Goal: Information Seeking & Learning: Learn about a topic

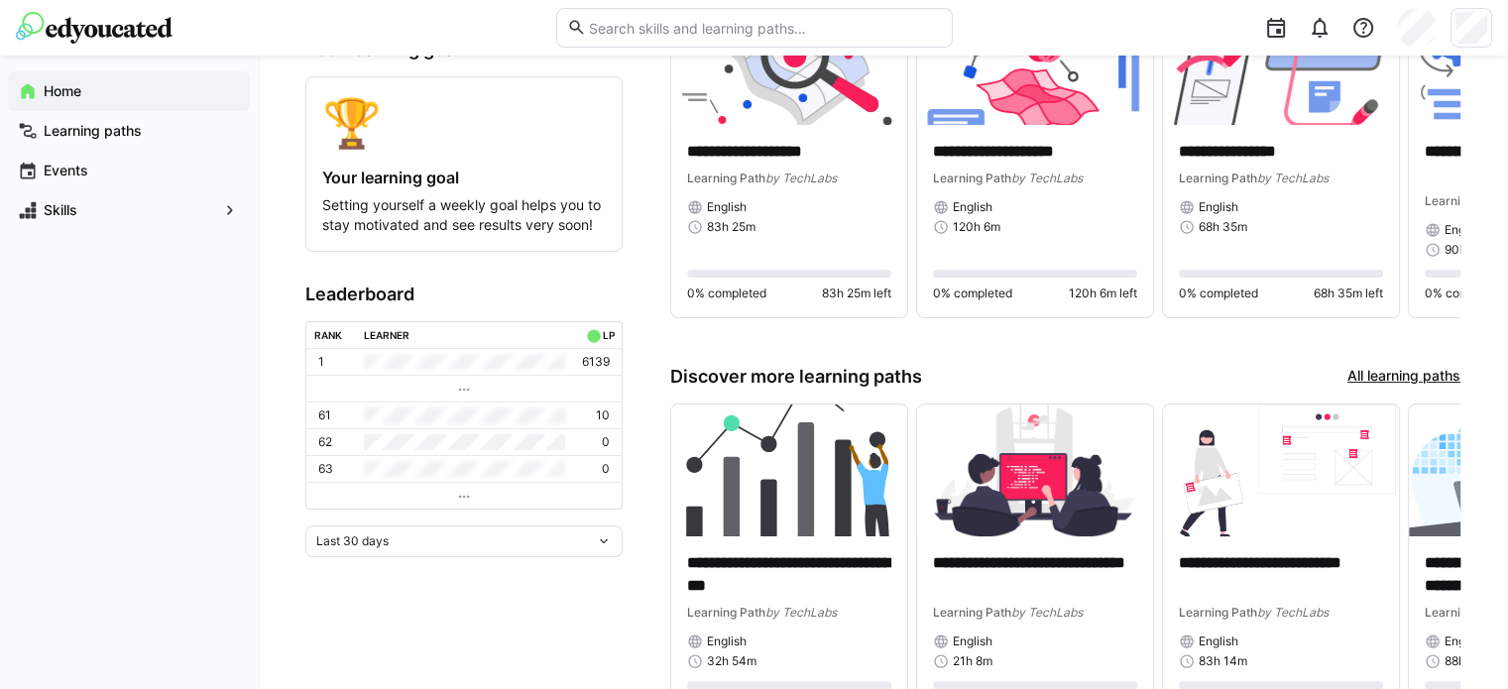
scroll to position [297, 0]
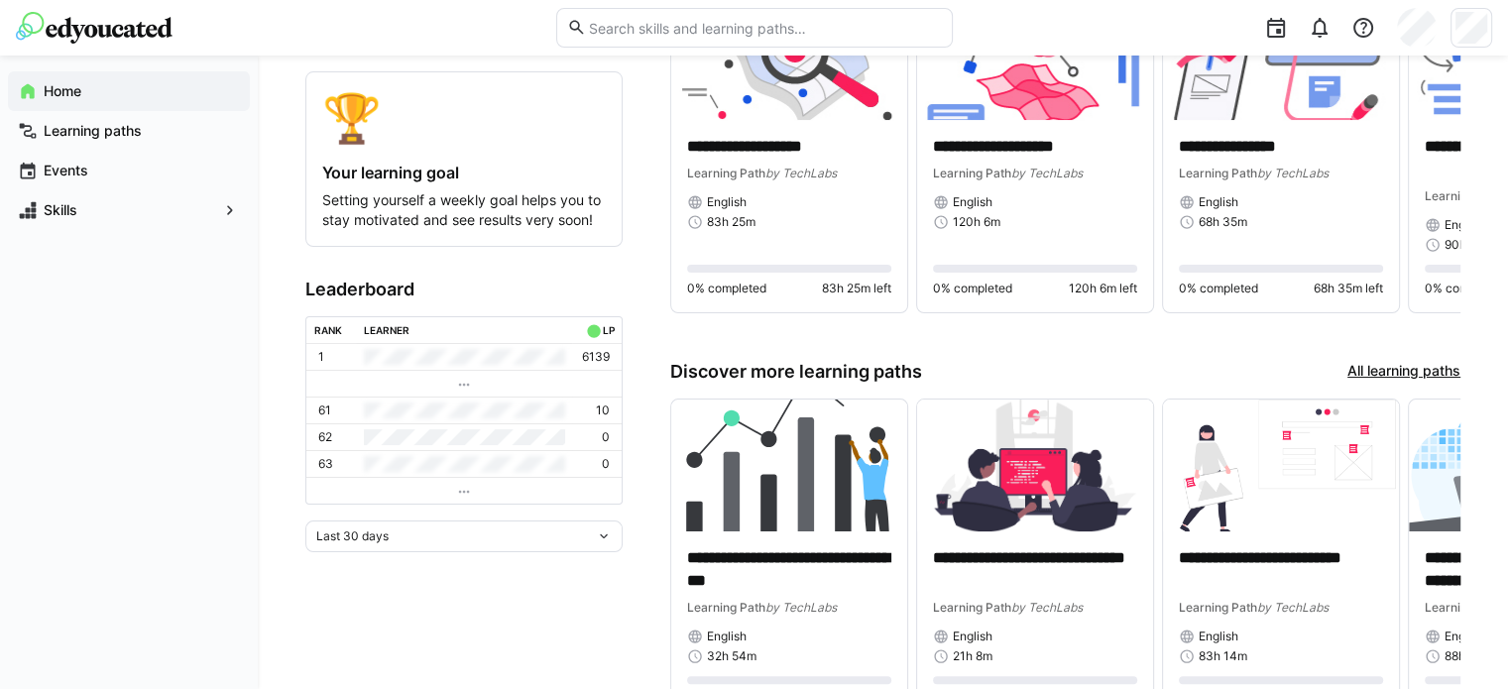
click at [593, 534] on div "Last 30 days" at bounding box center [456, 536] width 280 height 14
click at [577, 592] on app-home-left "0 skills 0 learning points Your learning goal 🏆 Your learning goal Setting your…" at bounding box center [463, 281] width 317 height 939
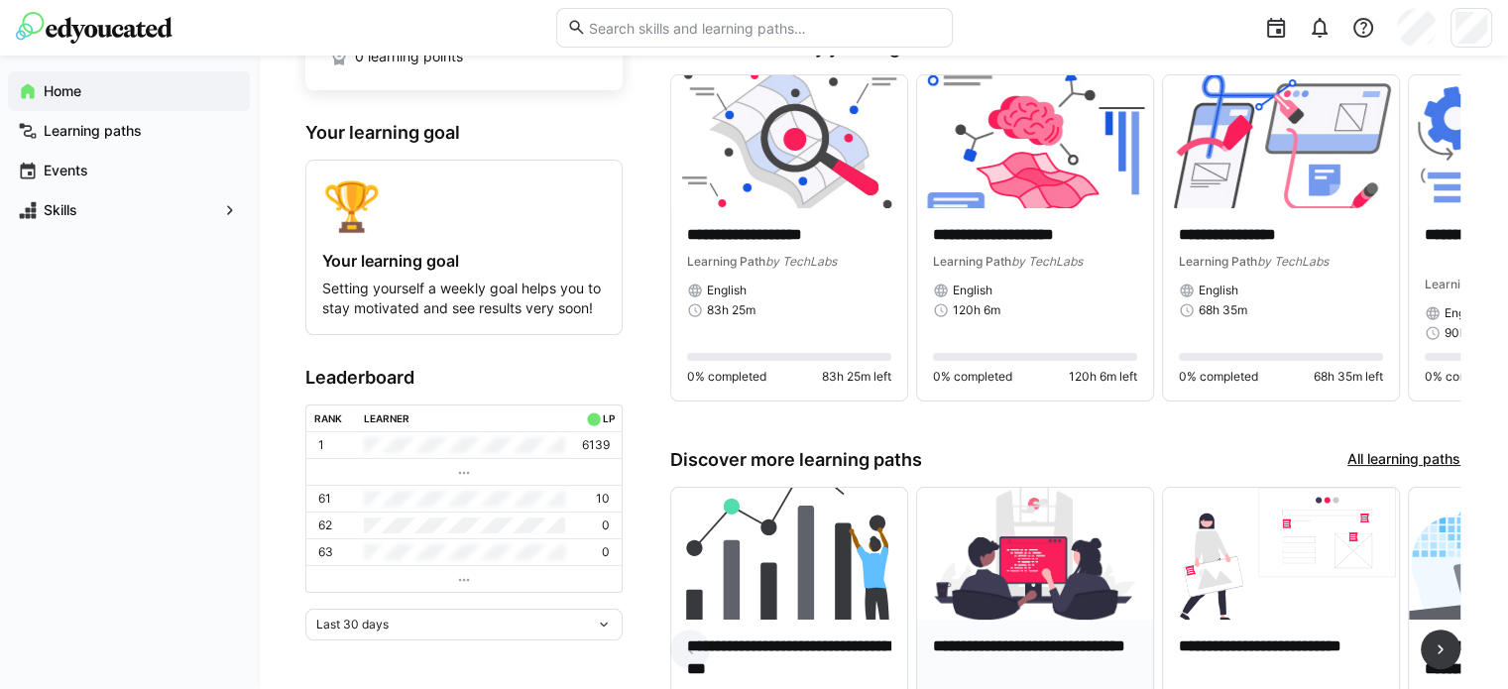
scroll to position [108, 0]
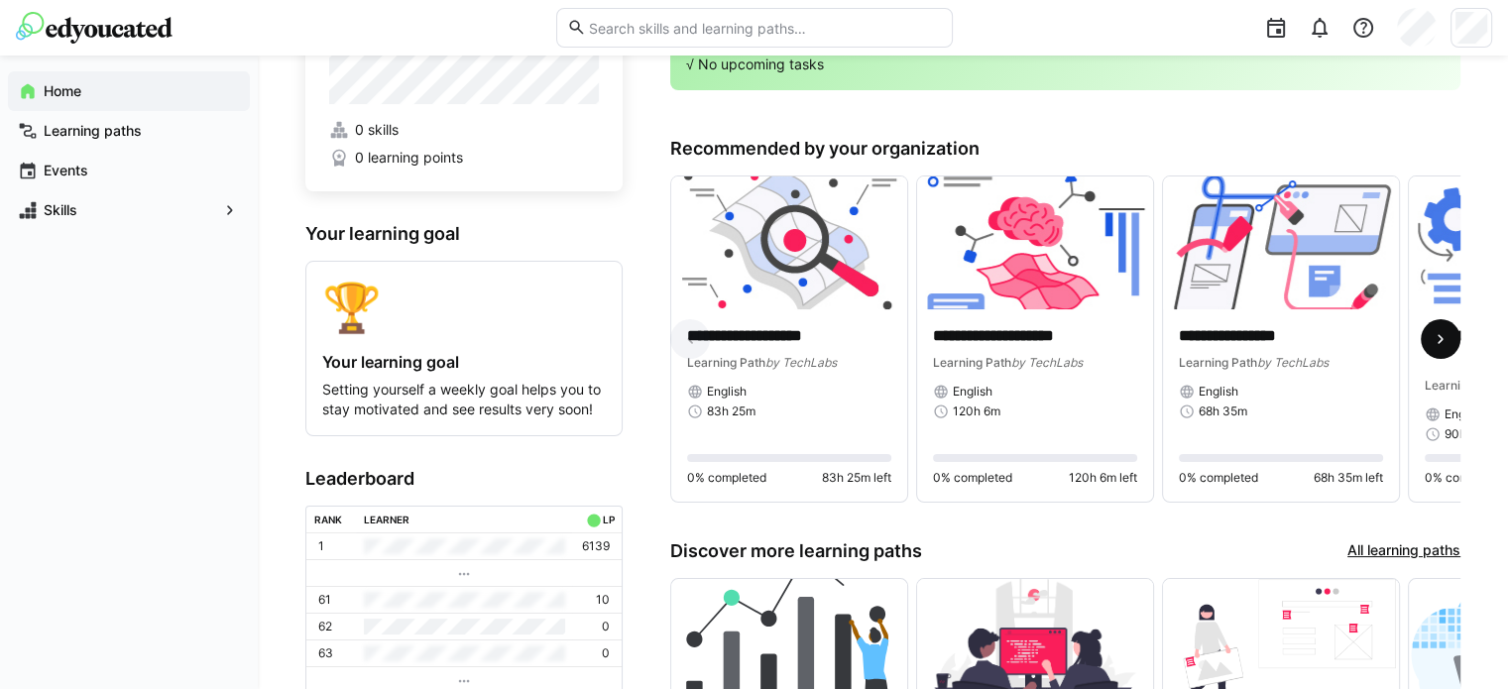
click at [1432, 339] on eds-icon at bounding box center [1441, 339] width 20 height 20
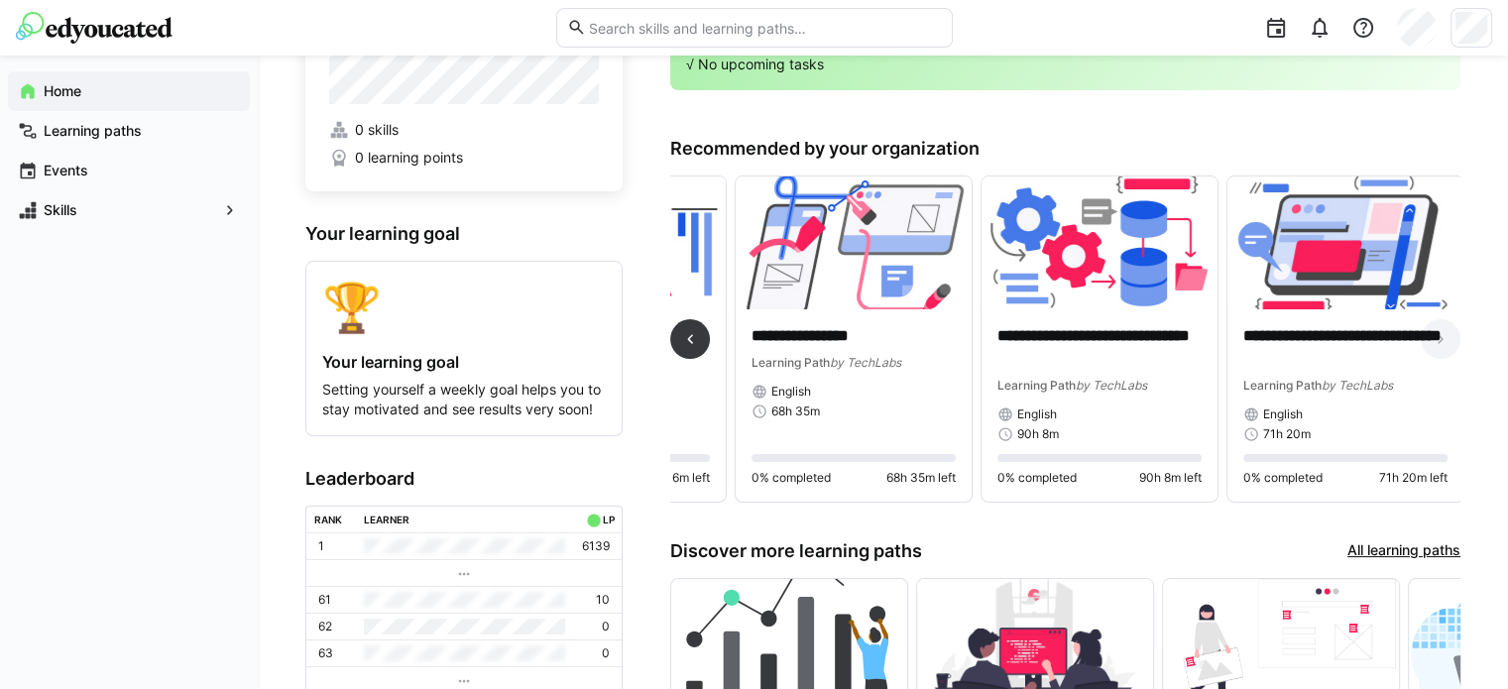
scroll to position [0, 431]
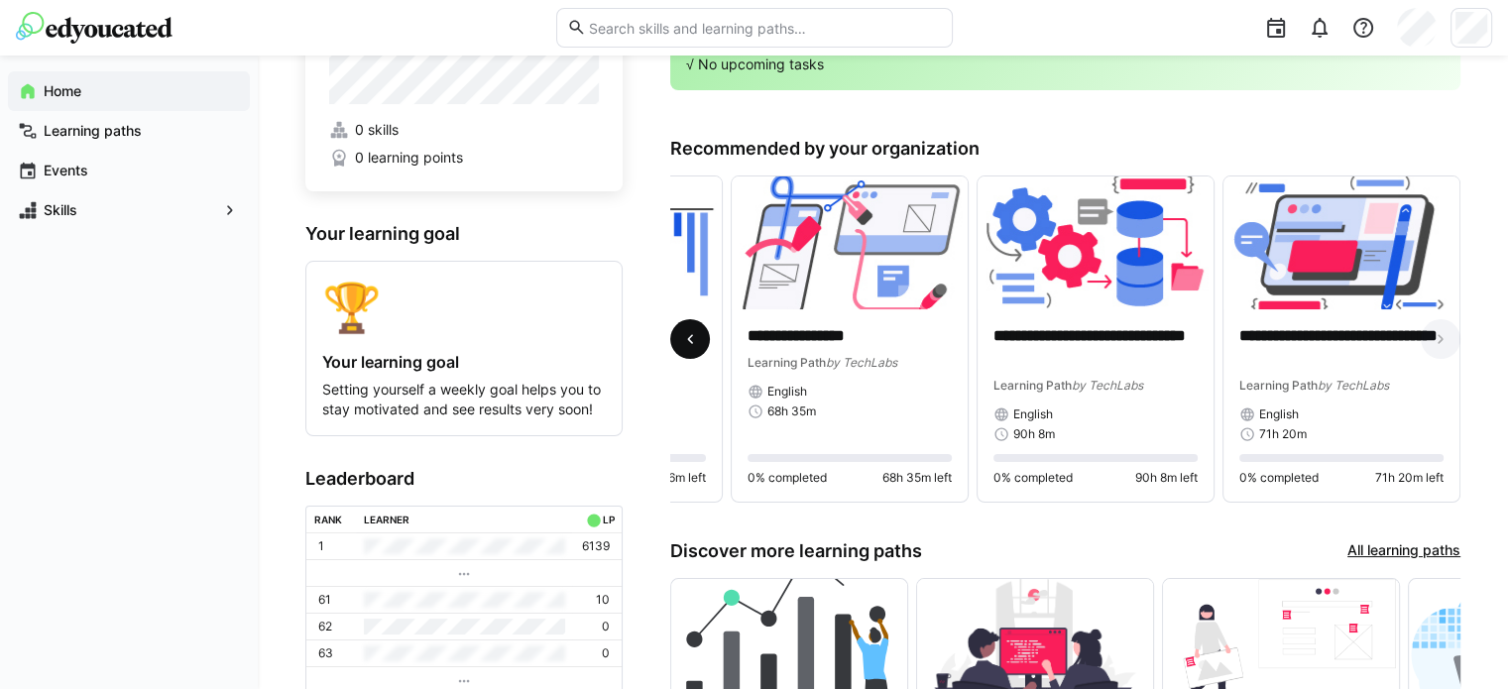
click at [689, 341] on eds-icon at bounding box center [690, 339] width 20 height 20
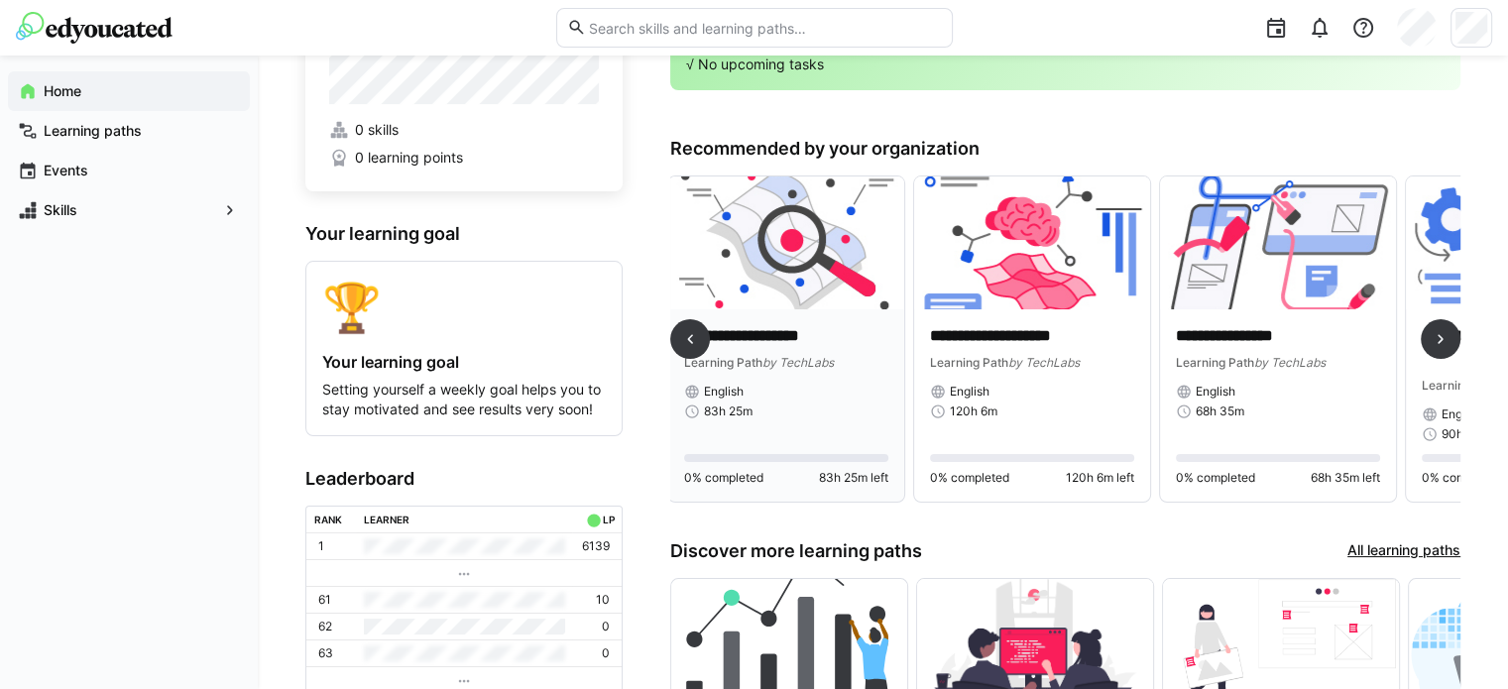
scroll to position [0, 0]
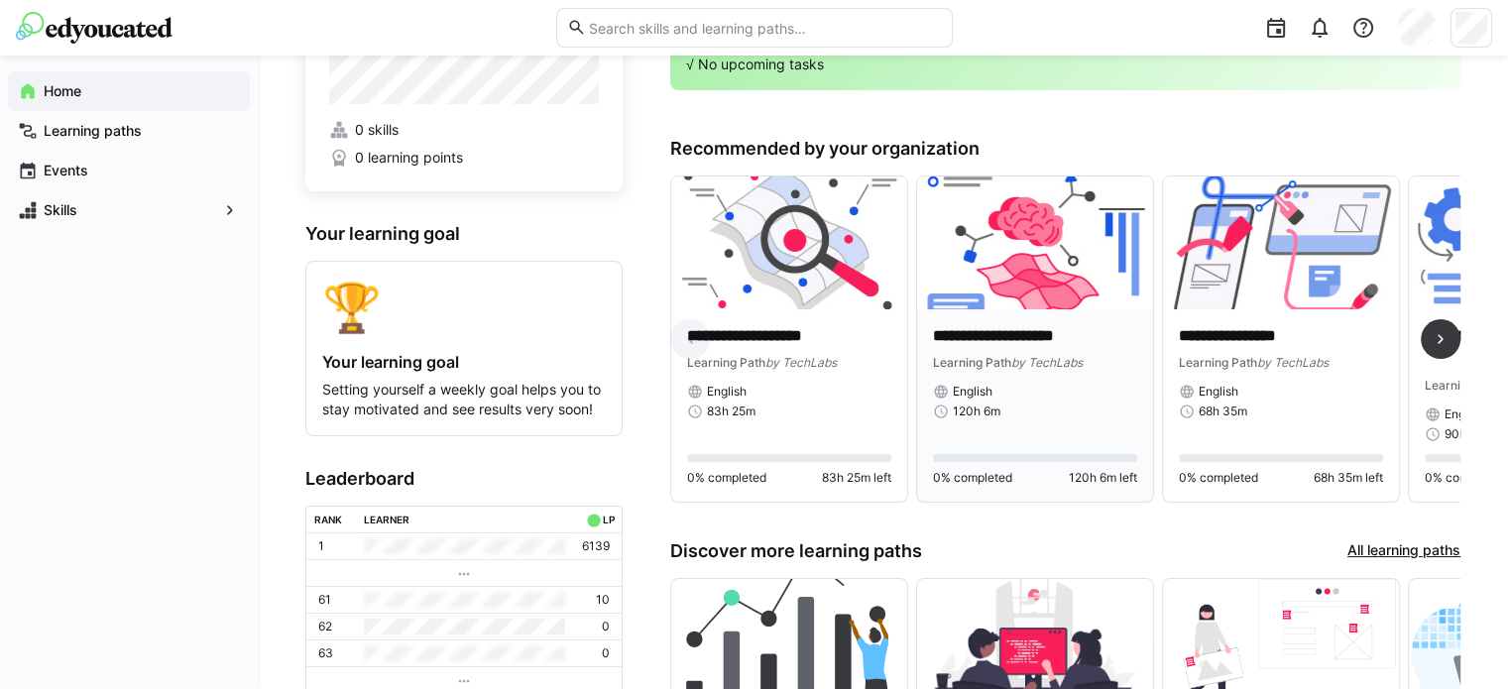
click at [1021, 325] on p "**********" at bounding box center [1035, 336] width 204 height 23
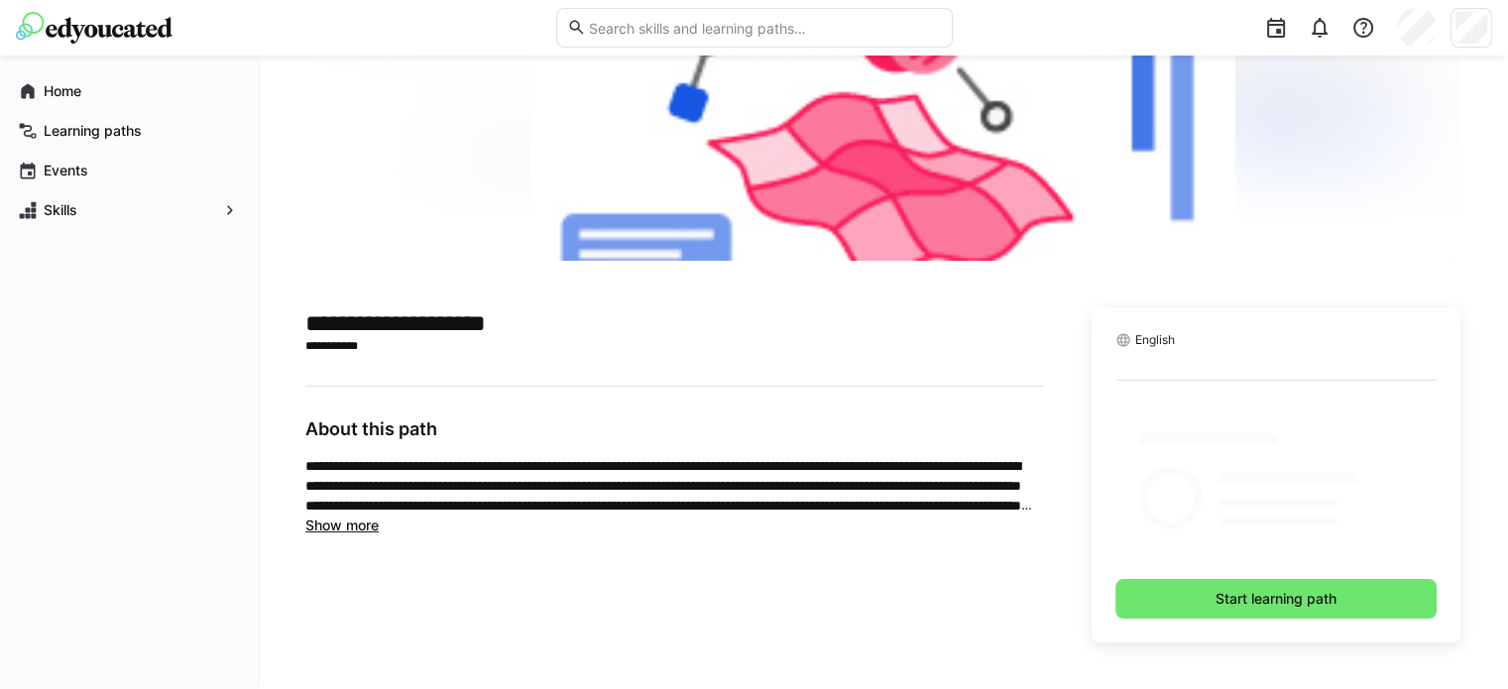
scroll to position [168, 0]
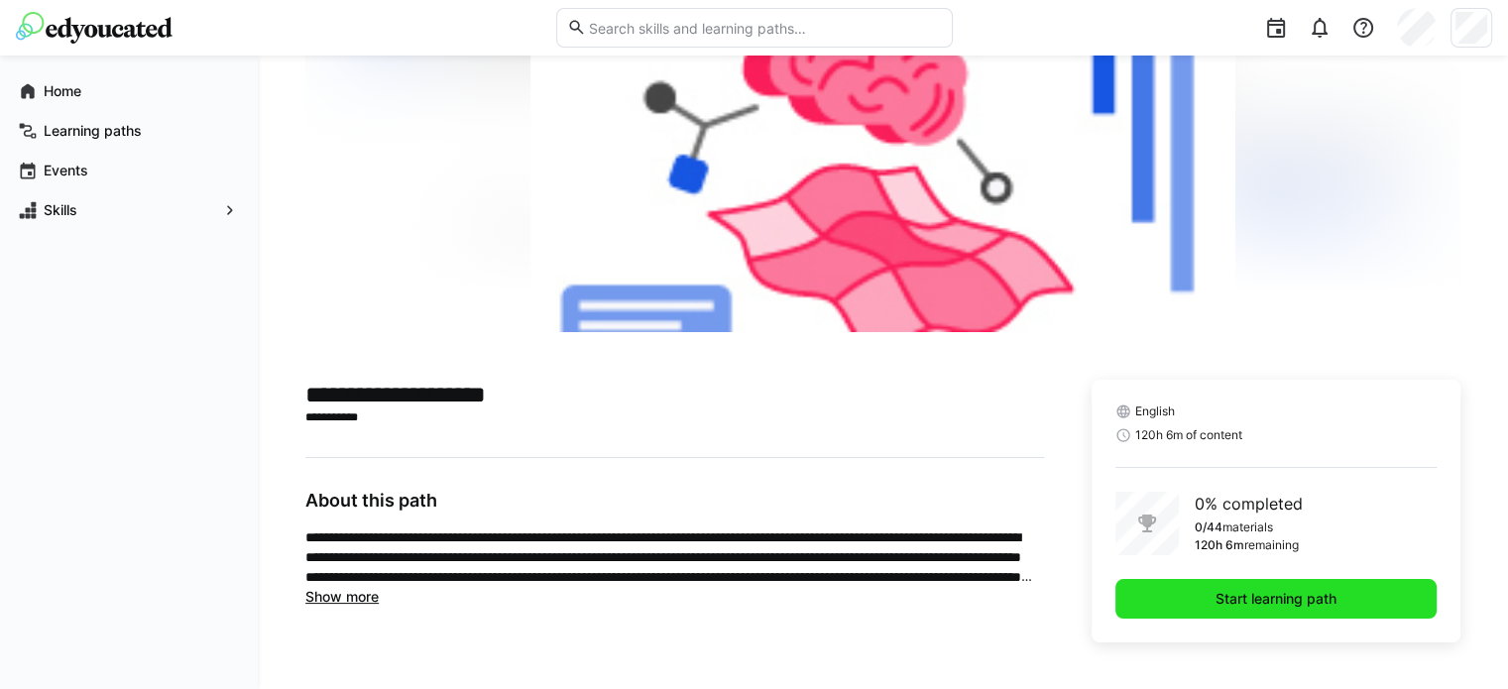
click at [1235, 599] on span "Start learning path" at bounding box center [1276, 599] width 127 height 20
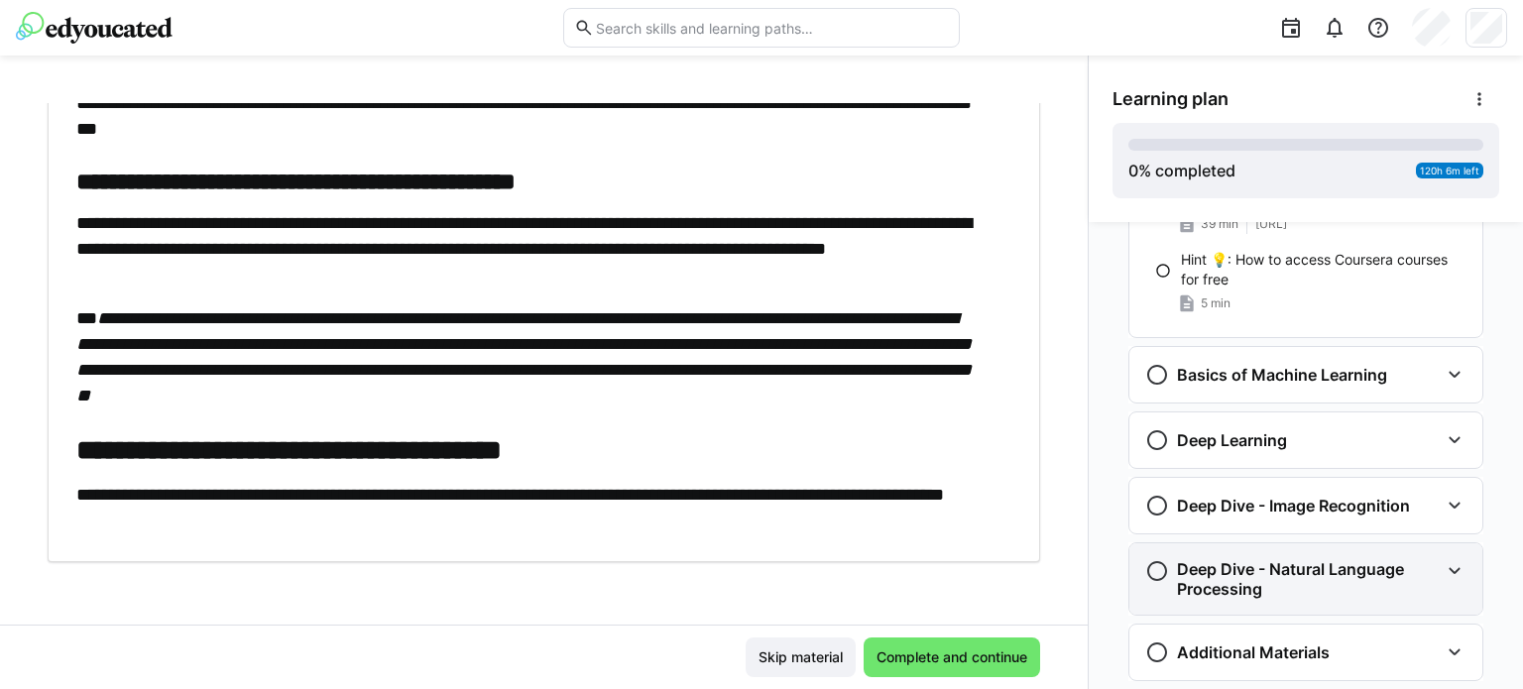
scroll to position [620, 0]
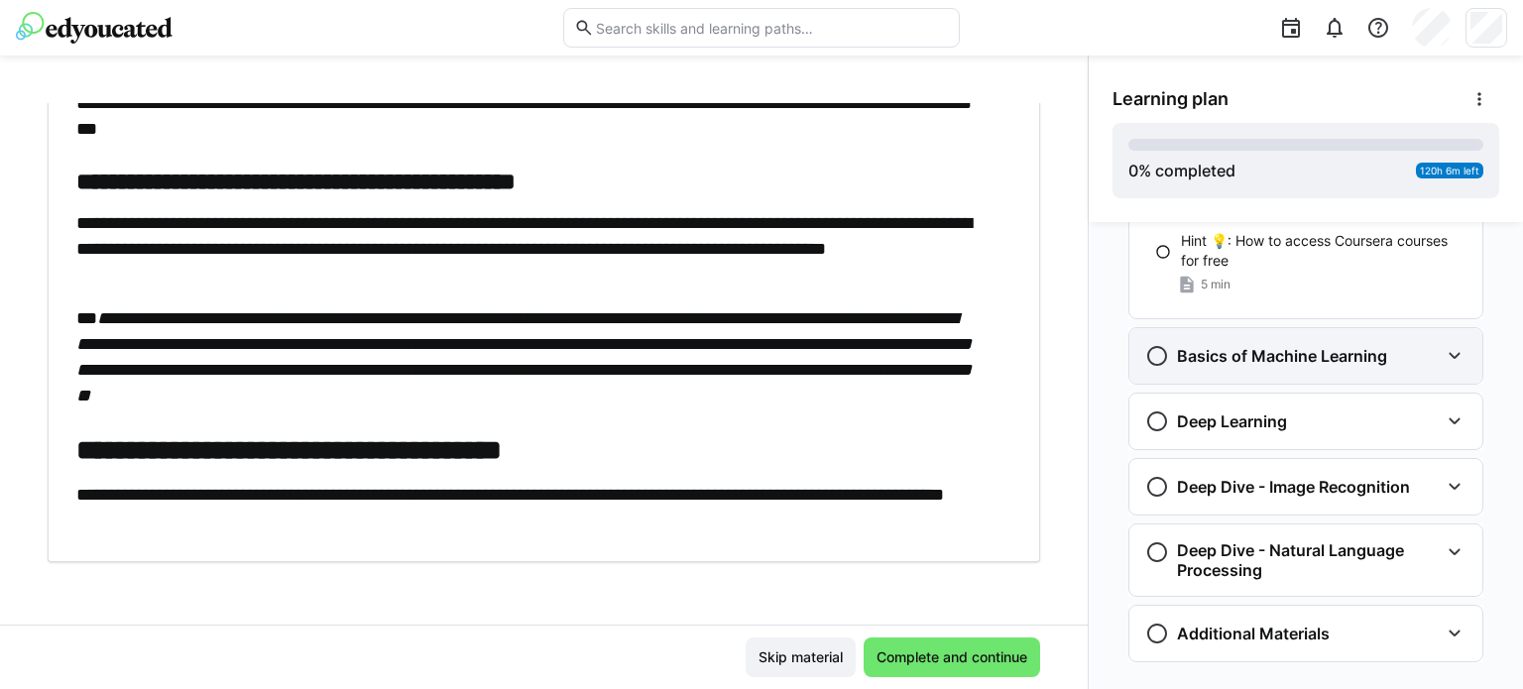
click at [1430, 364] on div "Basics of Machine Learning" at bounding box center [1305, 356] width 353 height 56
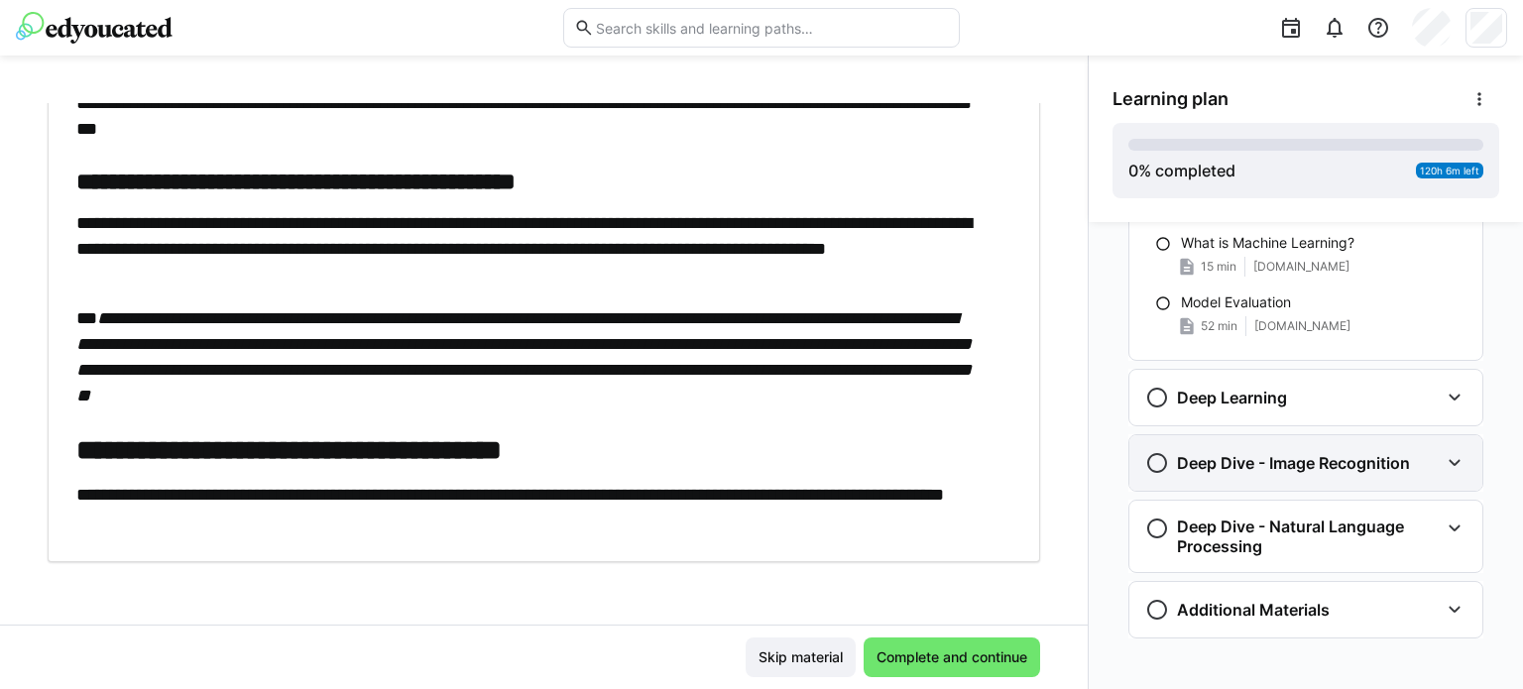
scroll to position [942, 0]
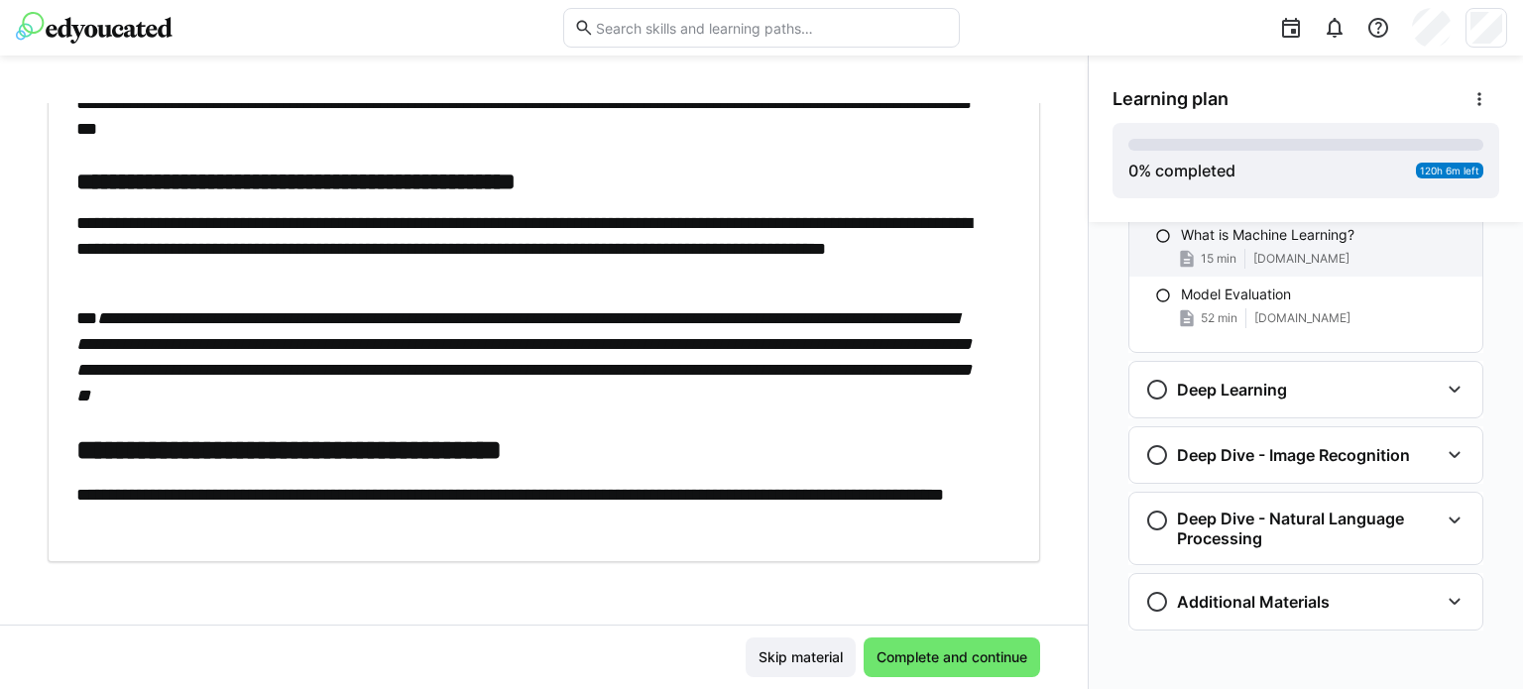
click at [1252, 244] on div "What is Machine Learning? 15 min [DOMAIN_NAME]" at bounding box center [1305, 246] width 353 height 59
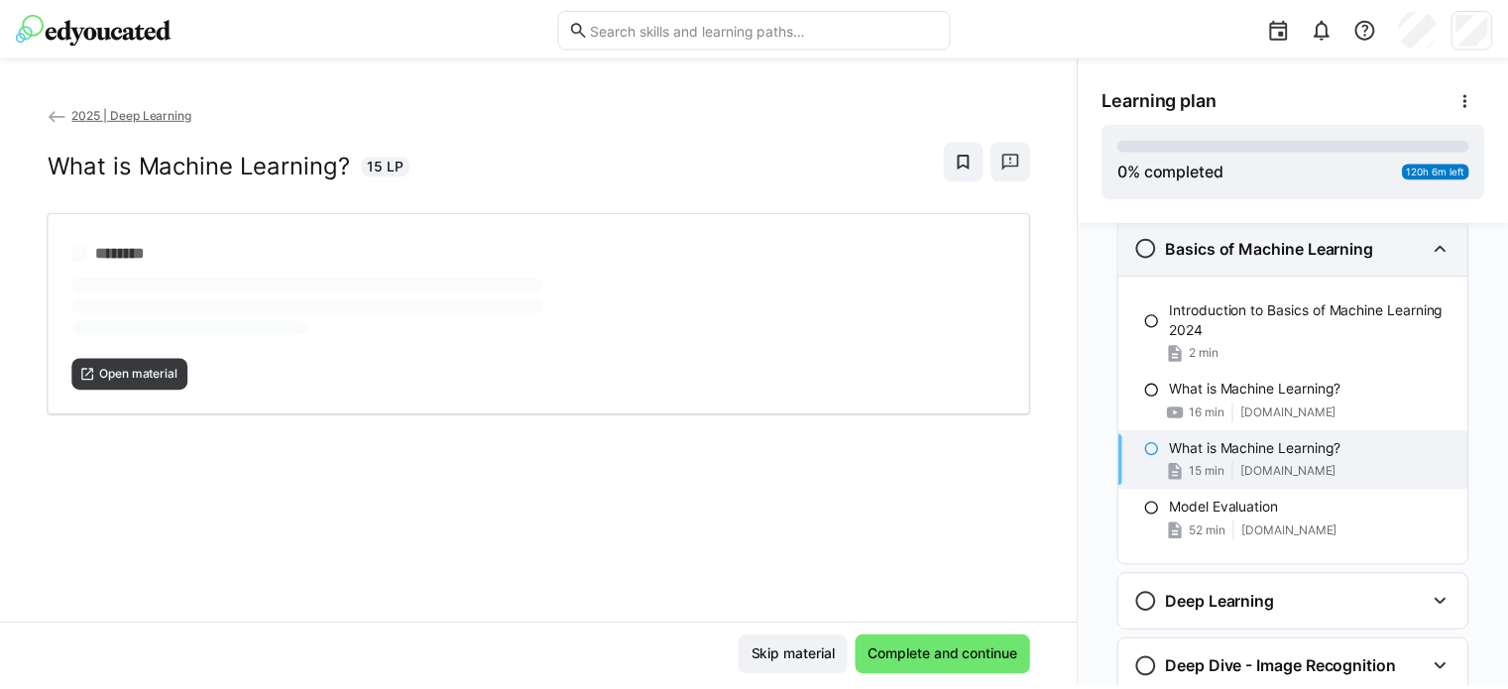
scroll to position [724, 0]
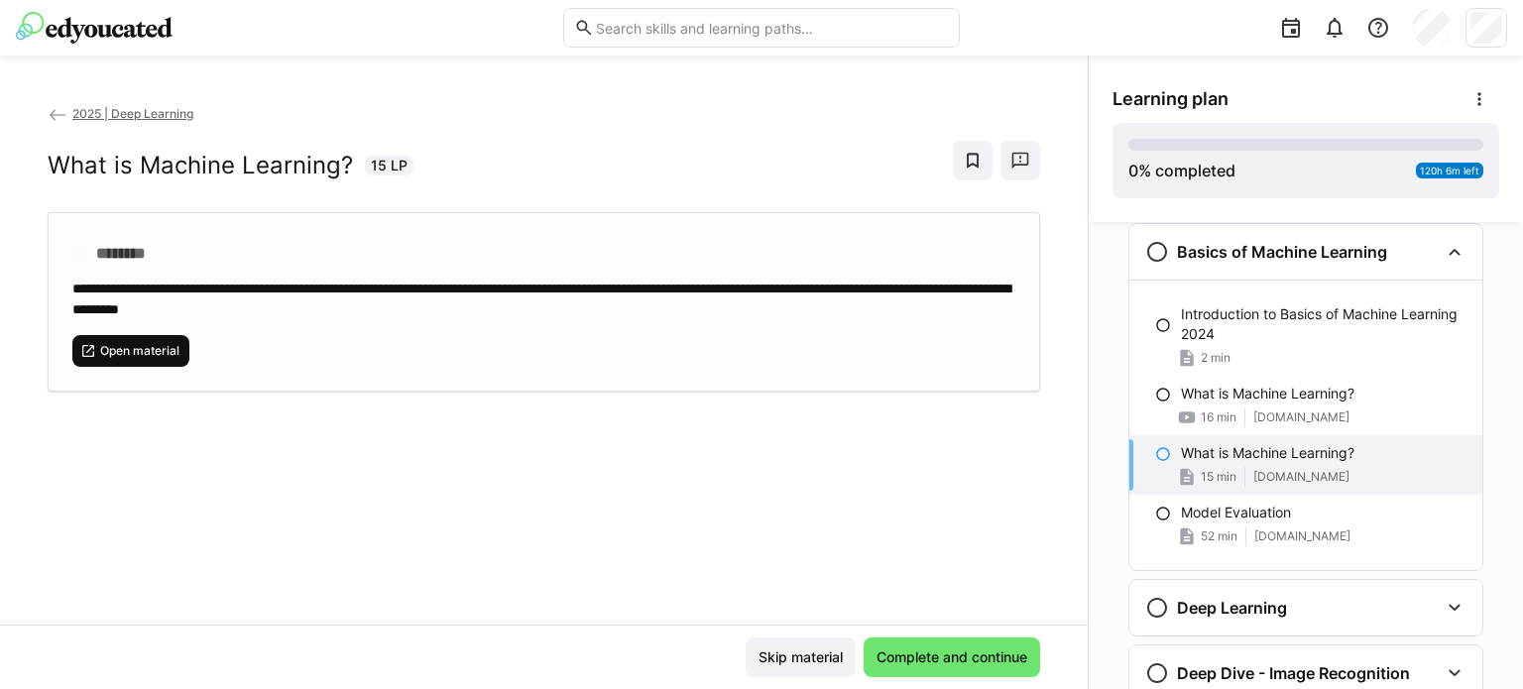
click at [129, 352] on span "Open material" at bounding box center [139, 351] width 83 height 16
click at [60, 113] on eds-icon at bounding box center [58, 115] width 20 height 20
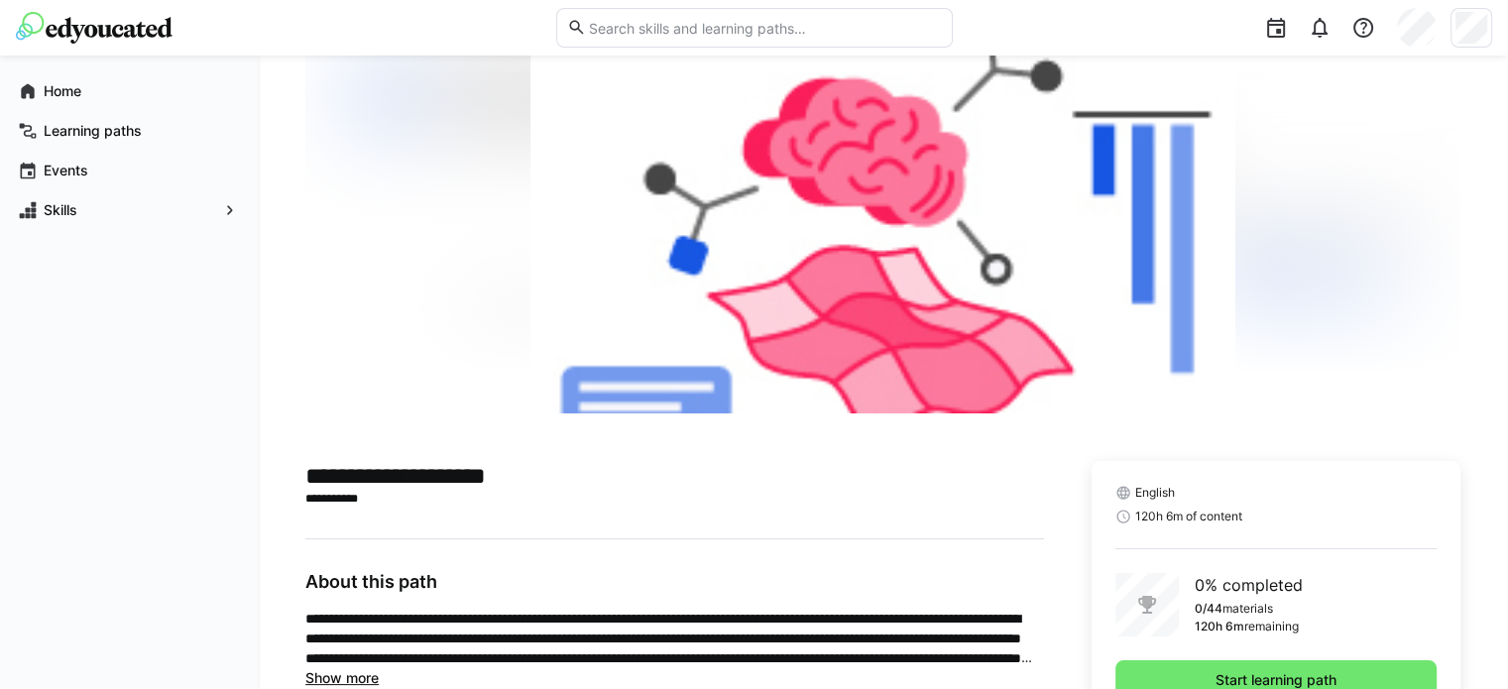
scroll to position [168, 0]
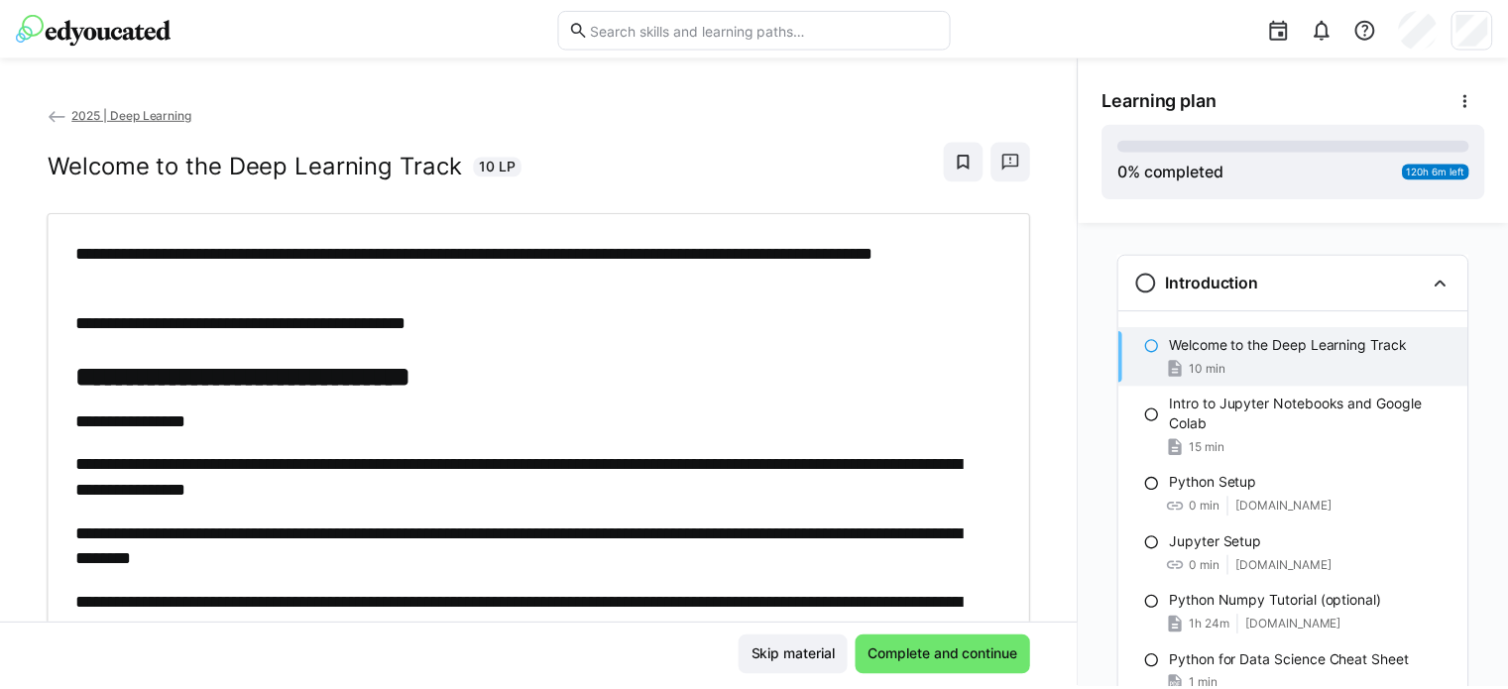
scroll to position [25, 0]
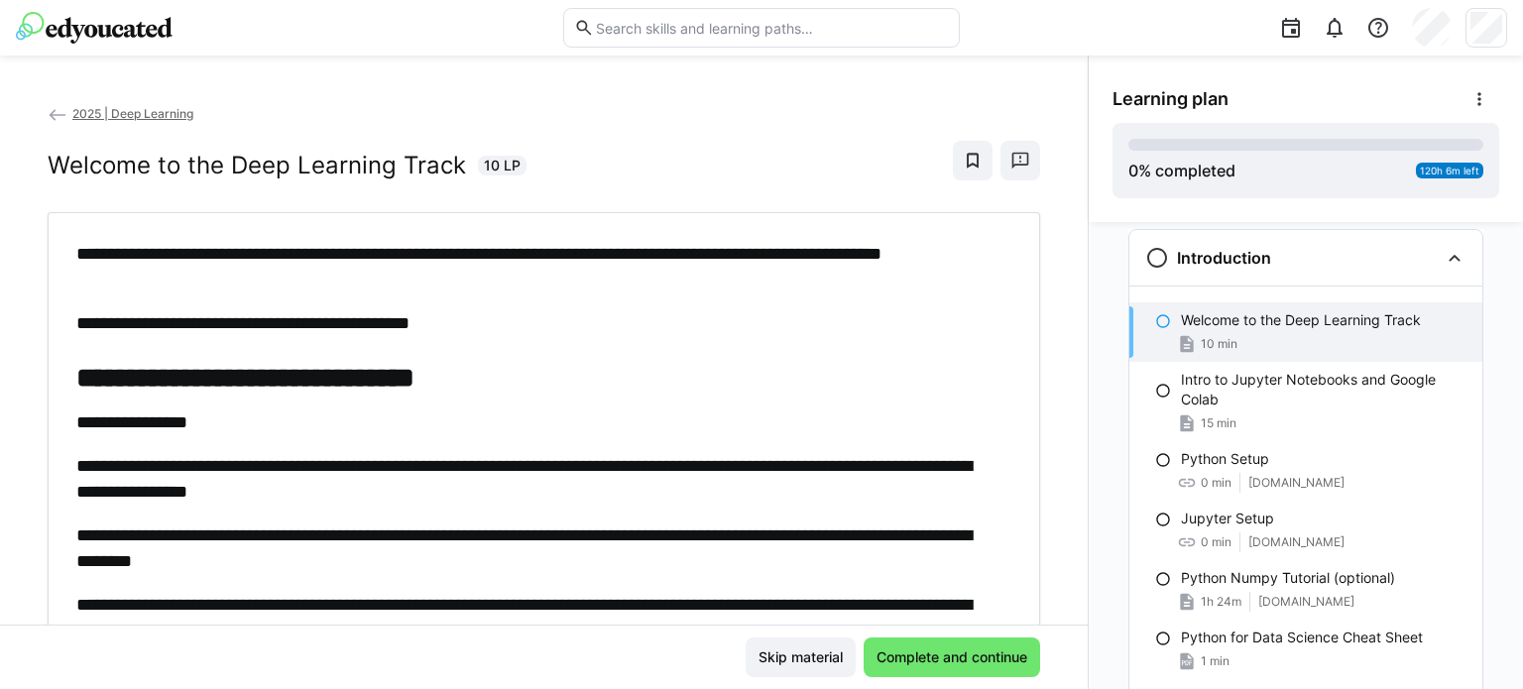
click at [91, 116] on span "2025 | Deep Learning" at bounding box center [132, 113] width 121 height 15
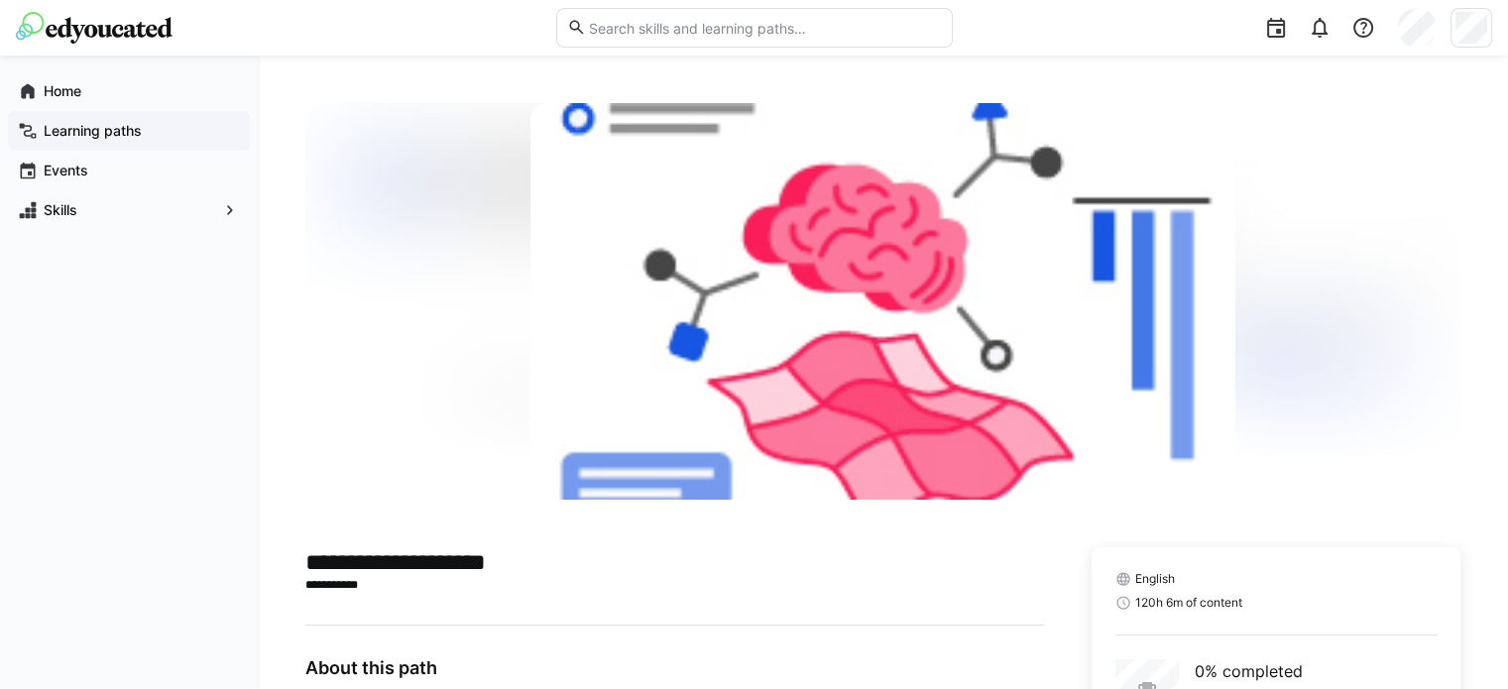
click at [0, 0] on app-navigation-label "Learning paths" at bounding box center [0, 0] width 0 height 0
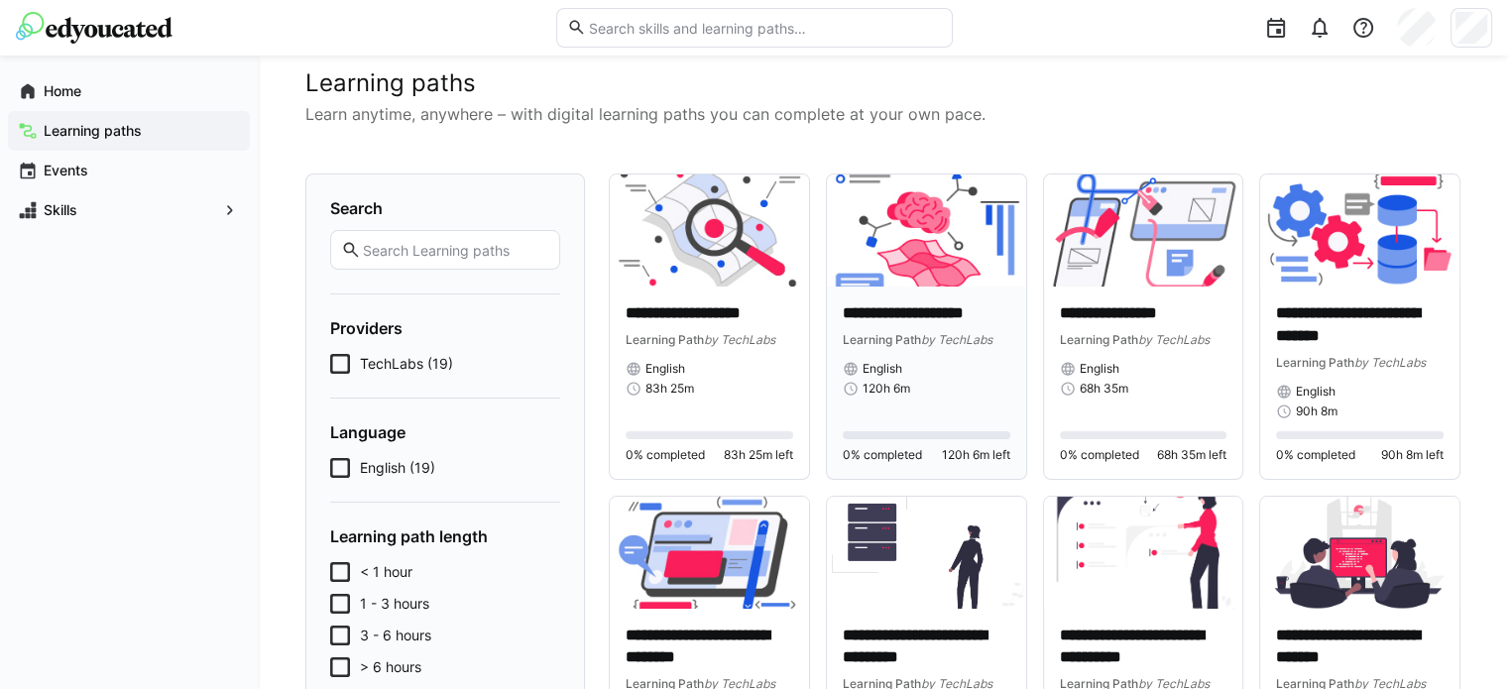
scroll to position [198, 0]
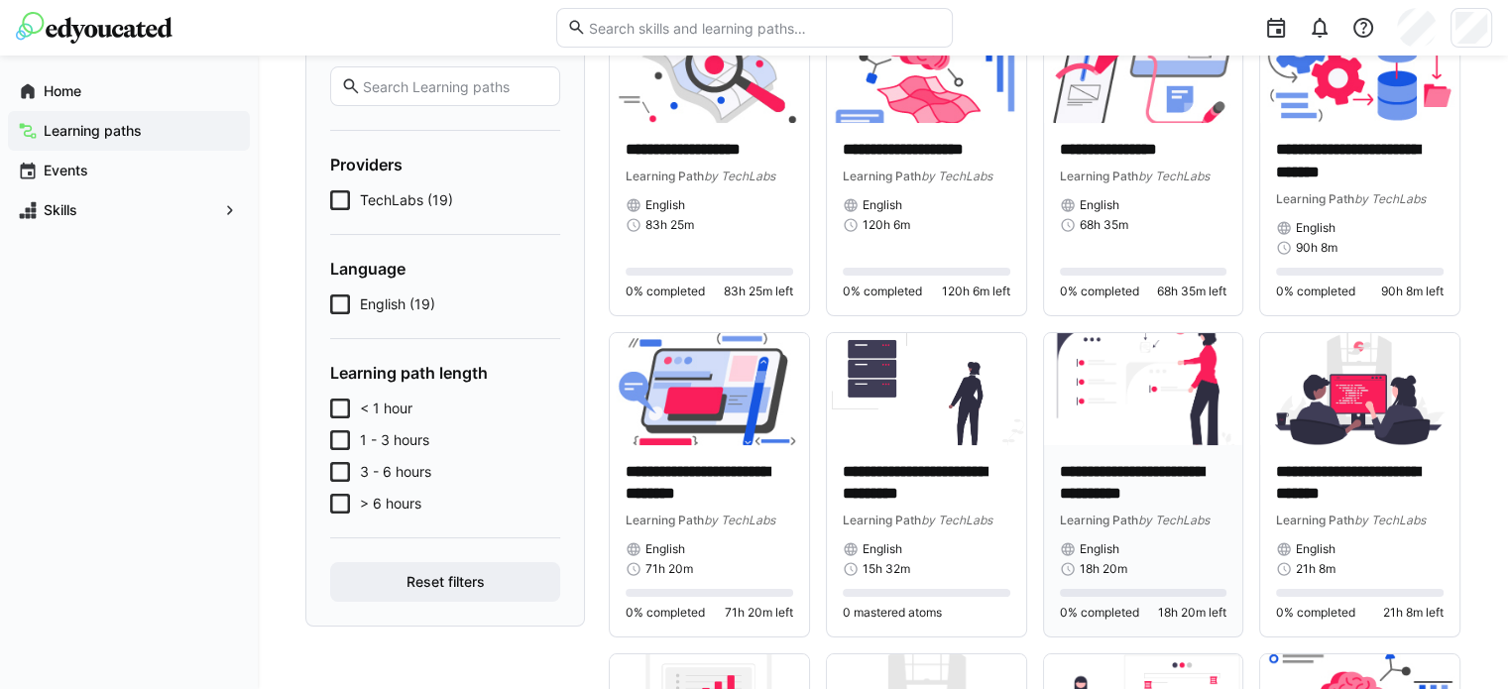
click at [1140, 465] on p "**********" at bounding box center [1144, 484] width 168 height 46
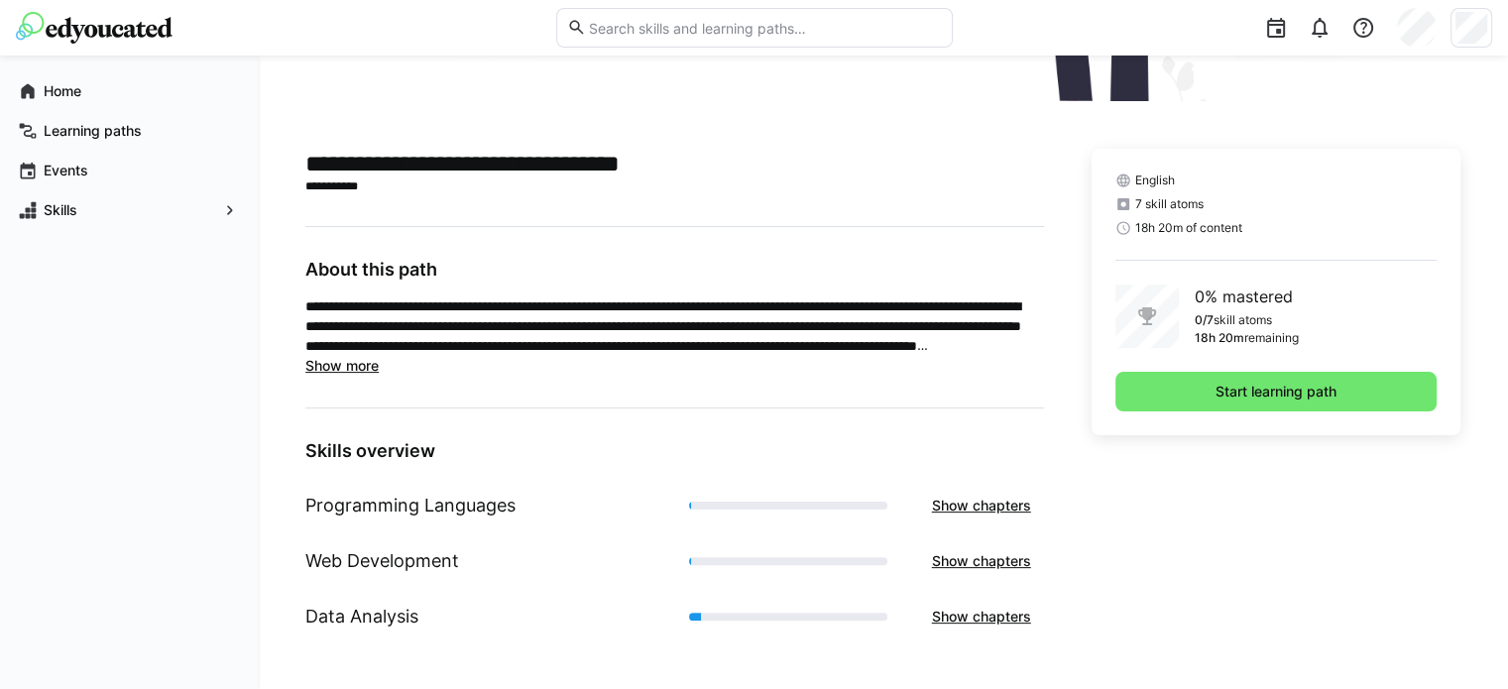
scroll to position [400, 0]
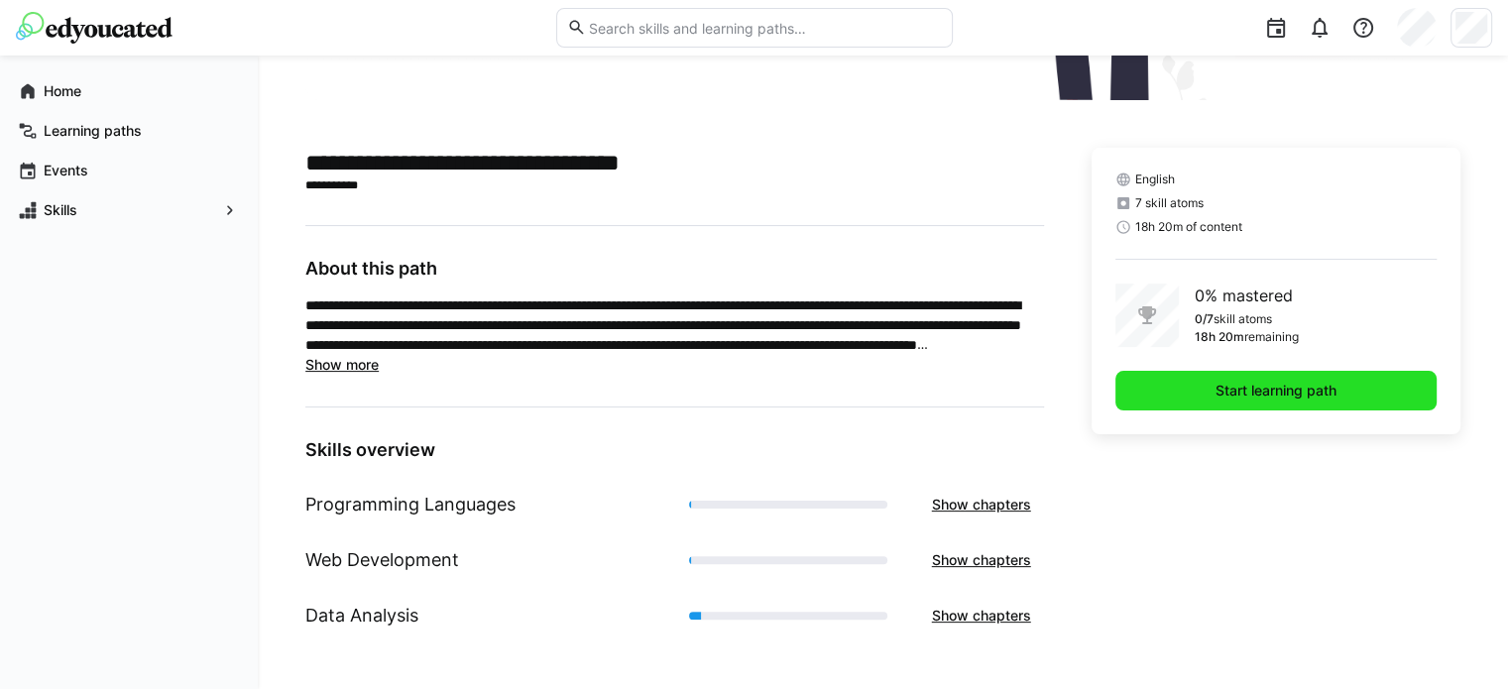
click at [1293, 390] on span "Start learning path" at bounding box center [1276, 391] width 127 height 20
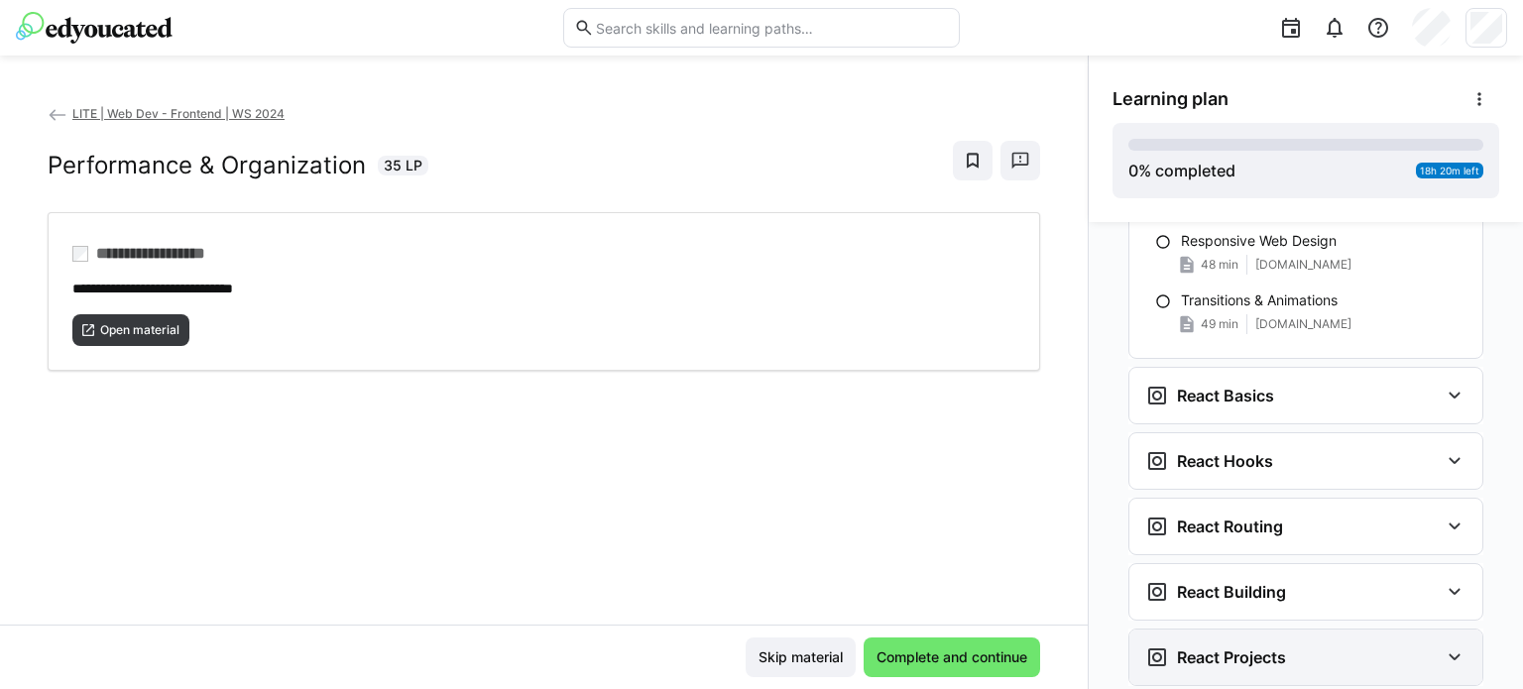
scroll to position [205, 0]
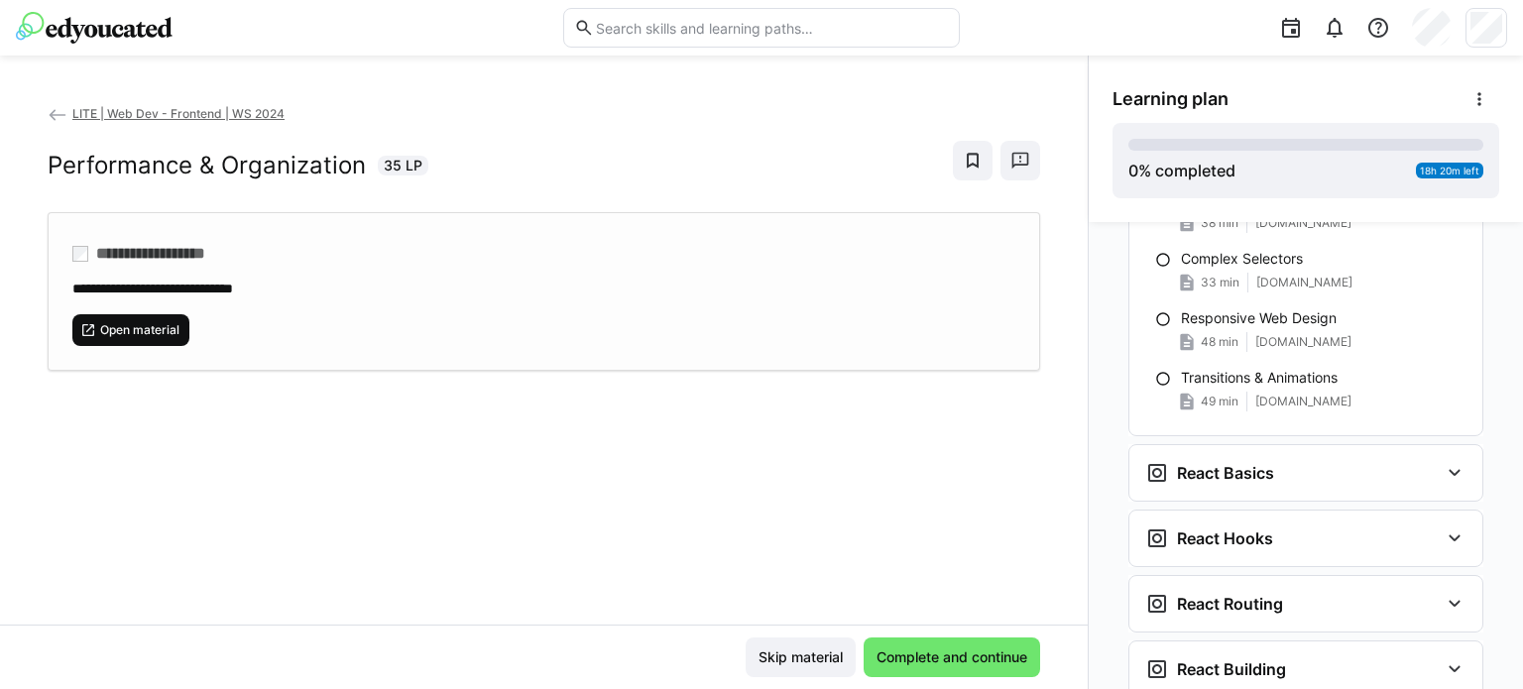
click at [137, 324] on span "Open material" at bounding box center [139, 330] width 83 height 16
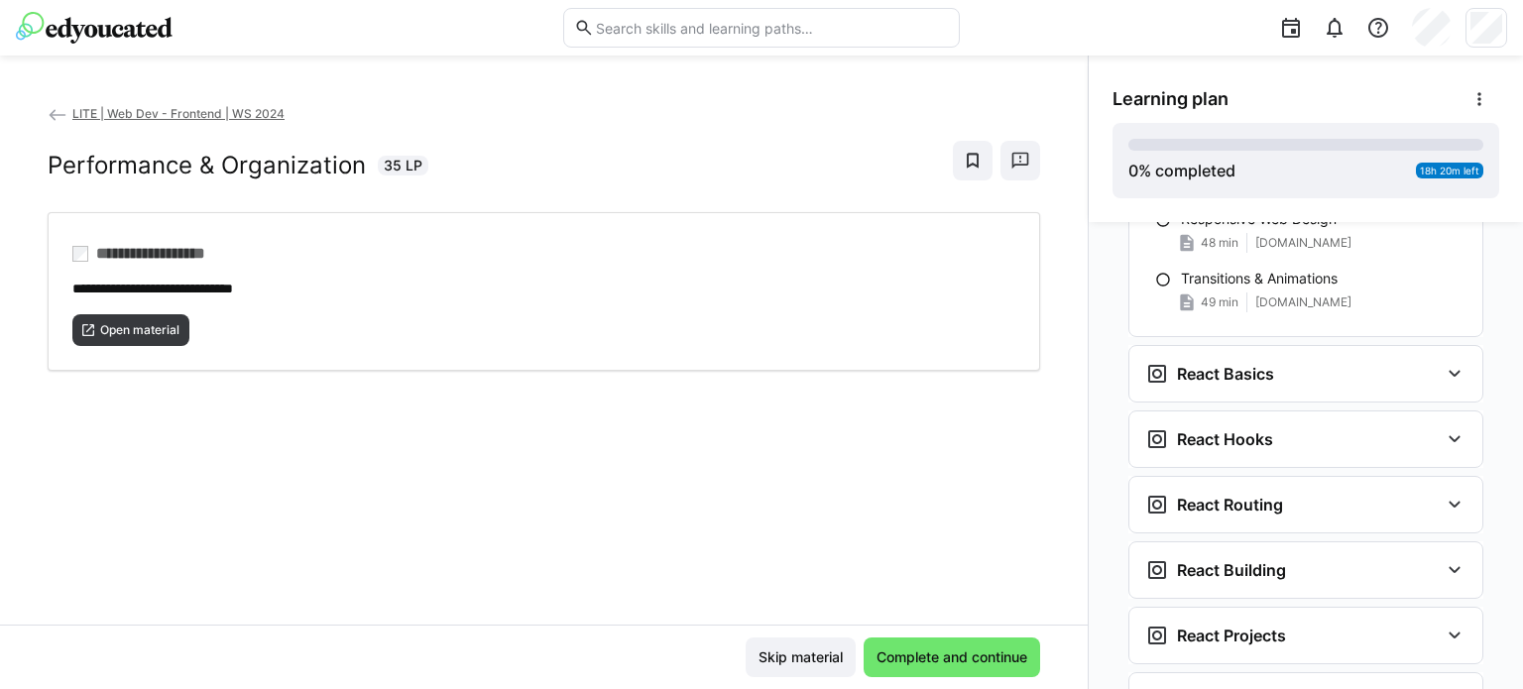
scroll to position [404, 0]
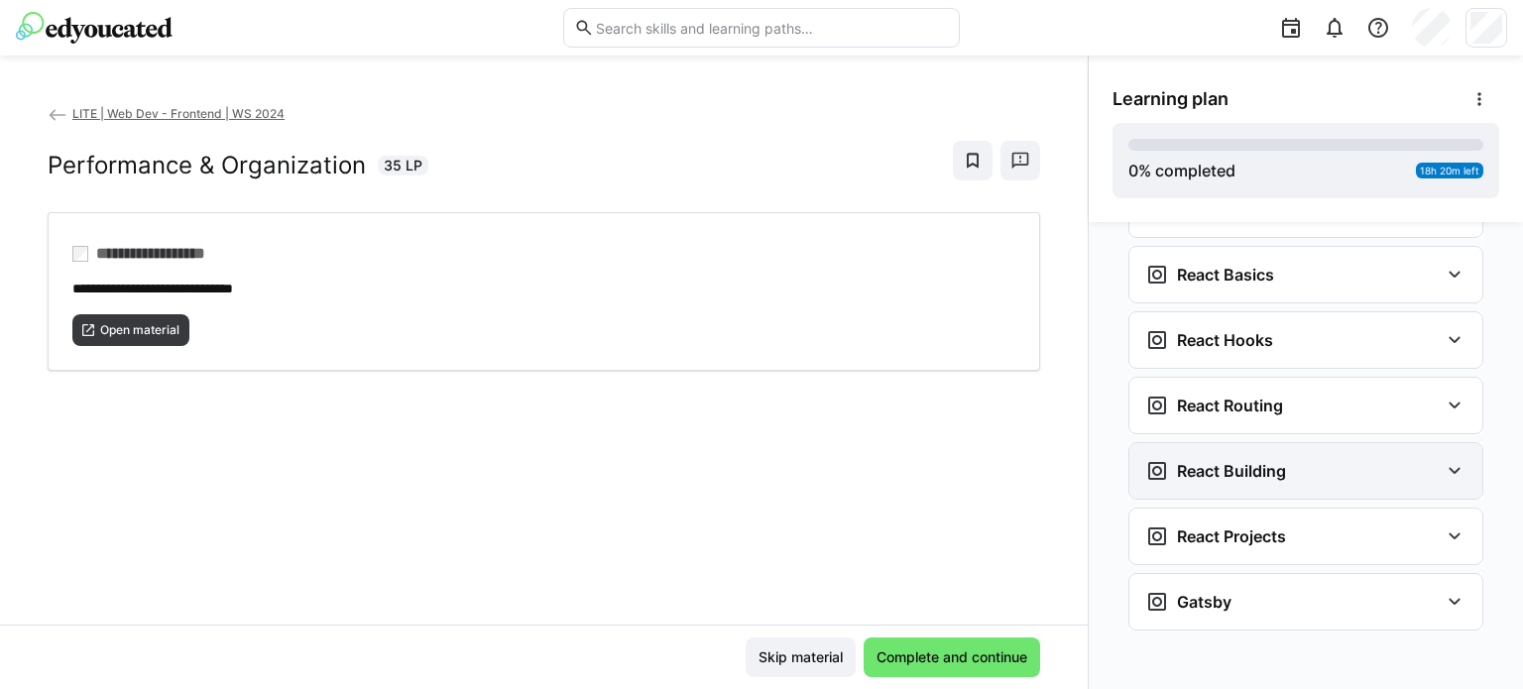
click at [1285, 475] on div "React Building" at bounding box center [1291, 471] width 293 height 24
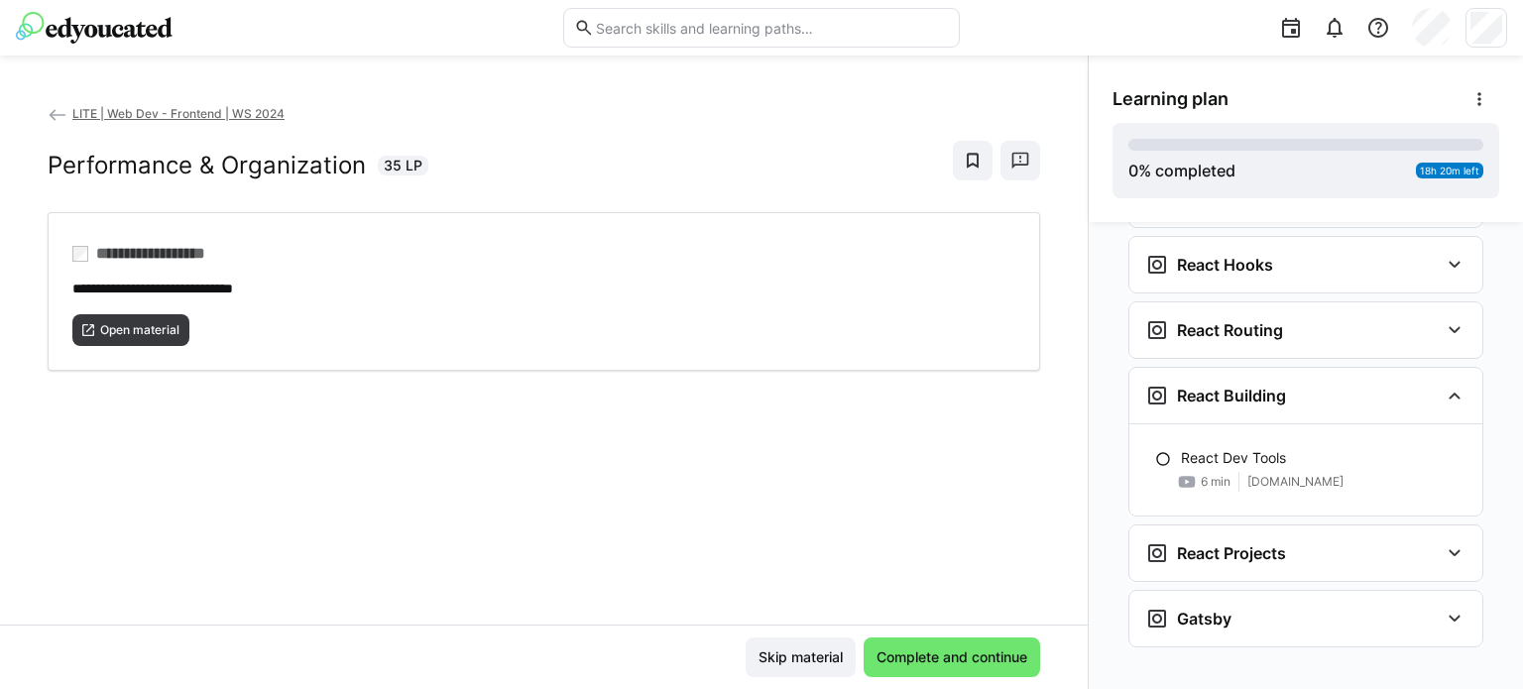
scroll to position [496, 0]
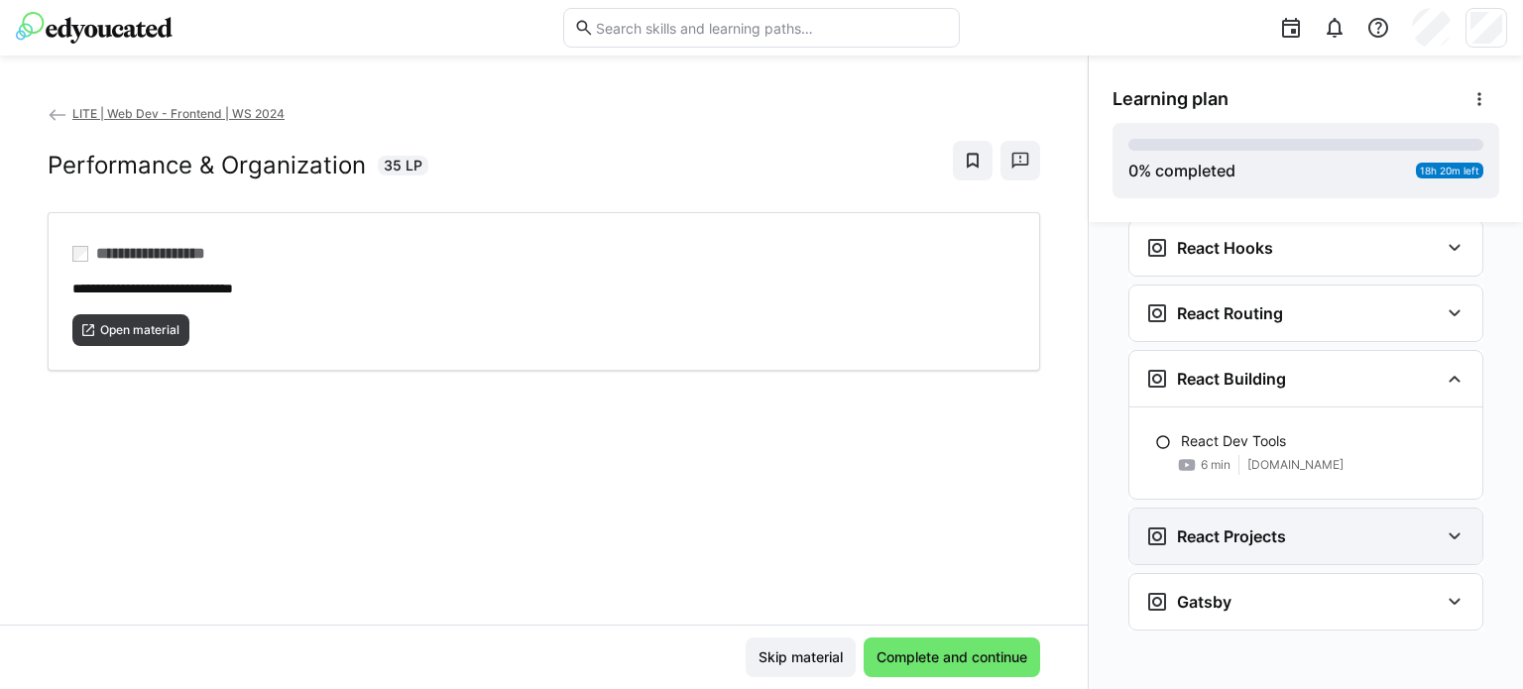
click at [1275, 525] on div "React Projects" at bounding box center [1215, 537] width 141 height 24
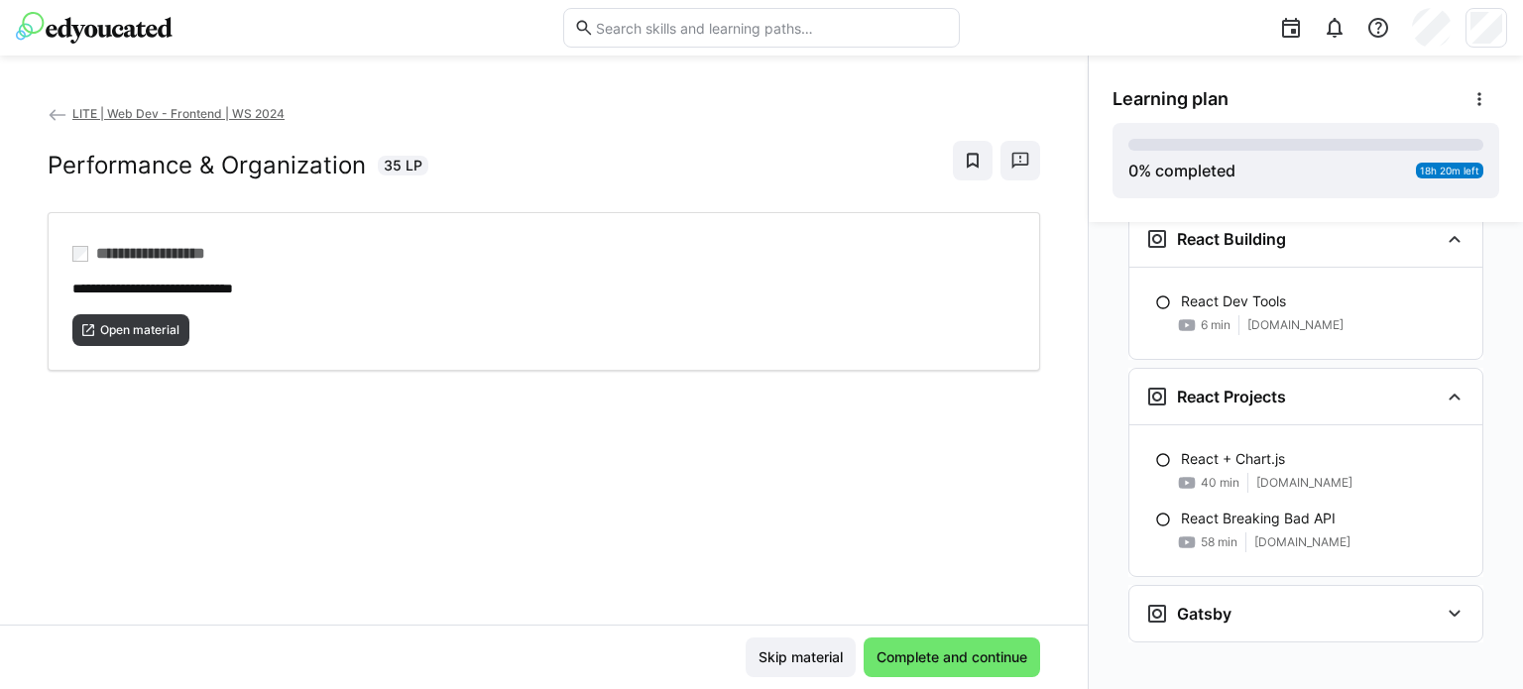
scroll to position [647, 0]
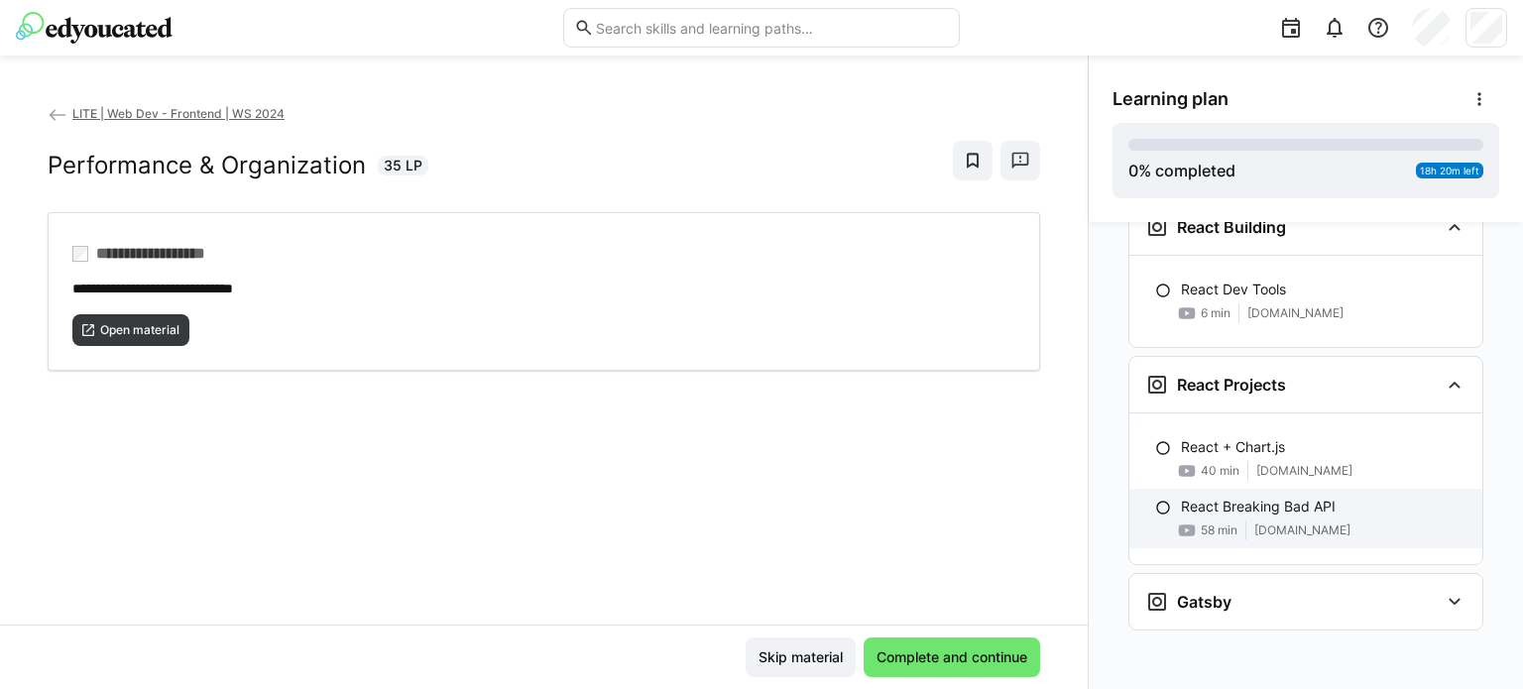
click at [1292, 506] on p "React Breaking Bad API" at bounding box center [1258, 507] width 155 height 20
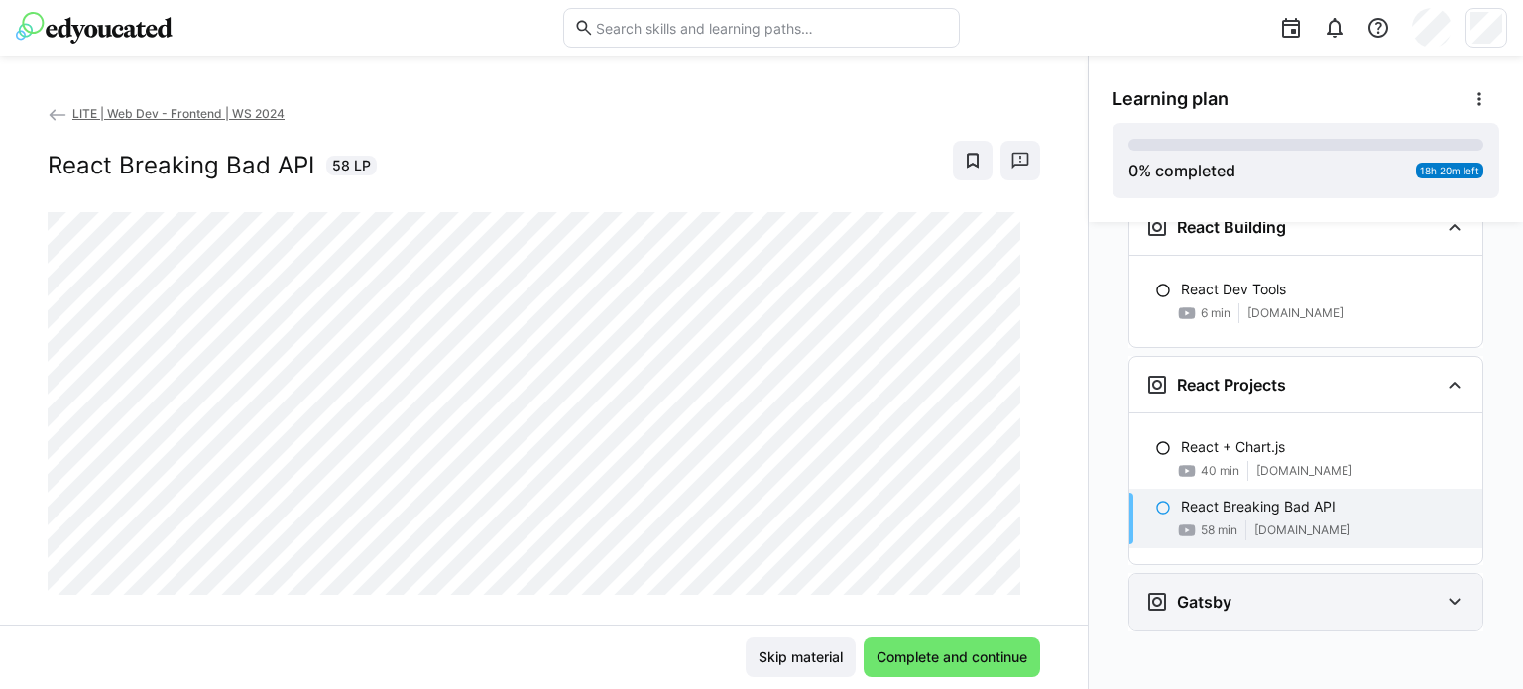
click at [1428, 598] on div "Gatsby" at bounding box center [1291, 602] width 293 height 24
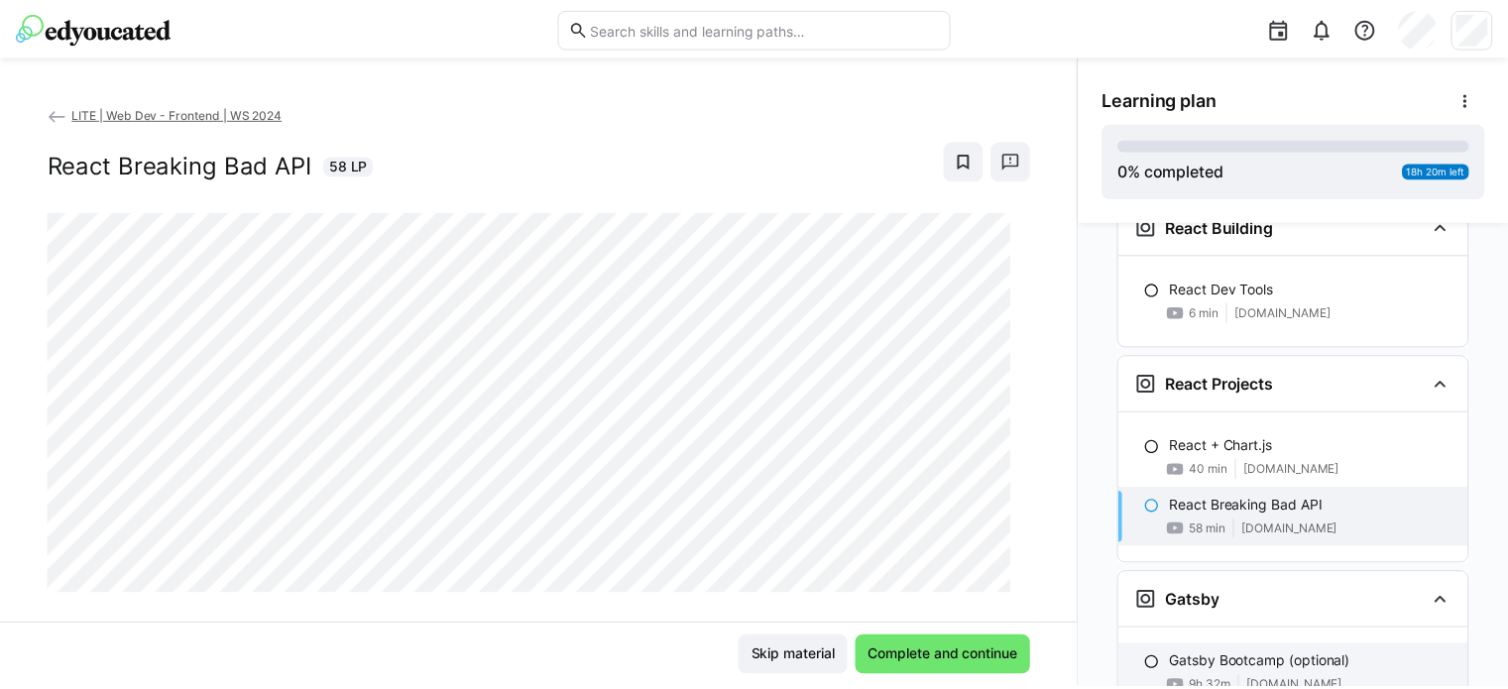
scroll to position [740, 0]
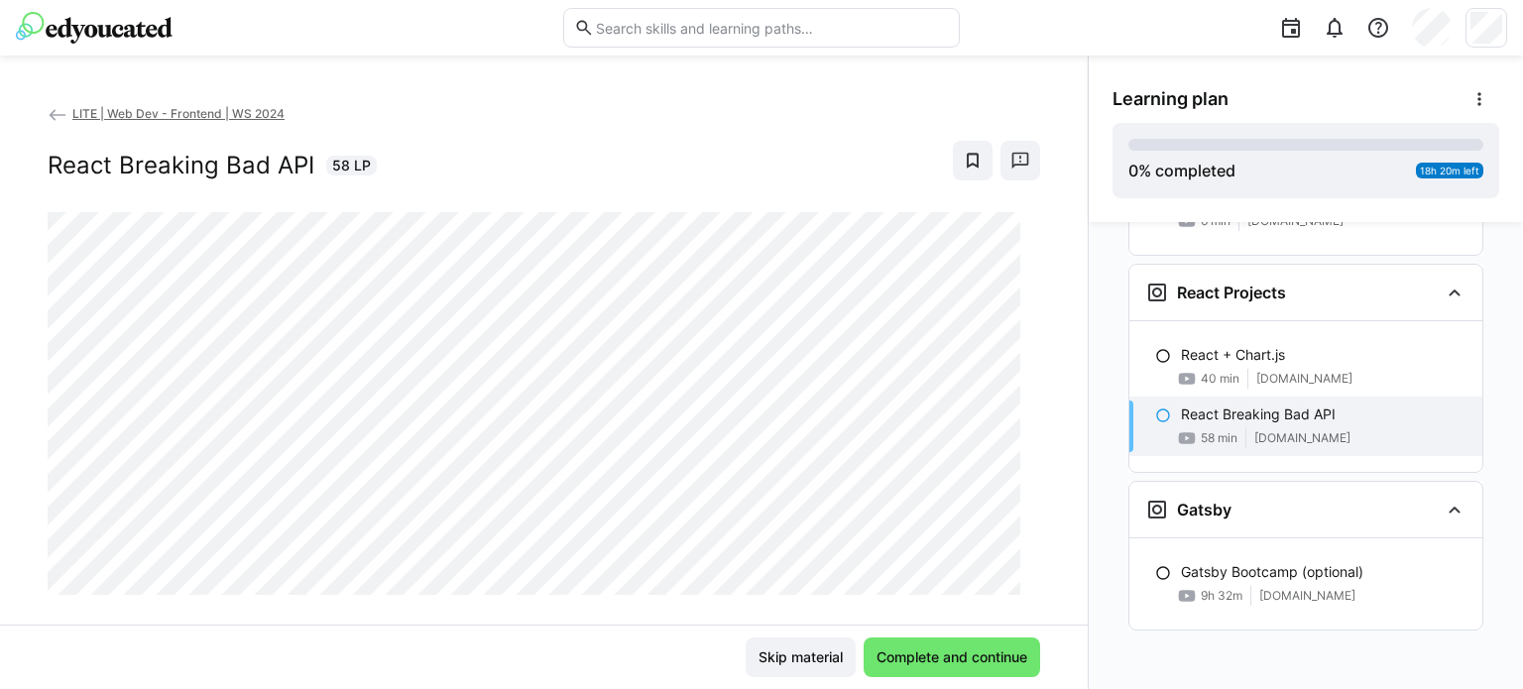
click at [76, 118] on span "LITE | Web Dev - Frontend | WS 2024" at bounding box center [178, 113] width 212 height 15
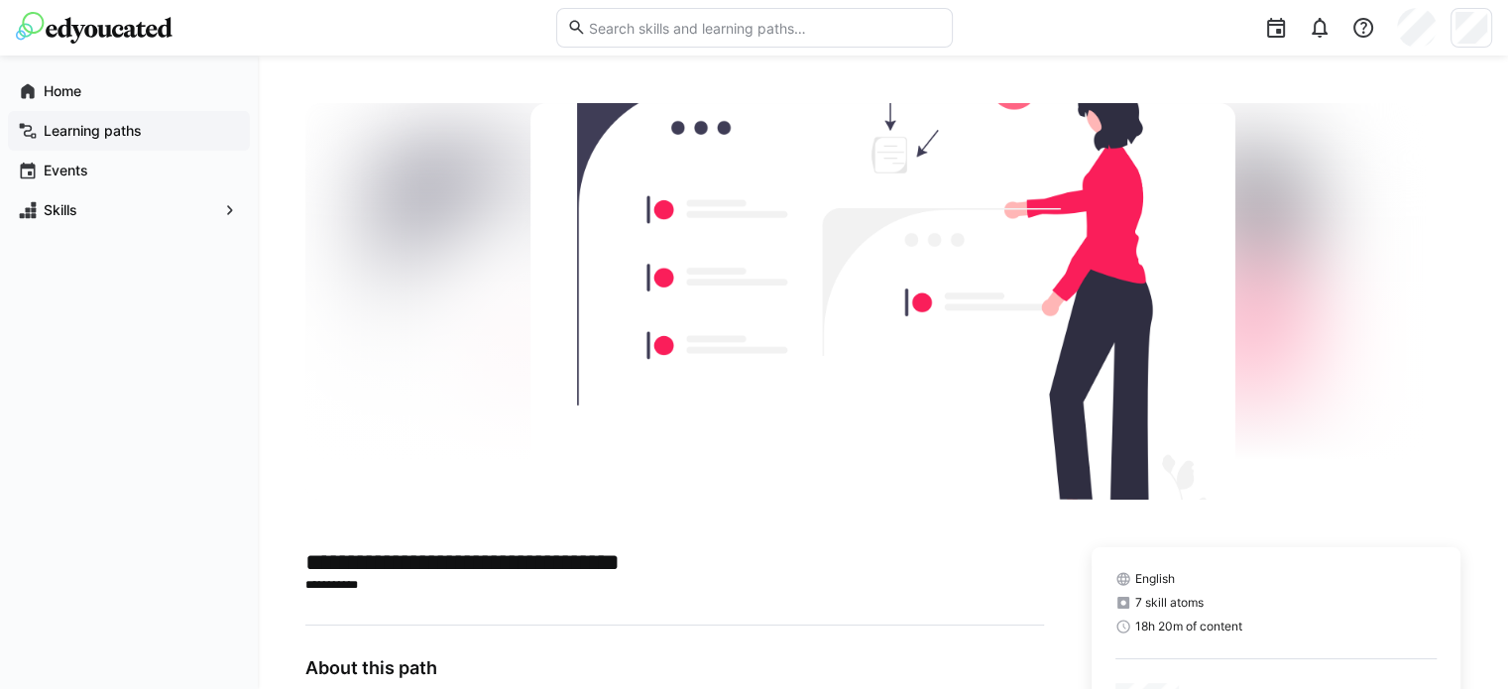
click at [0, 0] on app-navigation-label "Learning paths" at bounding box center [0, 0] width 0 height 0
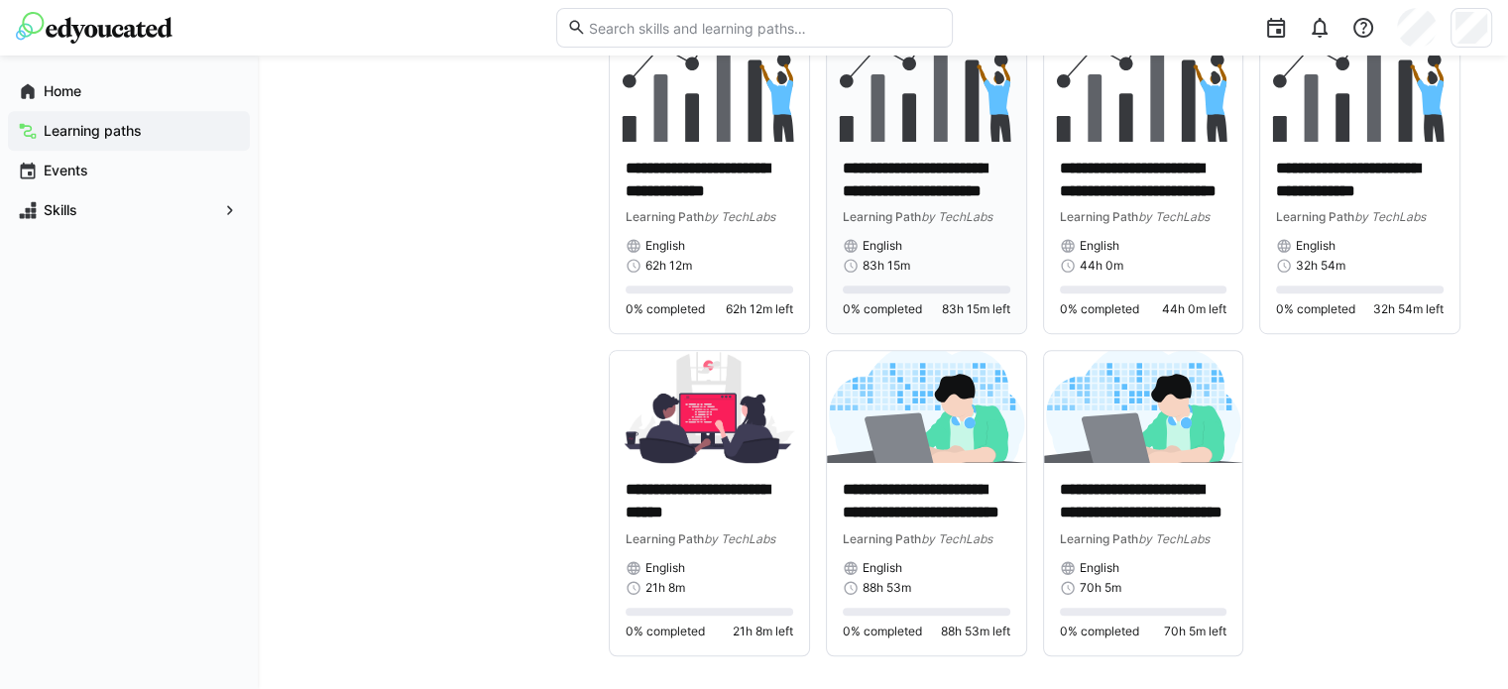
scroll to position [1160, 0]
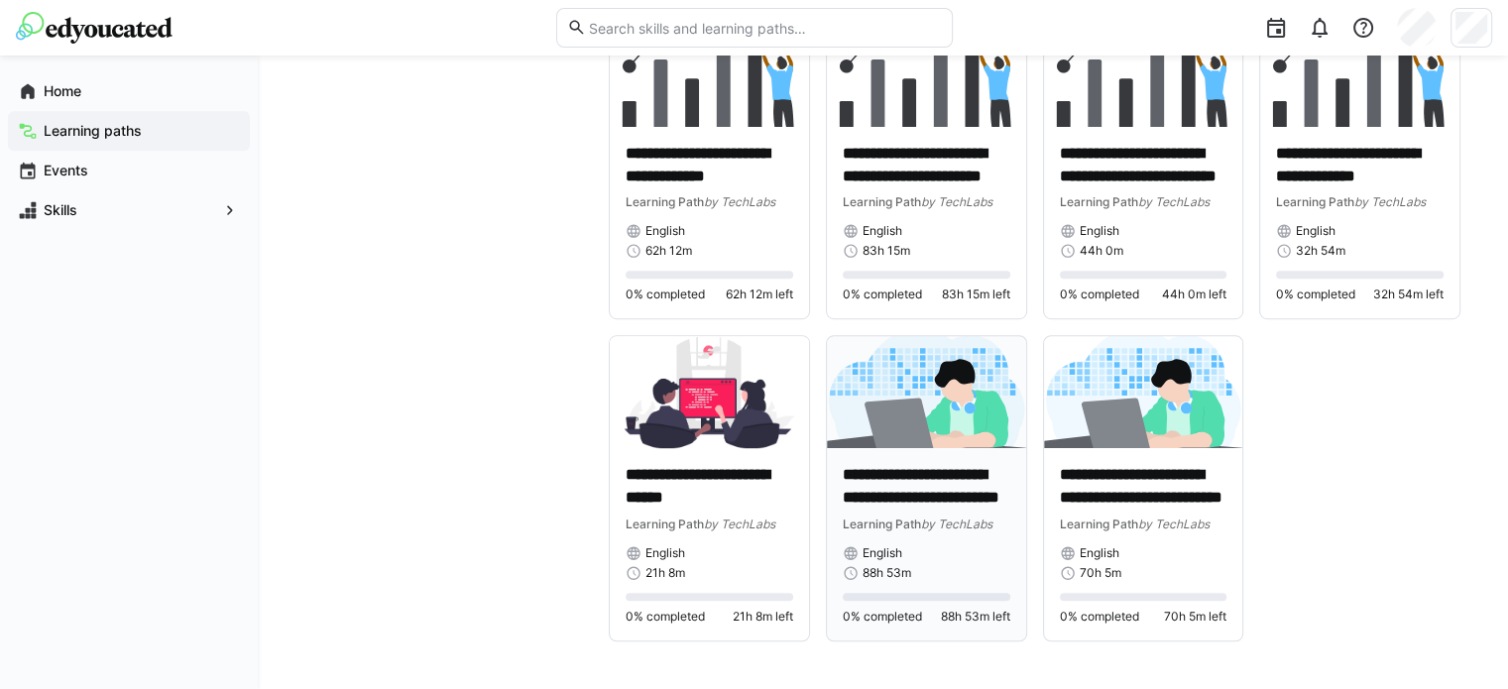
click at [892, 480] on p "**********" at bounding box center [927, 487] width 168 height 46
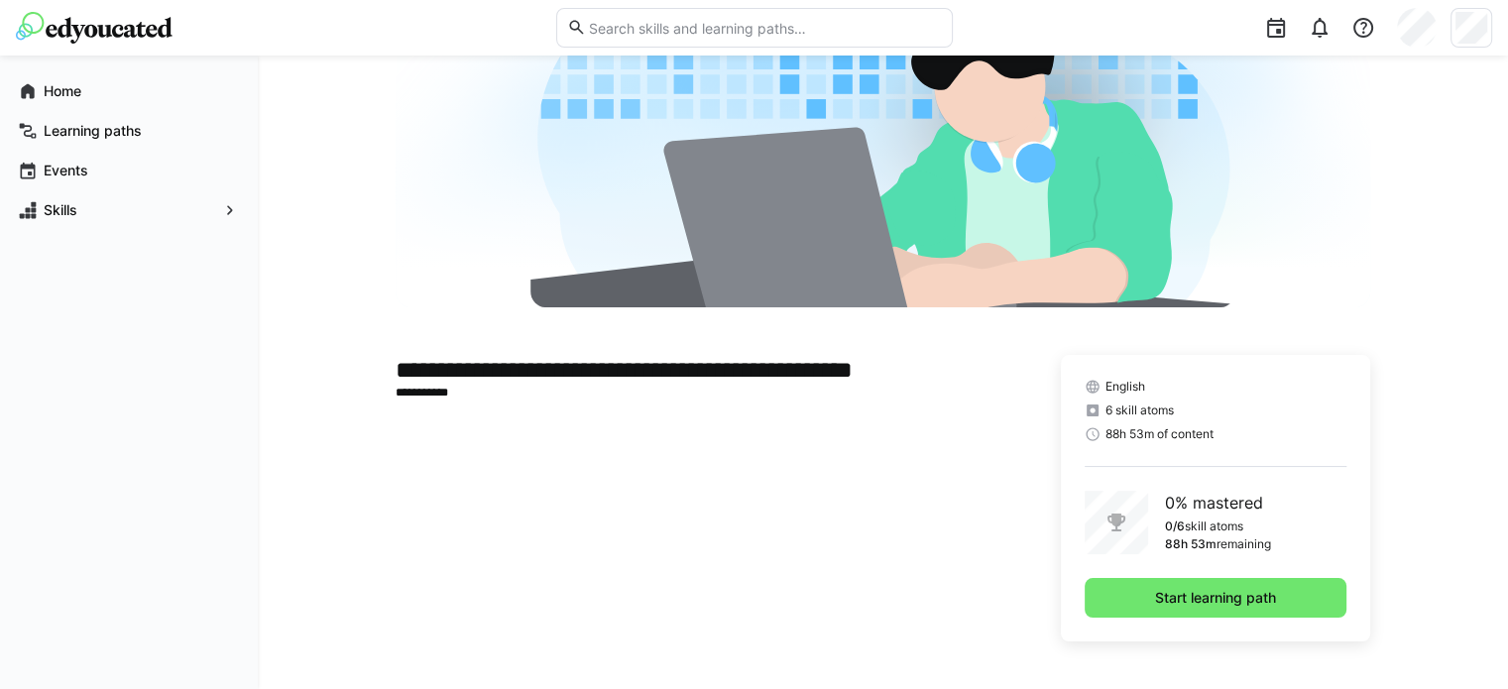
scroll to position [191, 0]
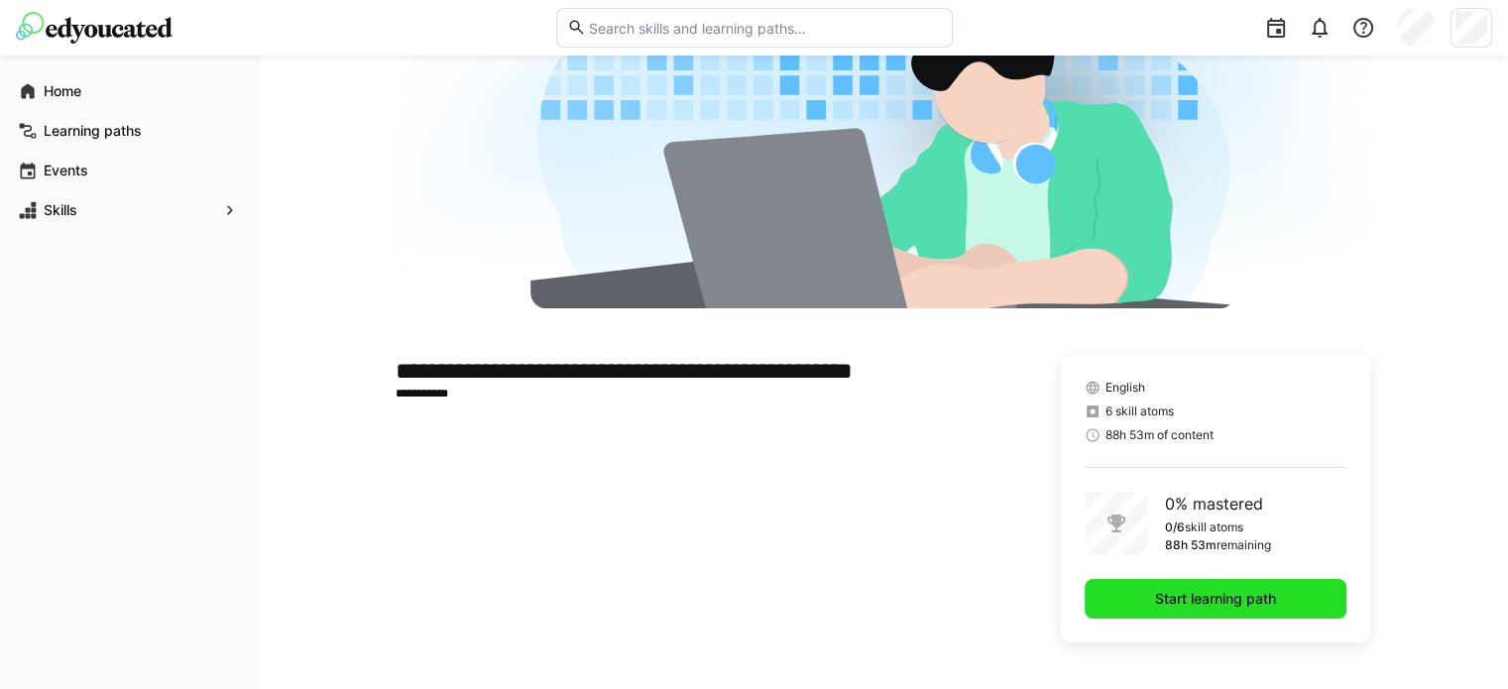
click at [1180, 594] on span "Start learning path" at bounding box center [1215, 599] width 127 height 20
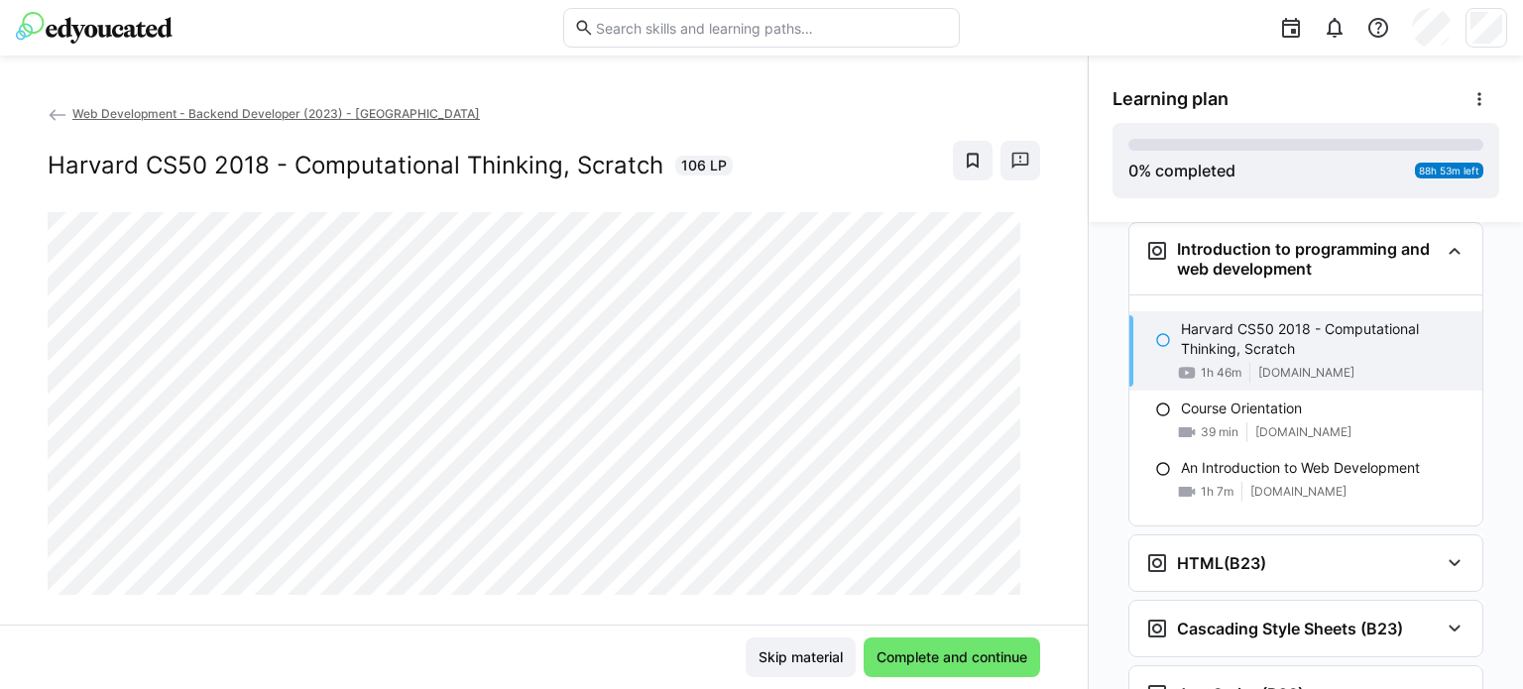
scroll to position [32, 0]
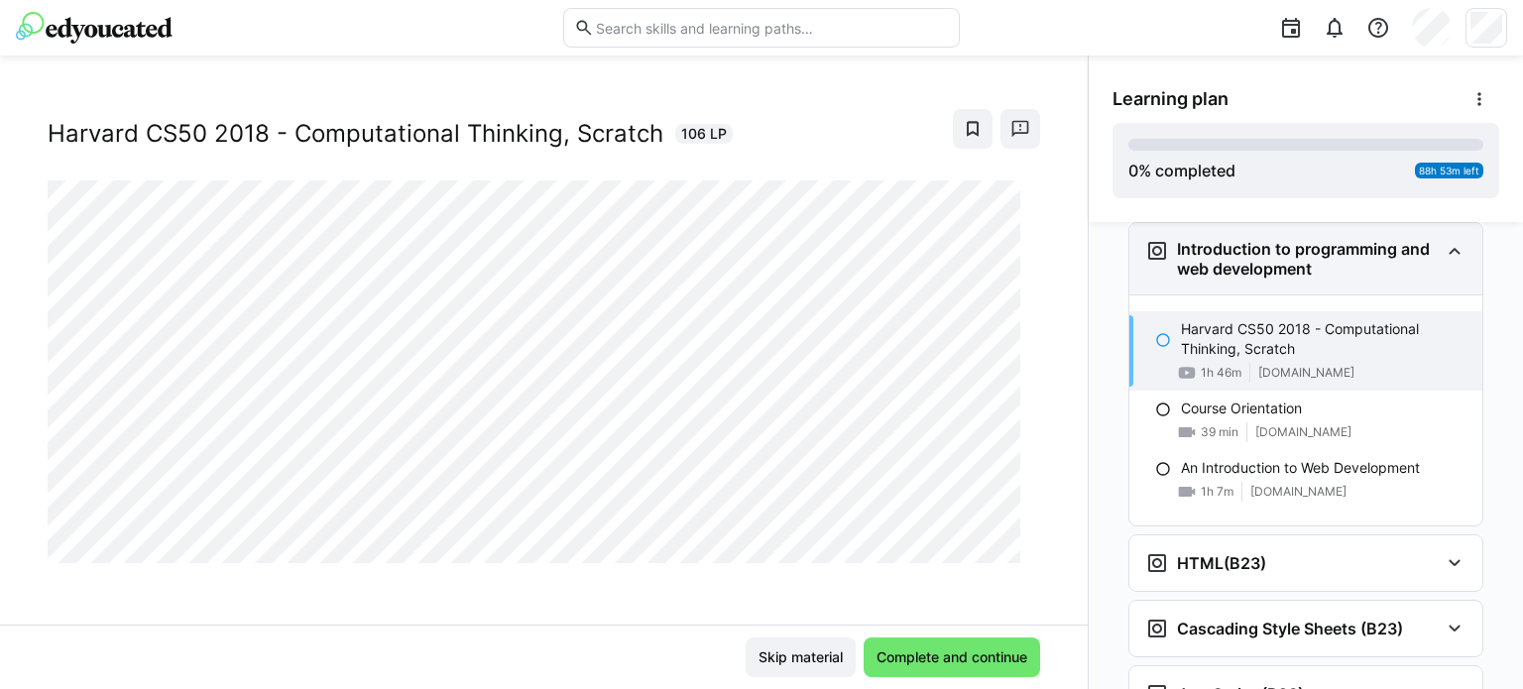
click at [1431, 257] on div "Introduction to programming and web development" at bounding box center [1305, 258] width 353 height 71
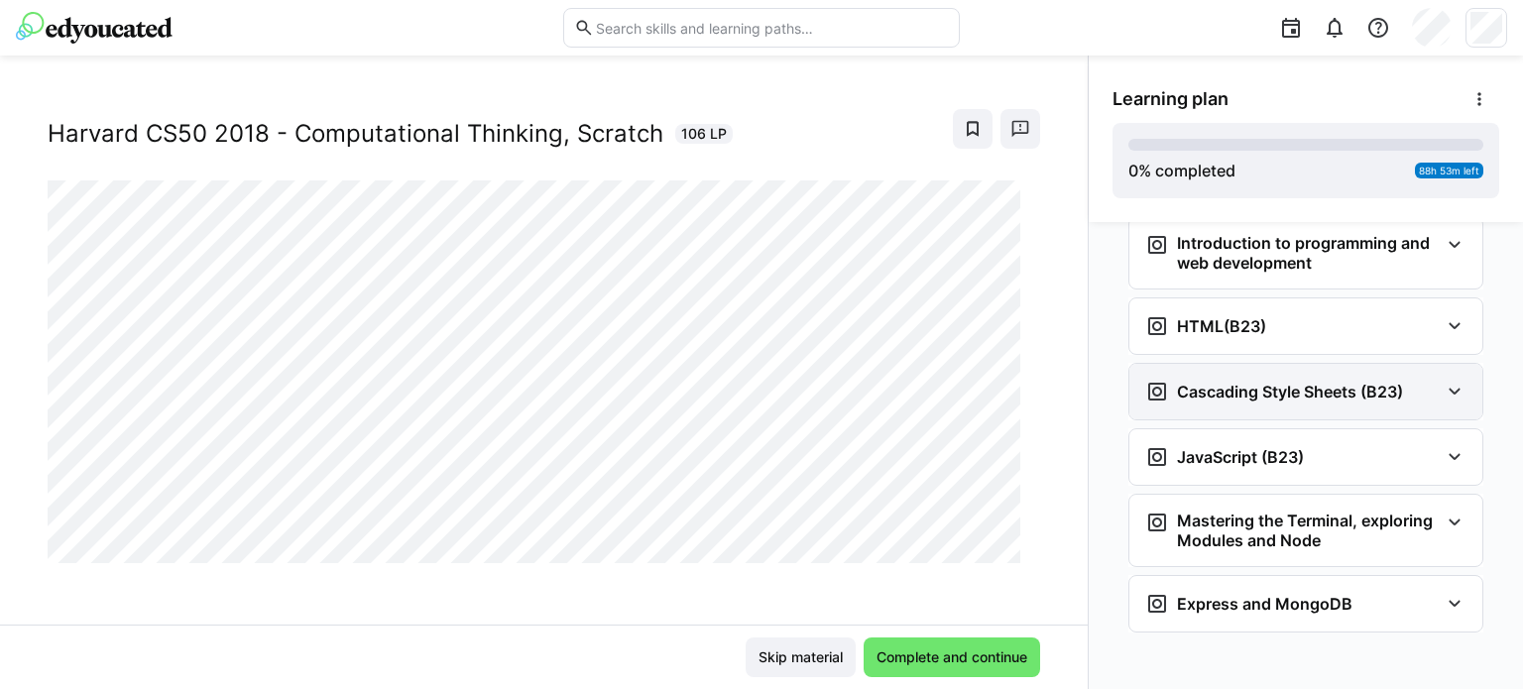
scroll to position [40, 0]
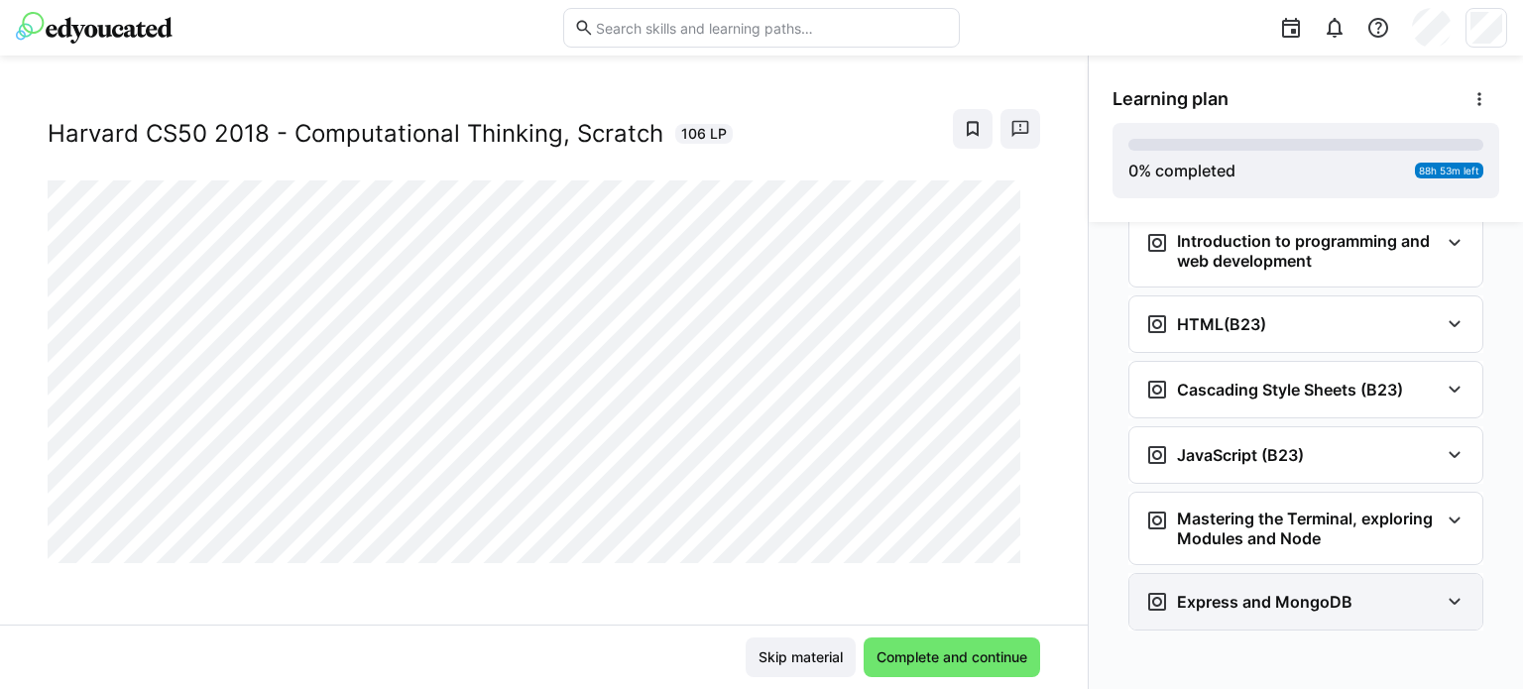
click at [1363, 591] on div "Express and MongoDB" at bounding box center [1291, 602] width 293 height 24
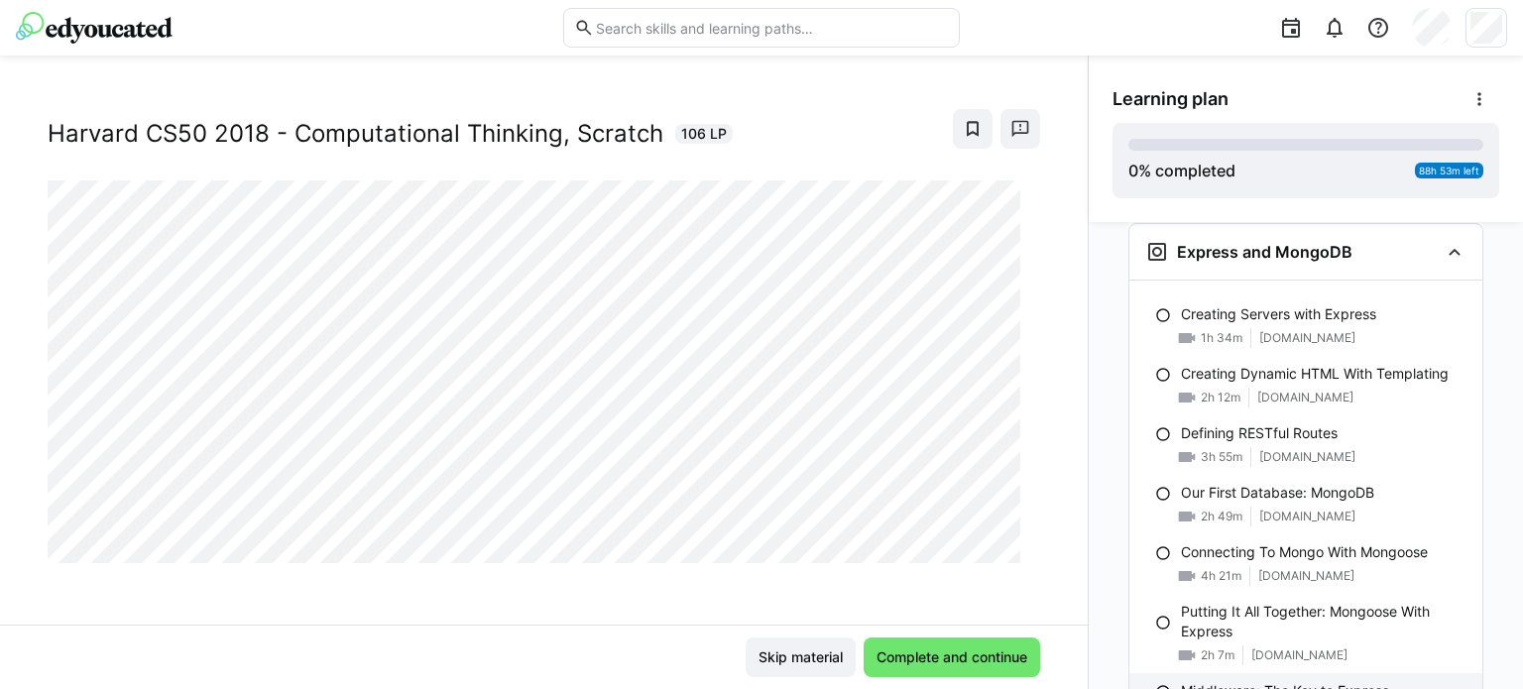
scroll to position [310, 0]
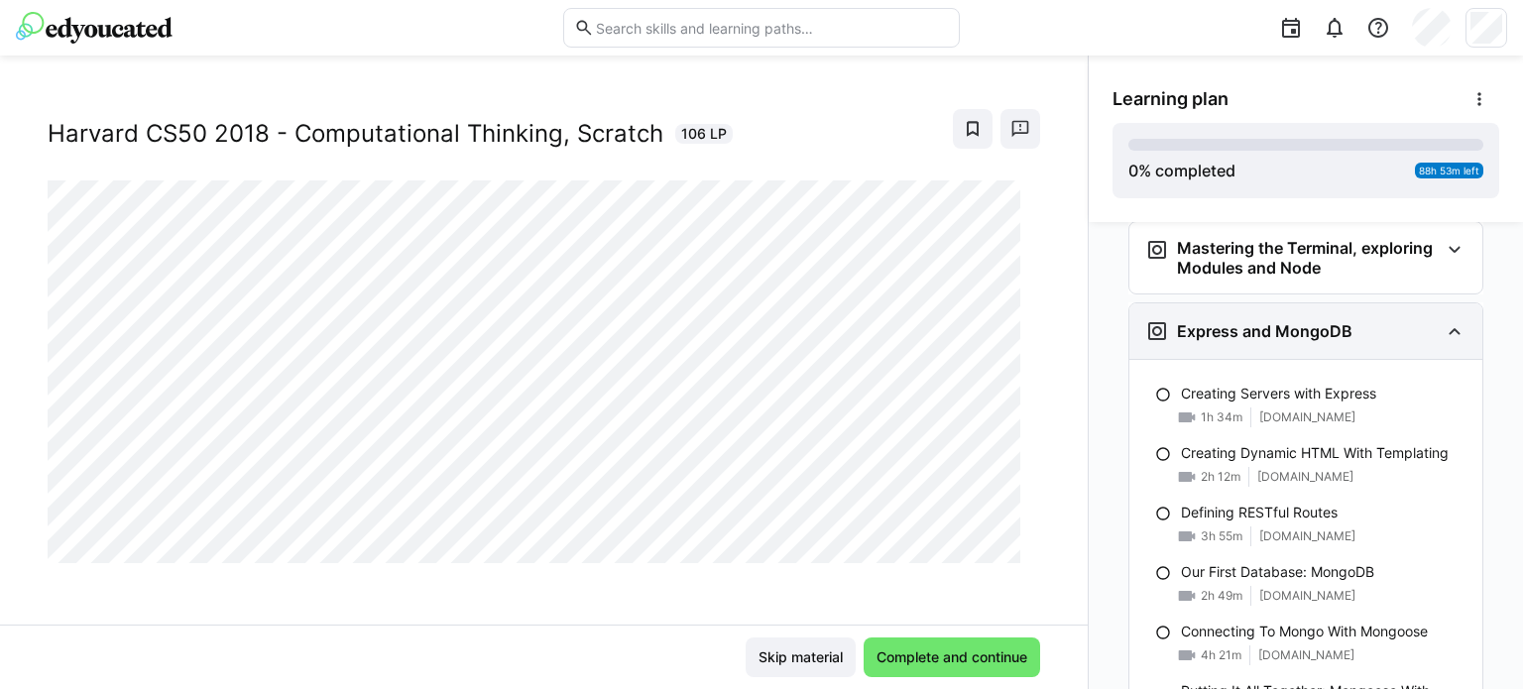
click at [1402, 332] on div "Express and MongoDB" at bounding box center [1291, 331] width 293 height 24
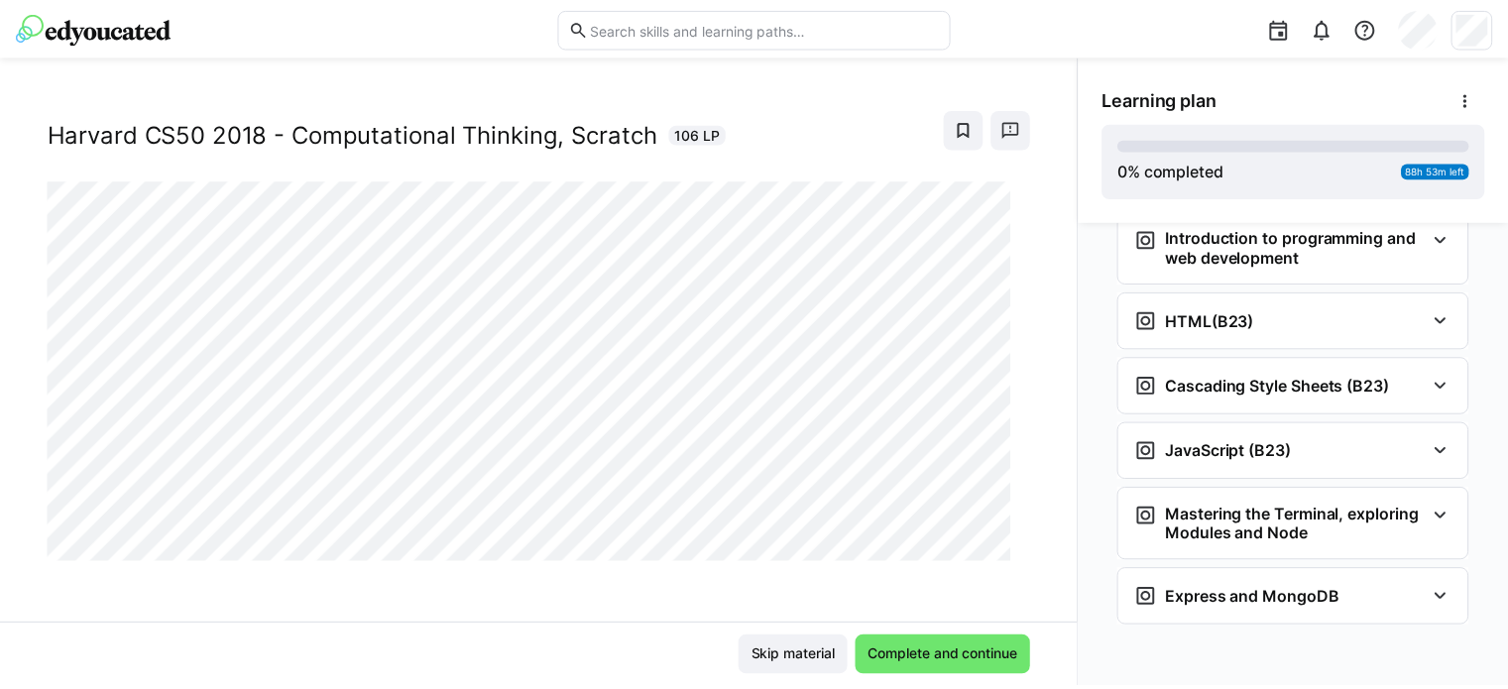
scroll to position [40, 0]
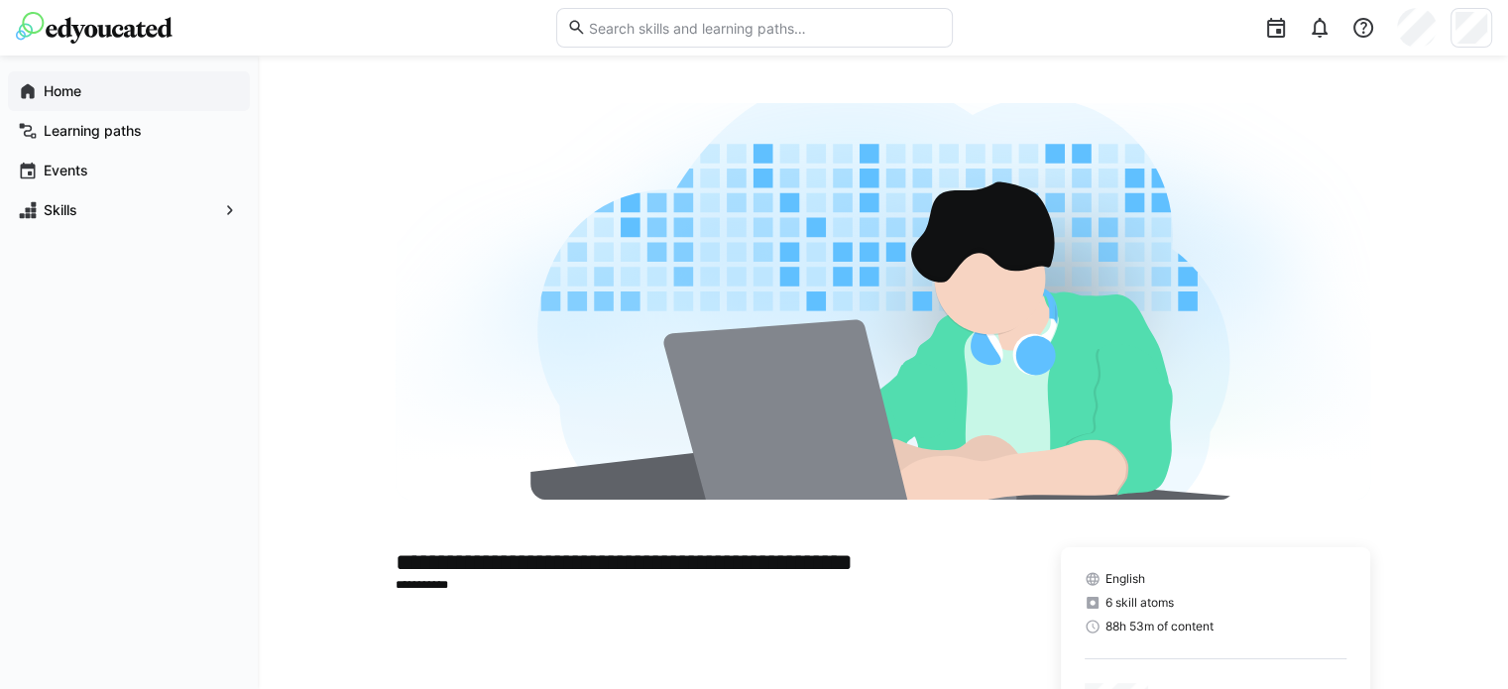
click at [0, 0] on app-navigation-label "Home" at bounding box center [0, 0] width 0 height 0
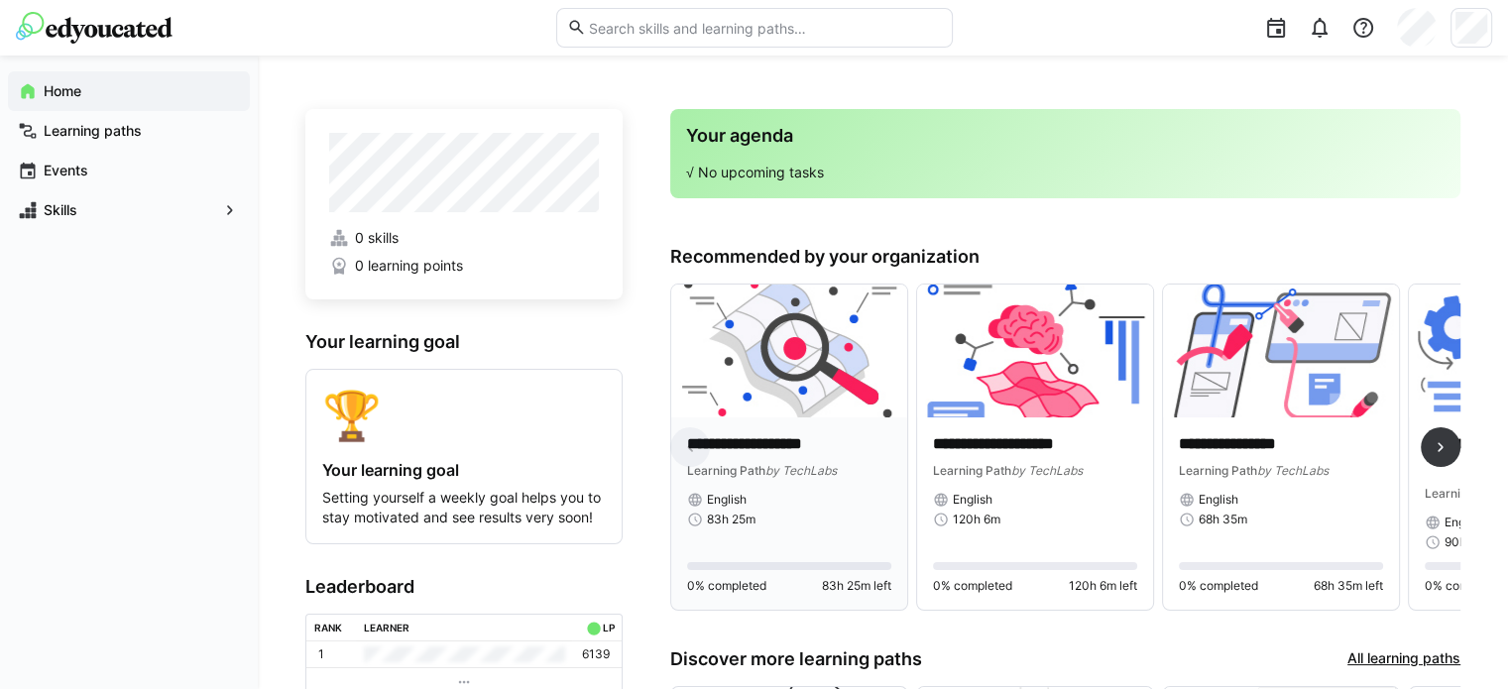
click at [780, 444] on p "**********" at bounding box center [789, 444] width 204 height 23
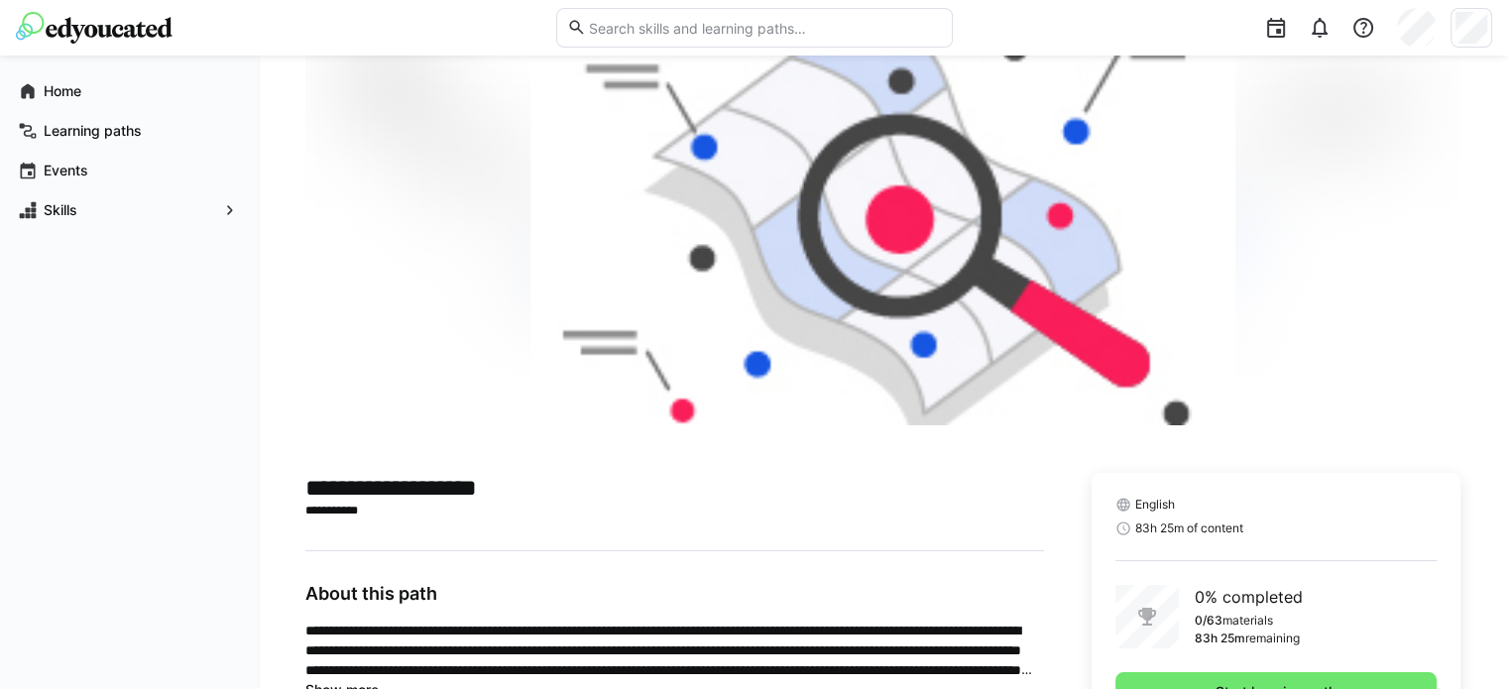
scroll to position [168, 0]
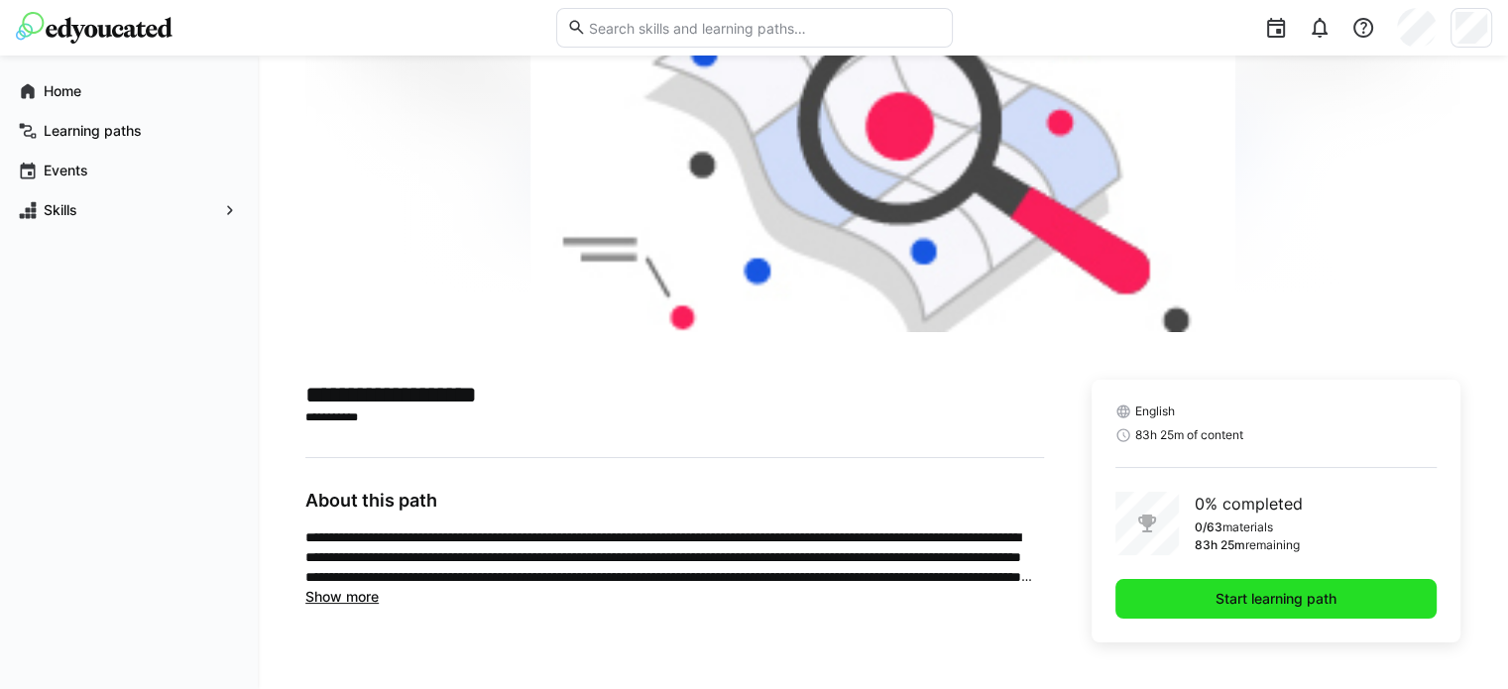
click at [1265, 599] on span "Start learning path" at bounding box center [1276, 599] width 127 height 20
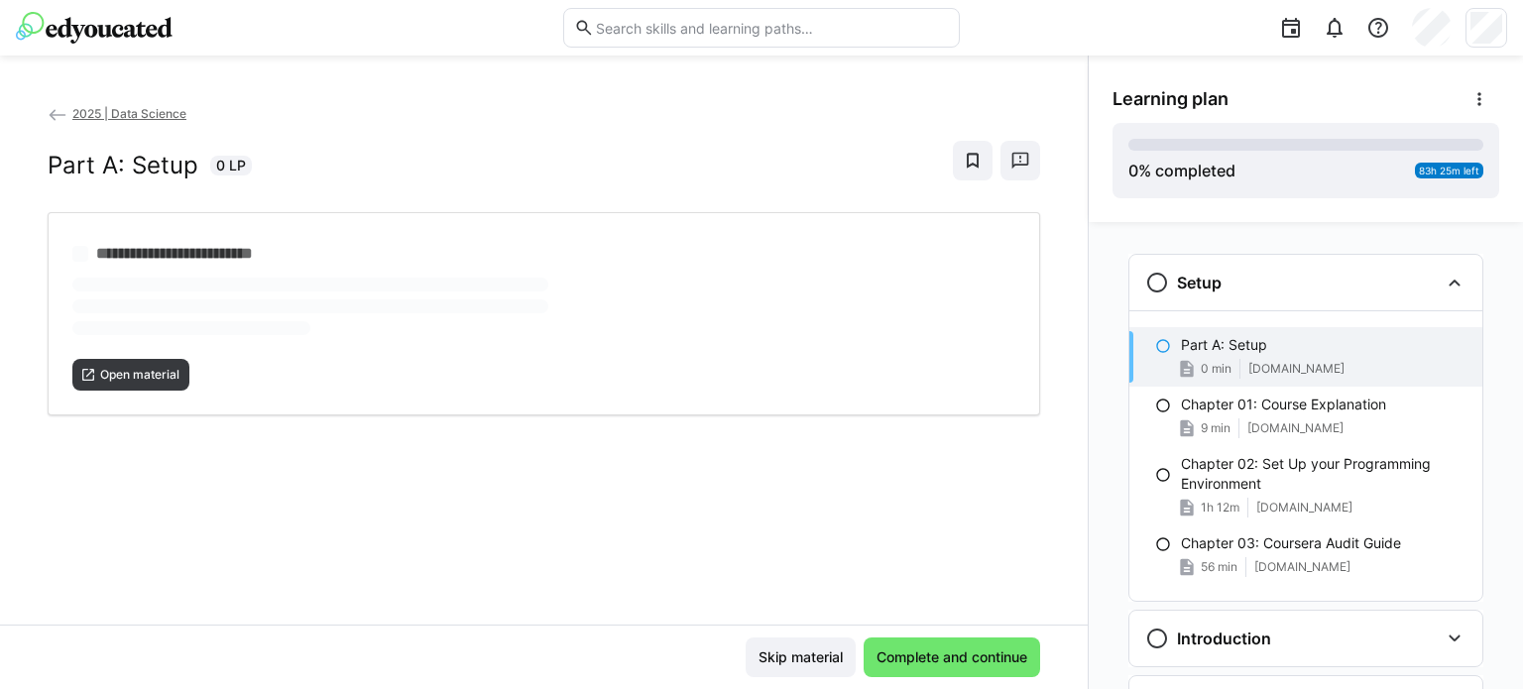
scroll to position [32, 0]
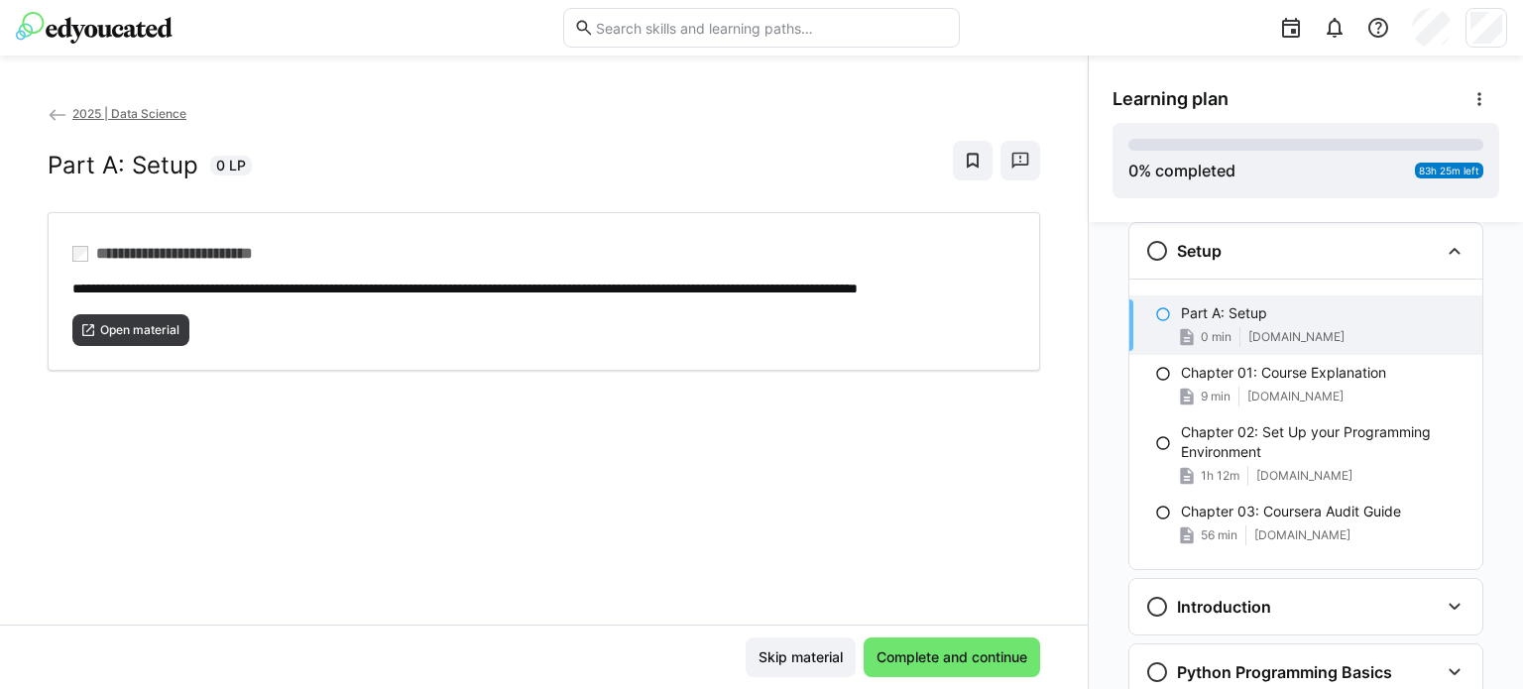
click at [1252, 317] on p "Part A: Setup" at bounding box center [1224, 313] width 86 height 20
click at [1272, 333] on span "[DOMAIN_NAME]" at bounding box center [1296, 337] width 96 height 16
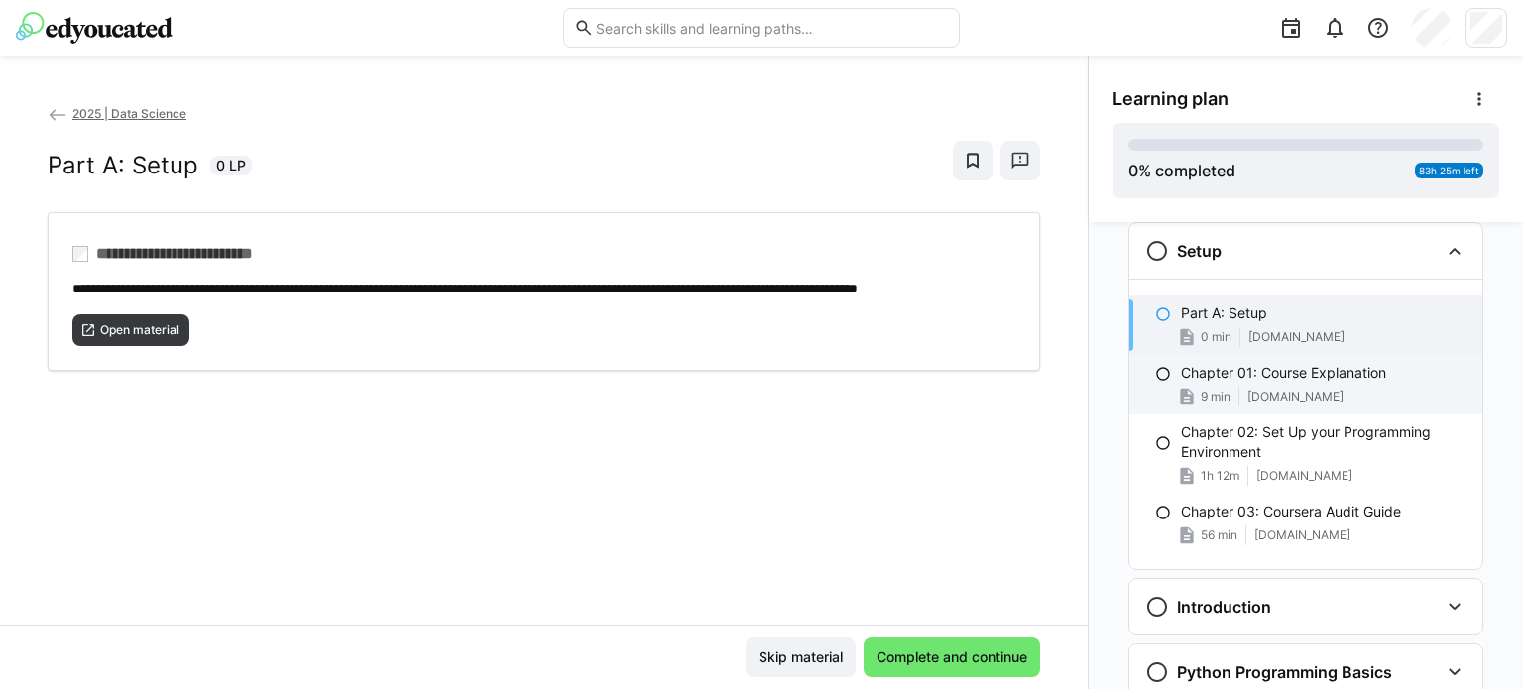
click at [1269, 374] on p "Chapter 01: Course Explanation" at bounding box center [1283, 373] width 205 height 20
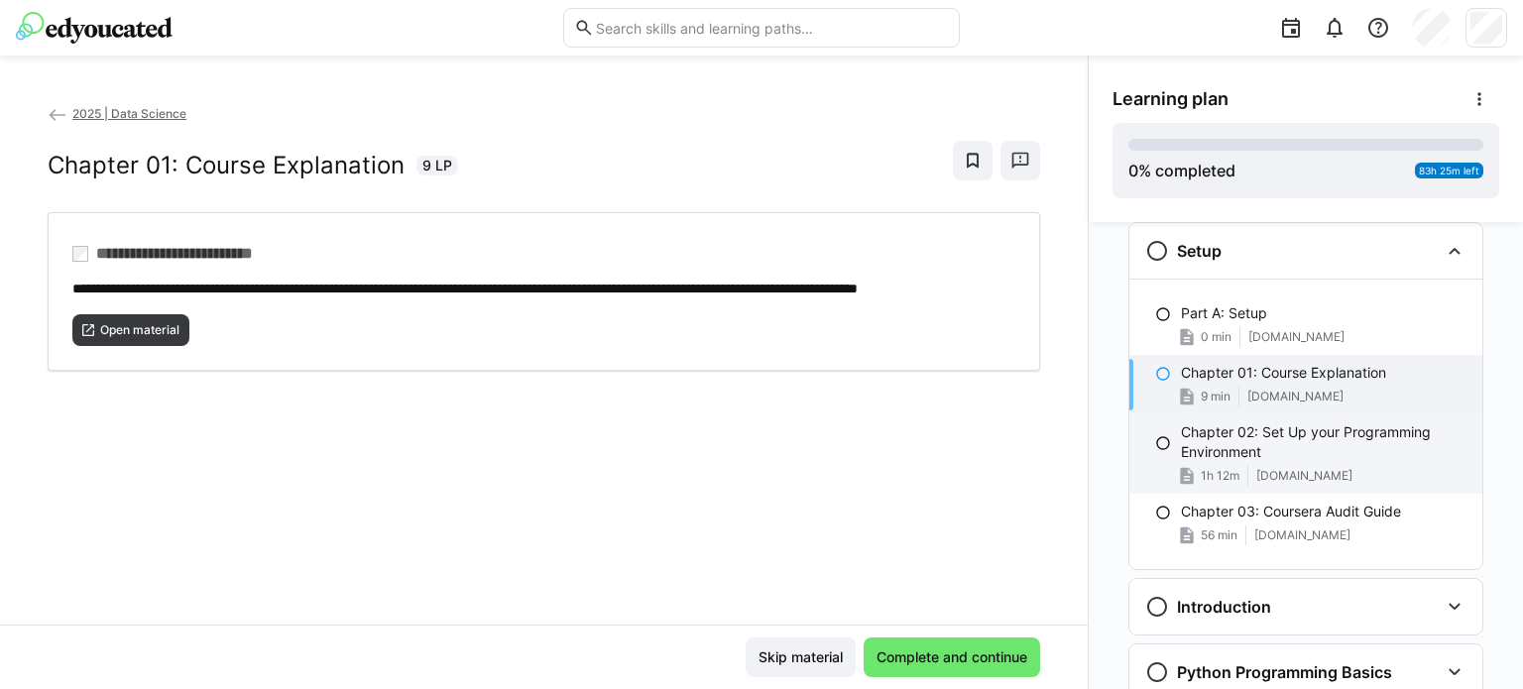
click at [1281, 423] on p "Chapter 02: Set Up your Programming Environment" at bounding box center [1324, 442] width 286 height 40
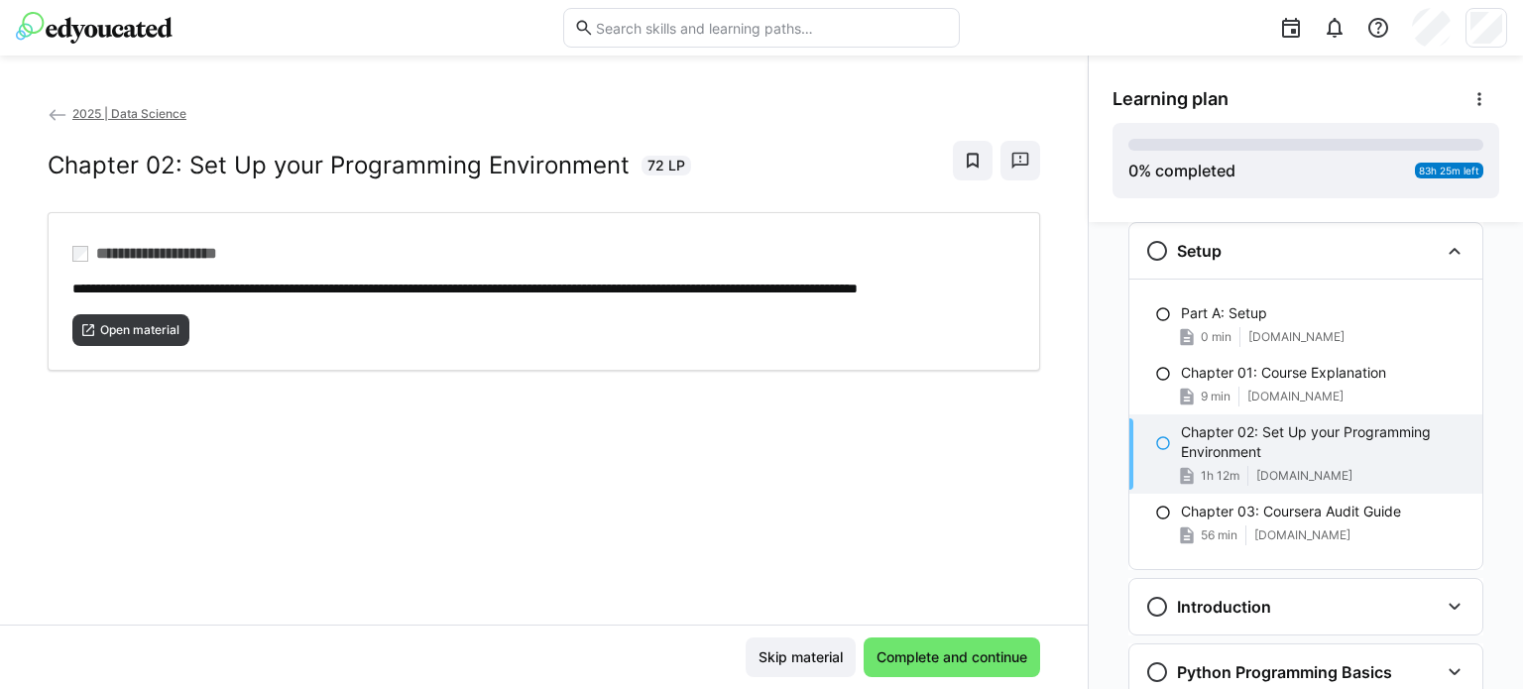
click at [1234, 449] on p "Chapter 02: Set Up your Programming Environment" at bounding box center [1324, 442] width 286 height 40
click at [1292, 488] on div "Chapter 02: Set Up your Programming Environment 1h 12m [DOMAIN_NAME]" at bounding box center [1305, 453] width 353 height 79
click at [1266, 502] on p "Chapter 03: Coursera Audit Guide" at bounding box center [1291, 512] width 220 height 20
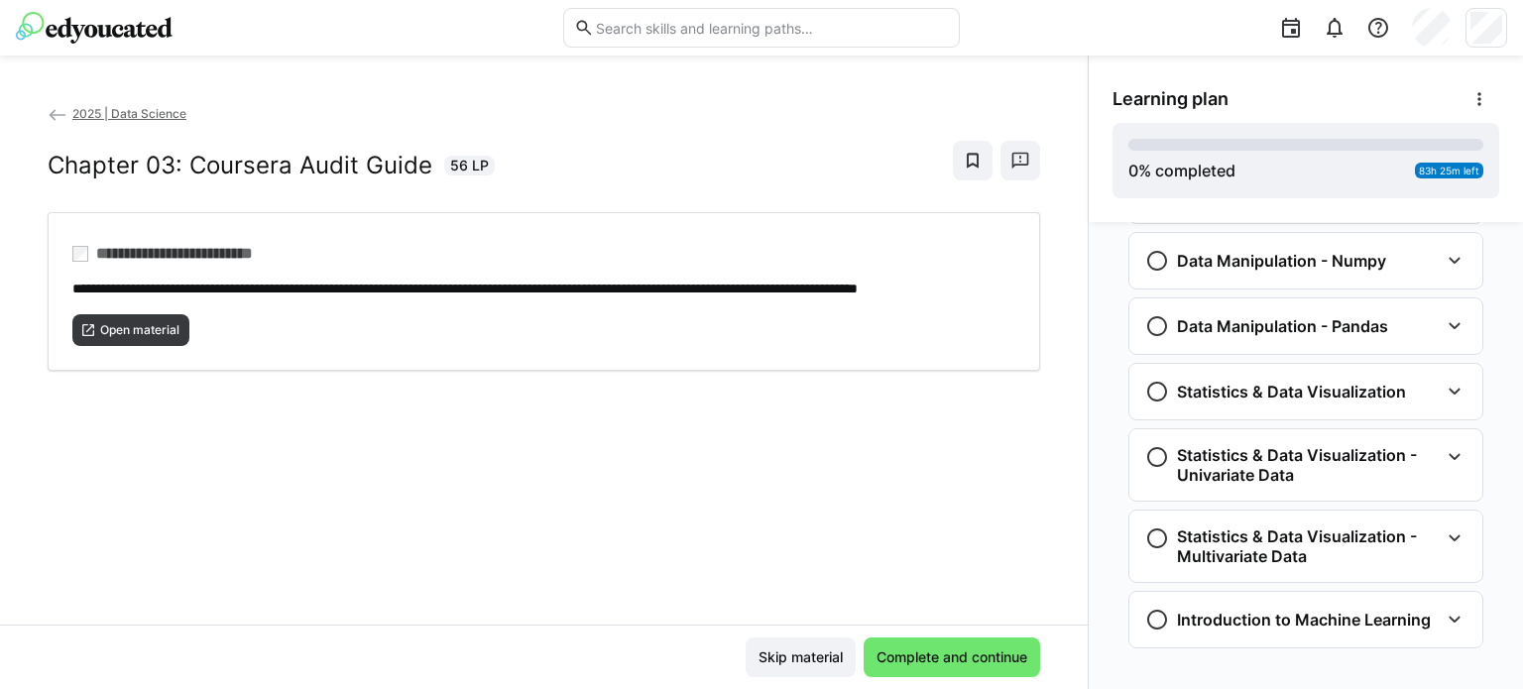
scroll to position [607, 0]
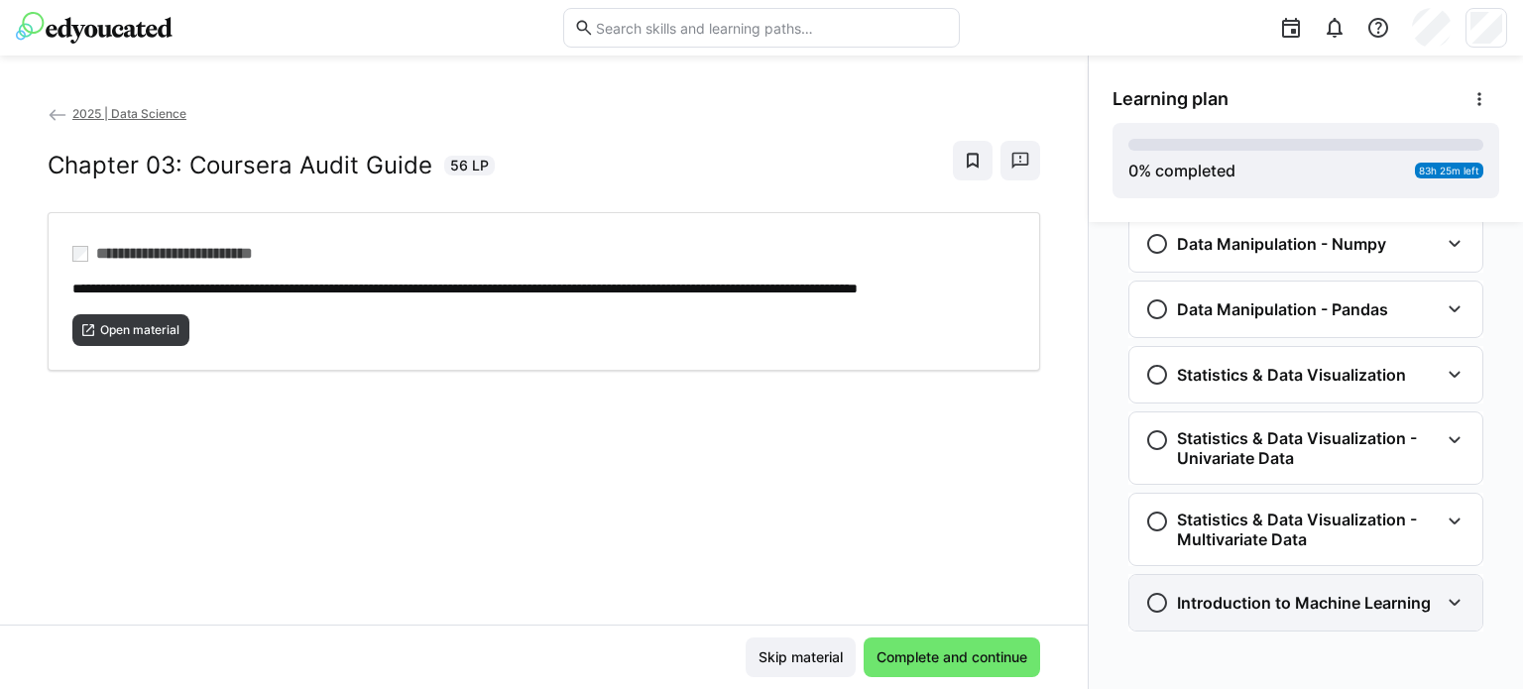
click at [1333, 594] on h3 "Introduction to Machine Learning" at bounding box center [1304, 603] width 254 height 20
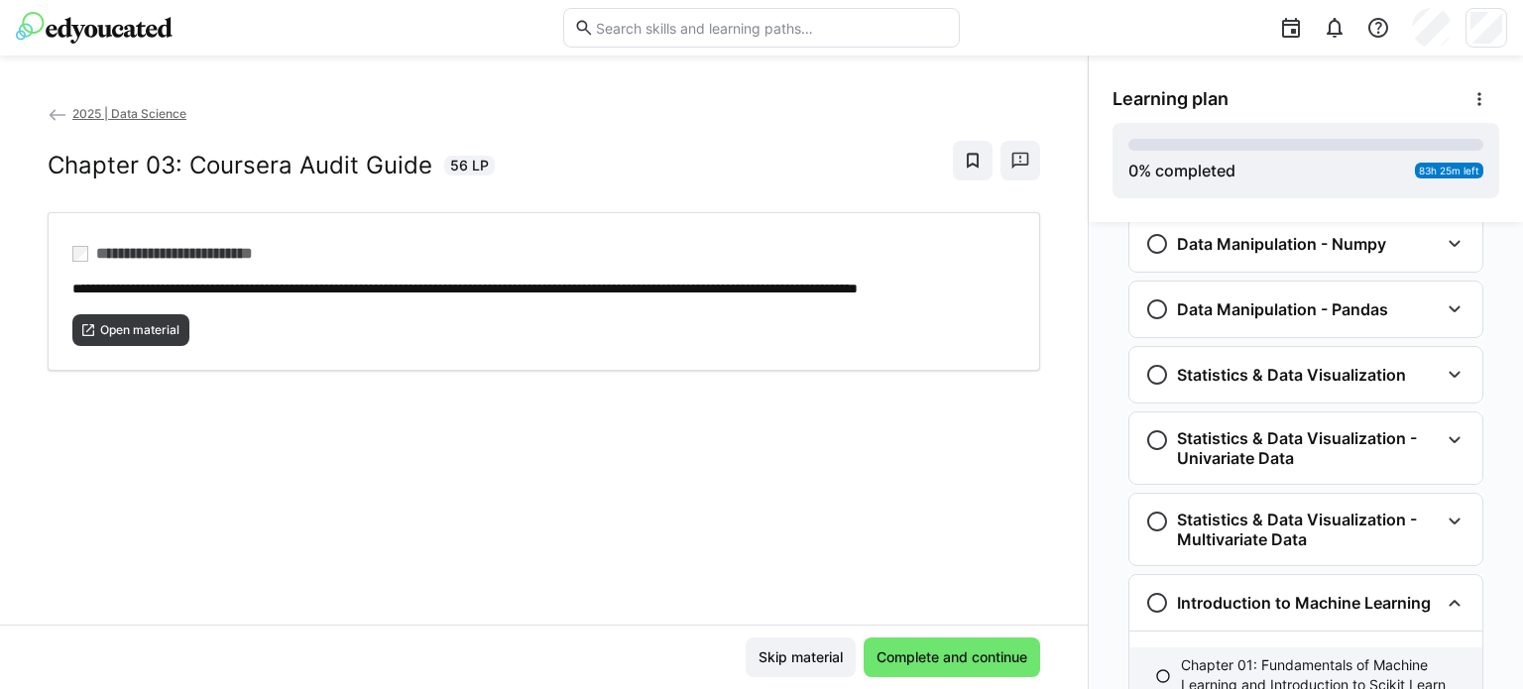
scroll to position [837, 0]
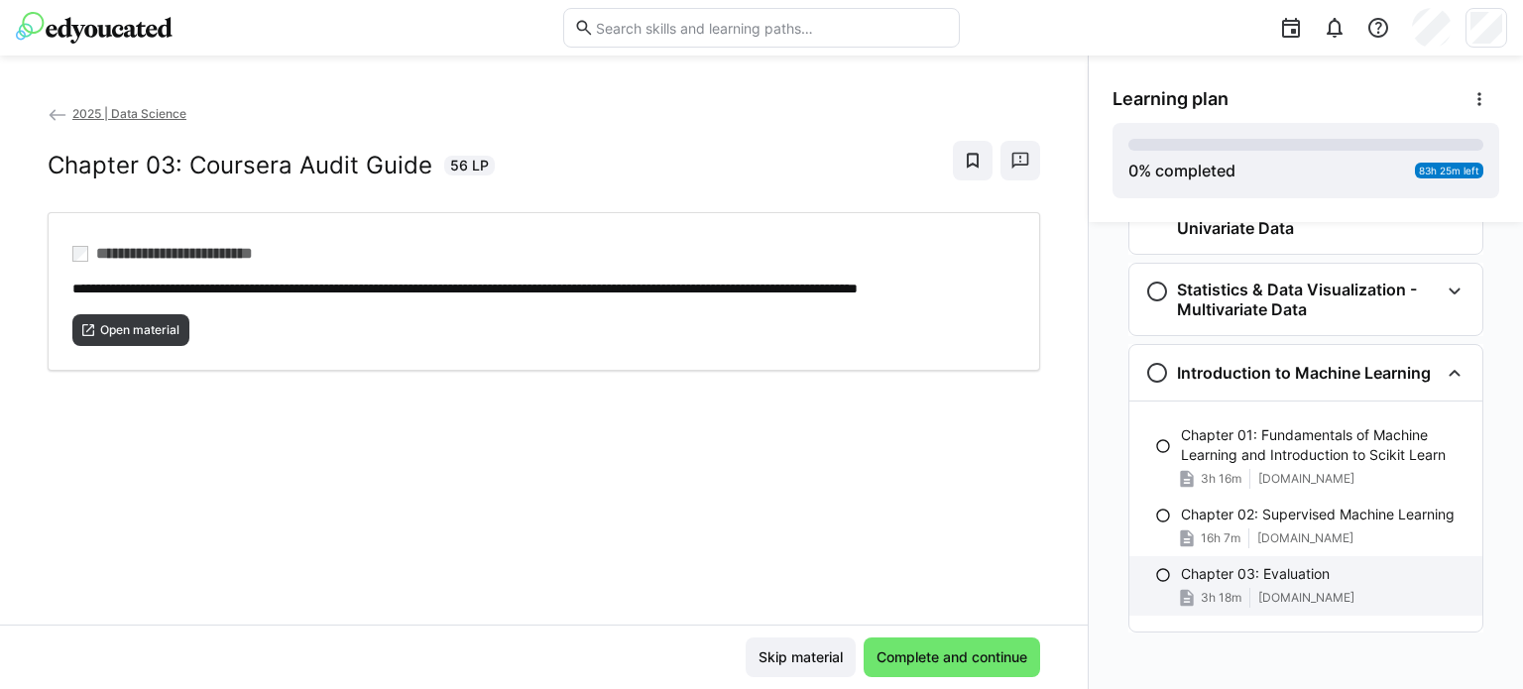
click at [1325, 574] on div "Chapter 03: Evaluation" at bounding box center [1324, 574] width 286 height 20
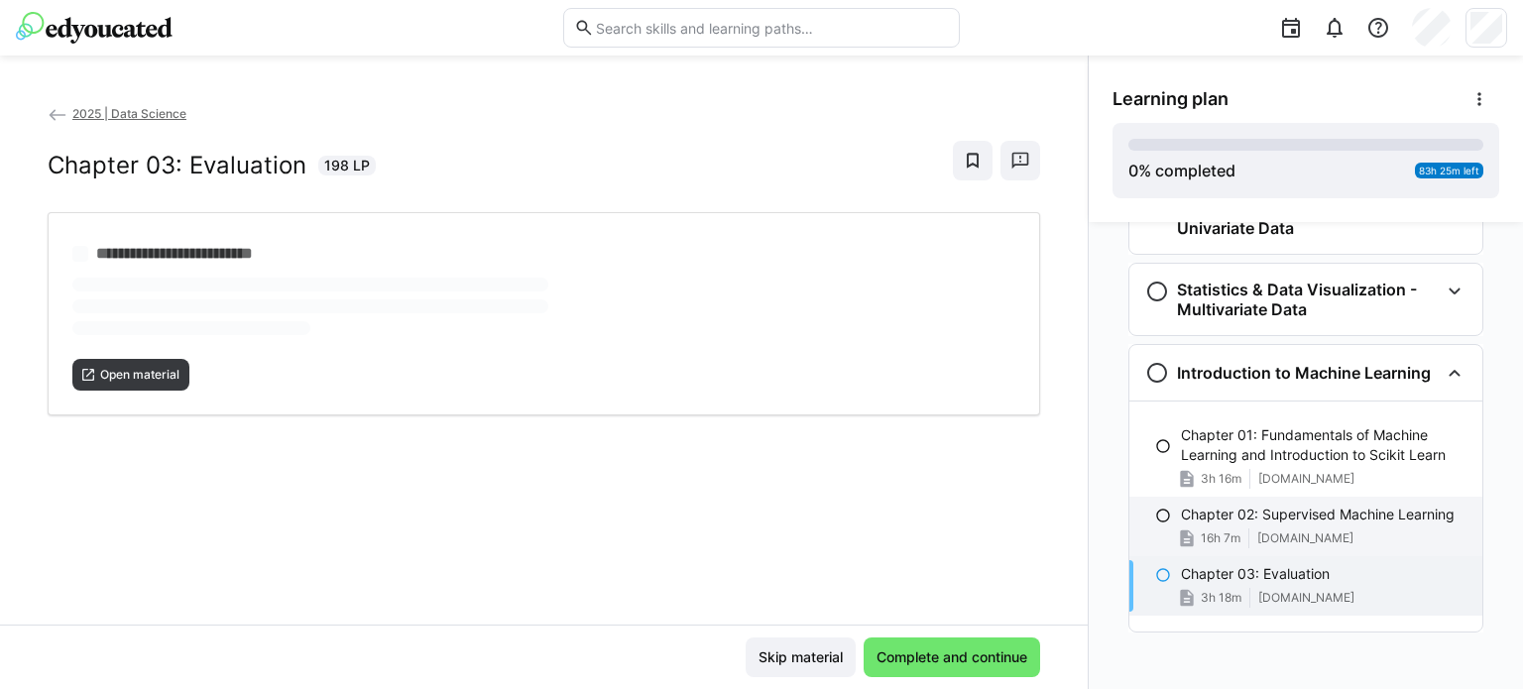
click at [1298, 508] on p "Chapter 02: Supervised Machine Learning" at bounding box center [1318, 515] width 274 height 20
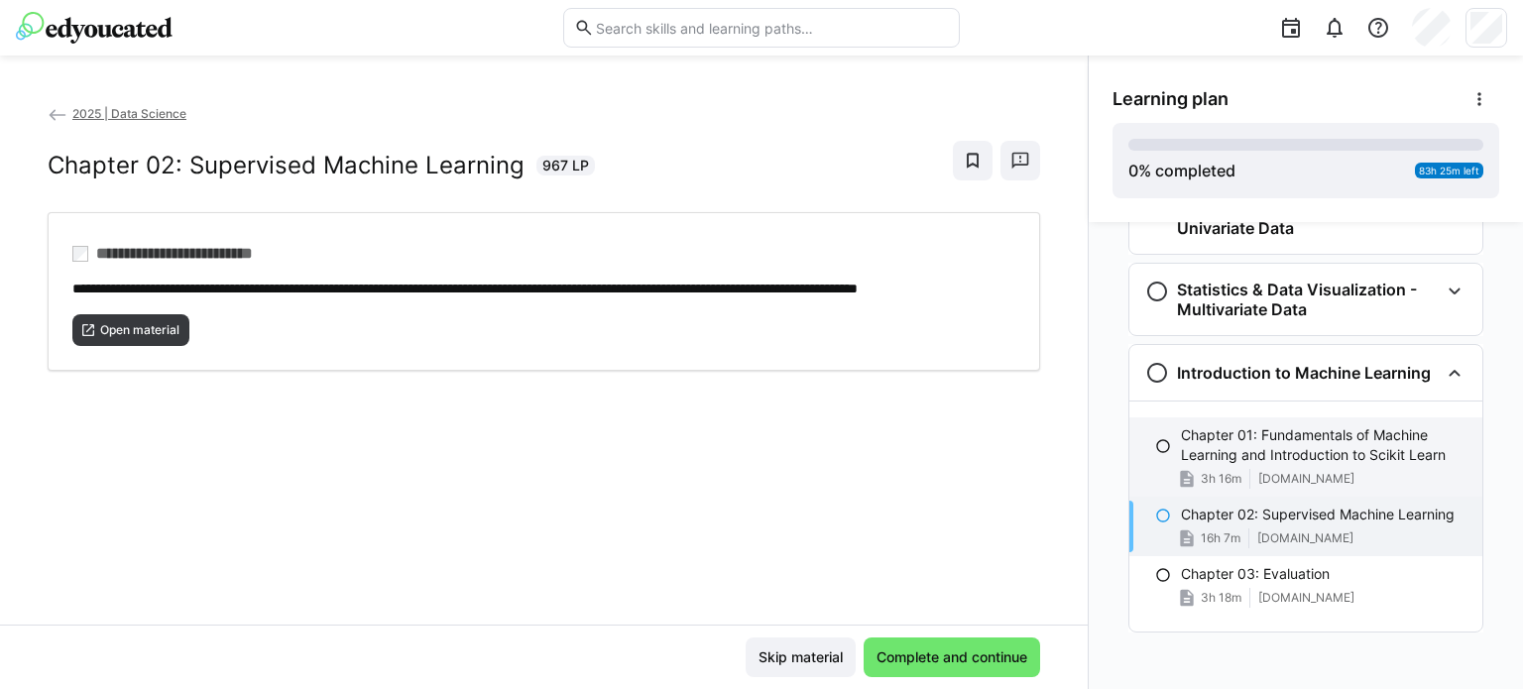
click at [1341, 456] on p "Chapter 01: Fundamentals of Machine Learning and Introduction to Scikit Learn" at bounding box center [1324, 445] width 286 height 40
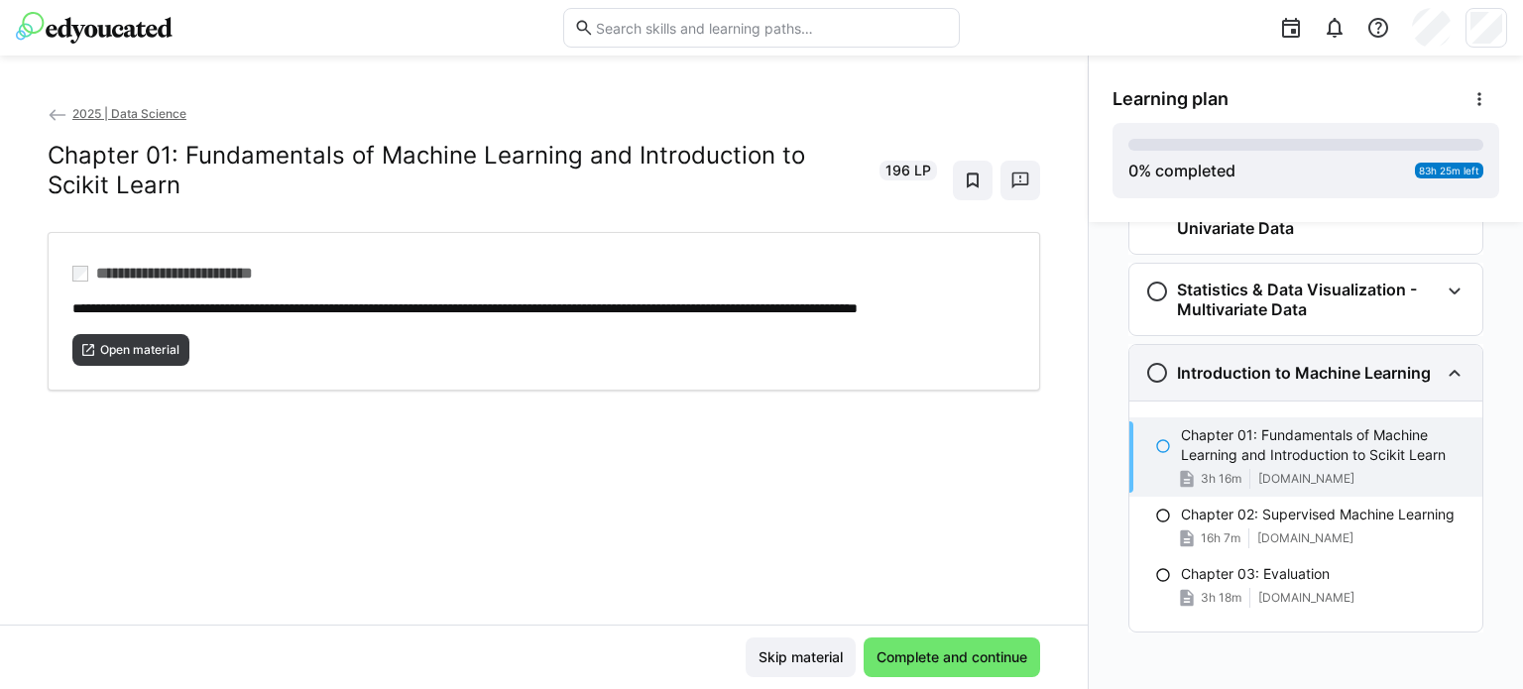
click at [1415, 363] on h3 "Introduction to Machine Learning" at bounding box center [1304, 373] width 254 height 20
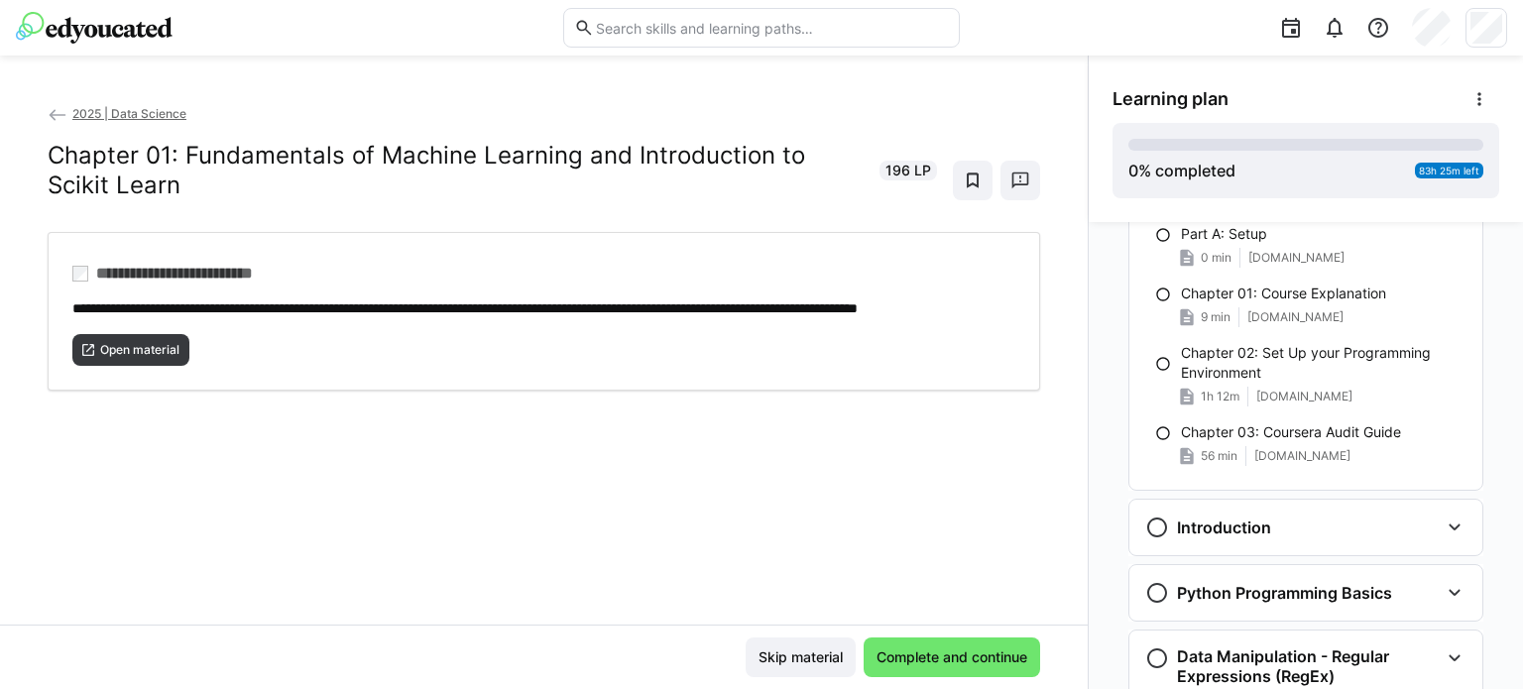
scroll to position [0, 0]
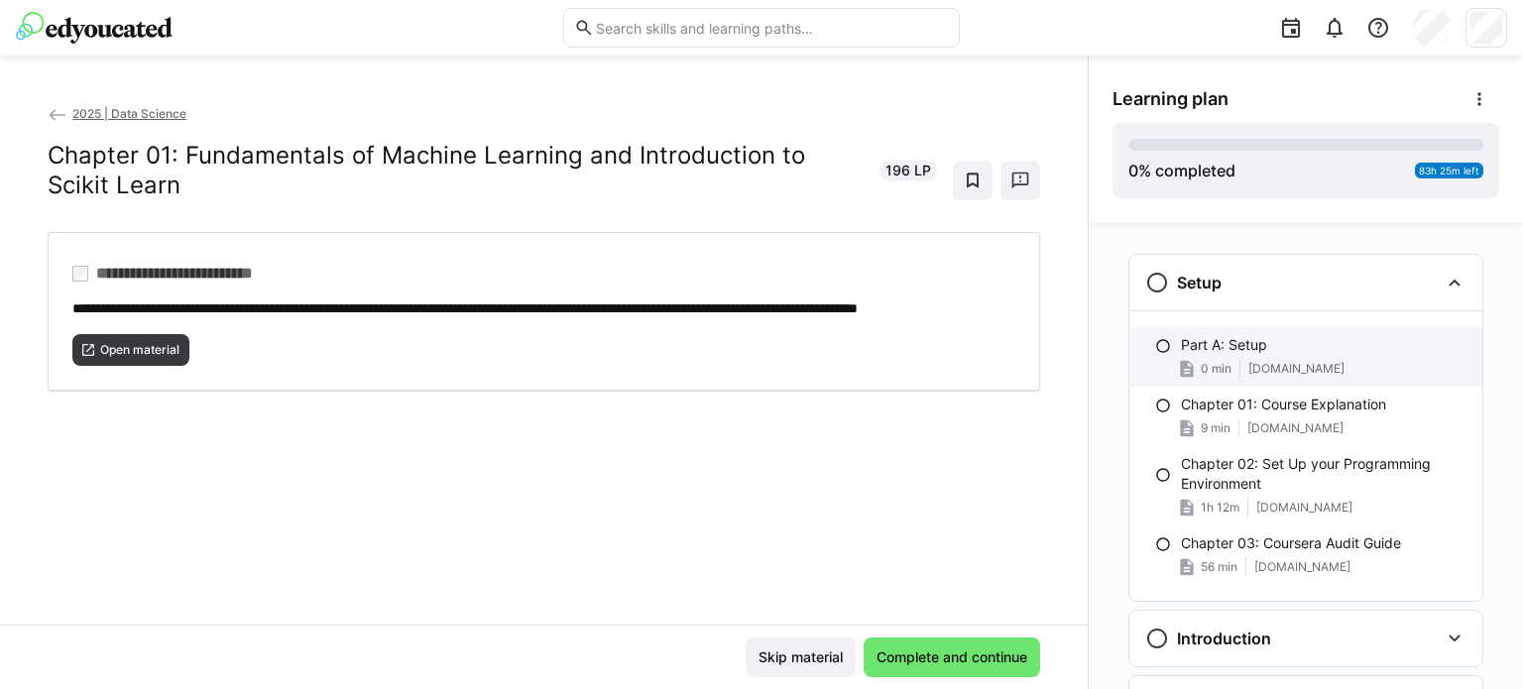
click at [1305, 352] on div "Part A: Setup" at bounding box center [1324, 345] width 286 height 20
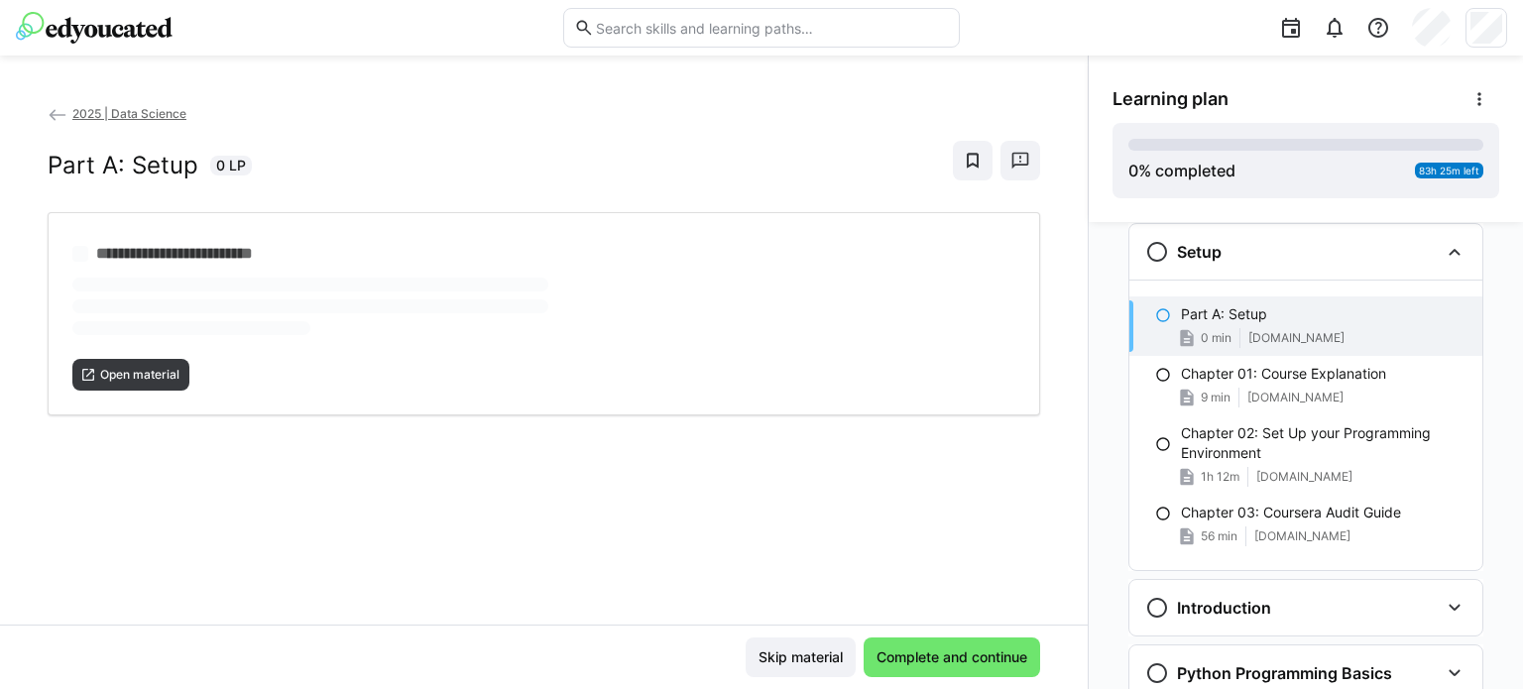
scroll to position [32, 0]
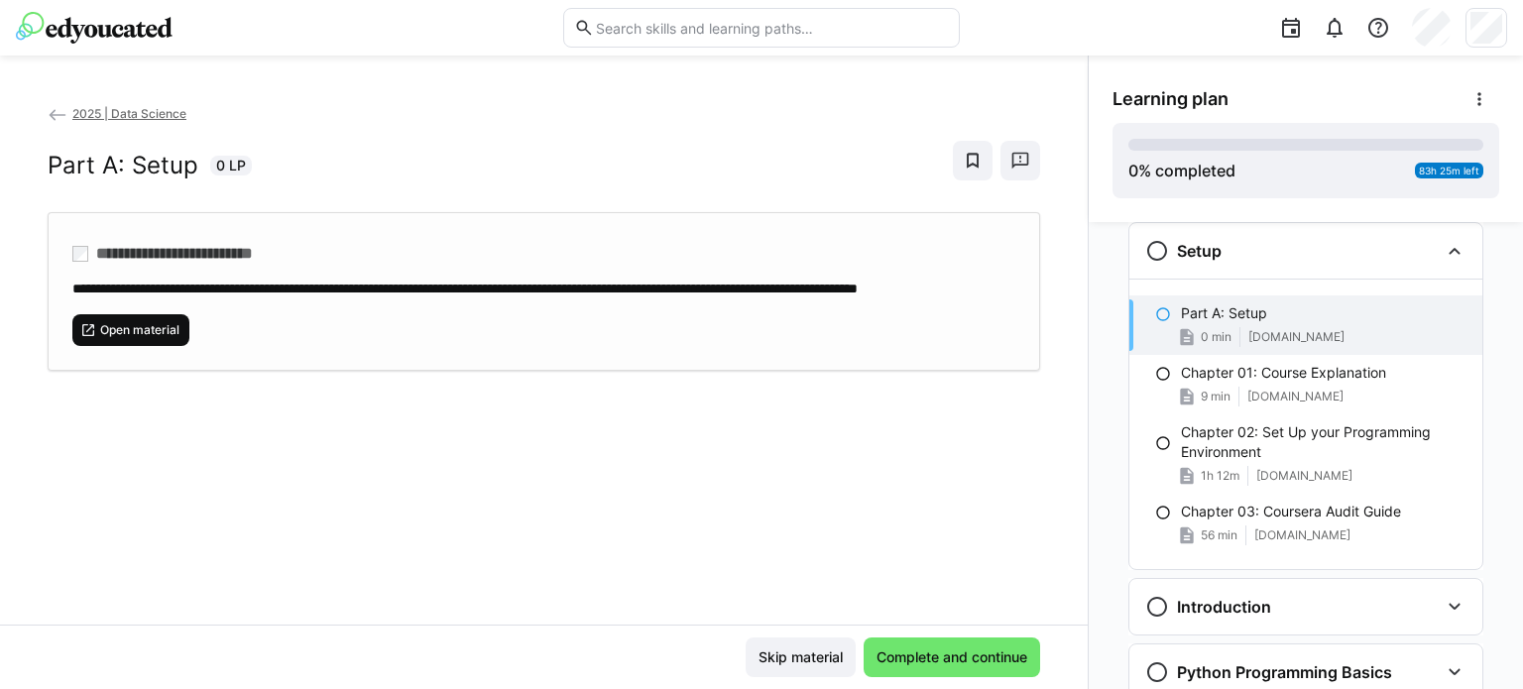
click at [132, 338] on span "Open material" at bounding box center [139, 330] width 83 height 16
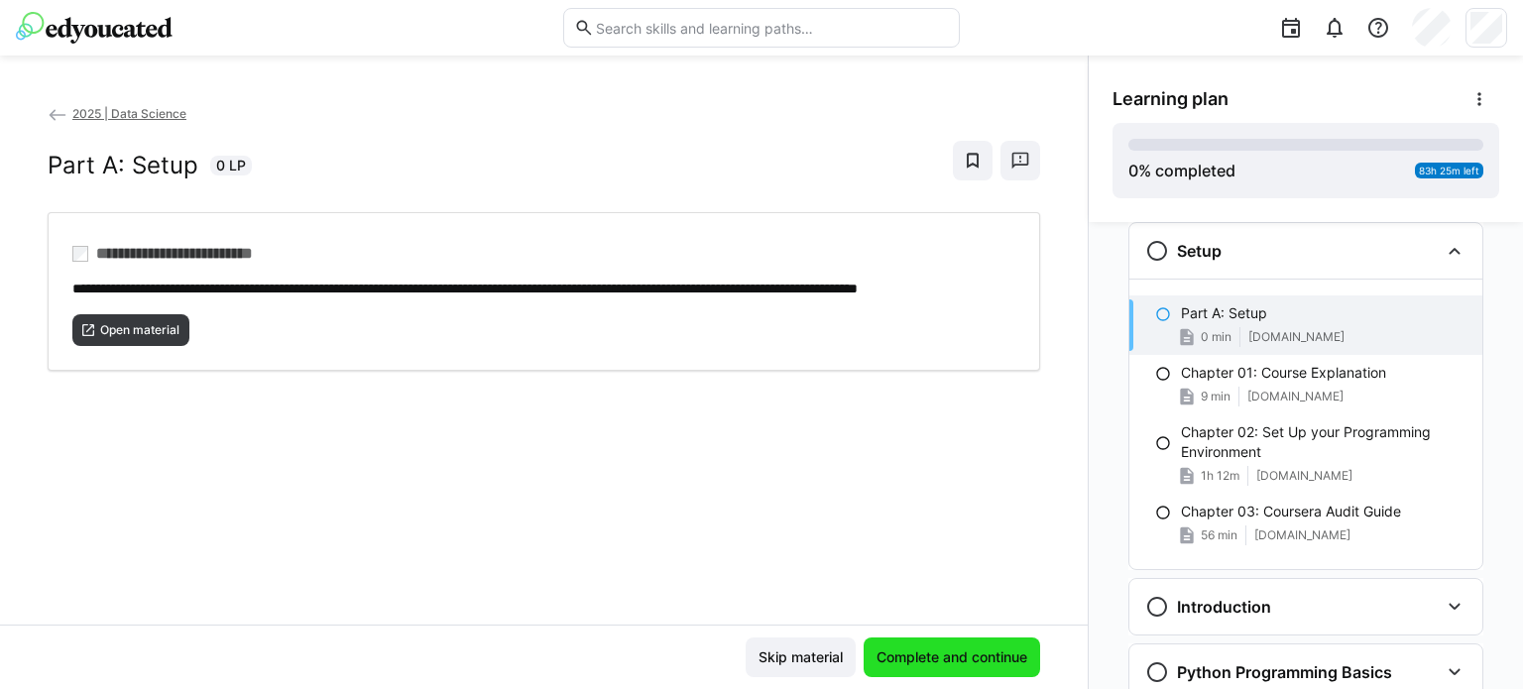
click at [923, 660] on span "Complete and continue" at bounding box center [952, 657] width 157 height 20
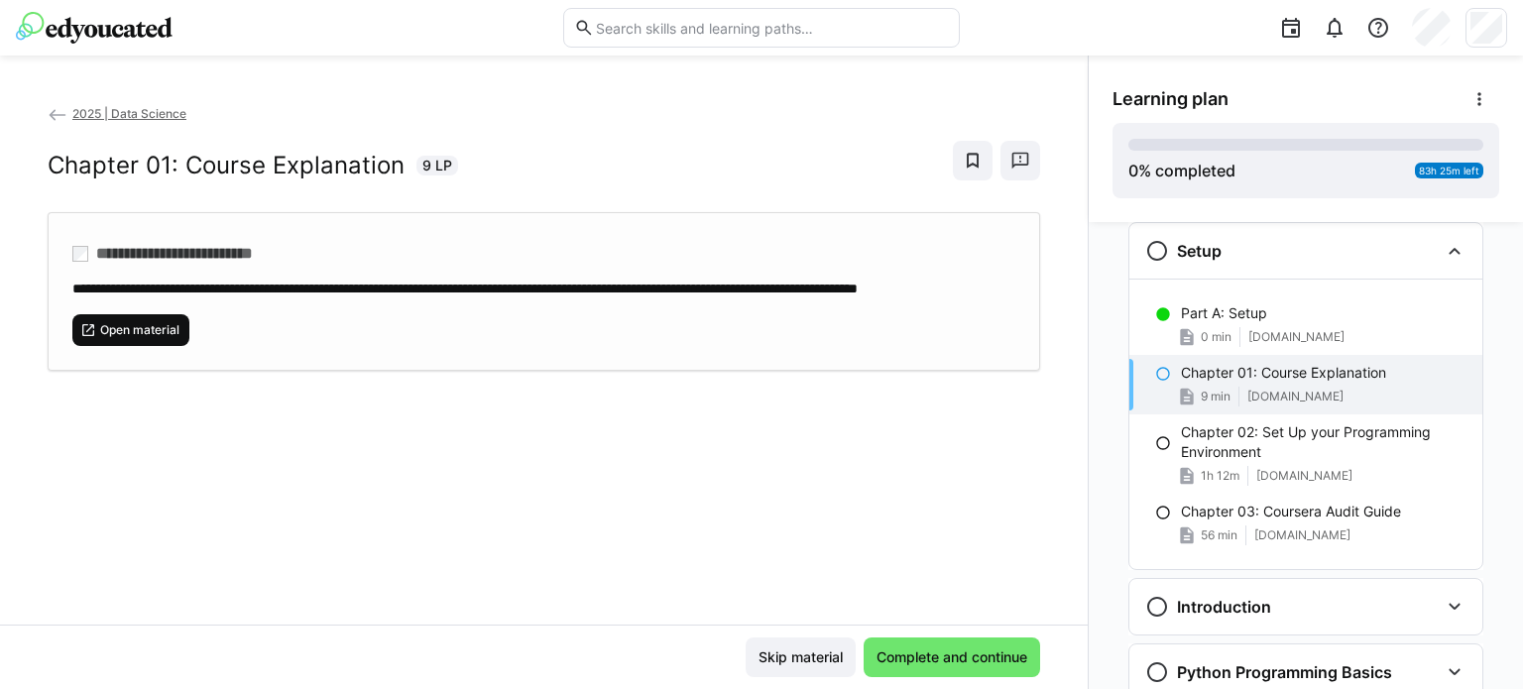
click at [111, 338] on span "Open material" at bounding box center [139, 330] width 83 height 16
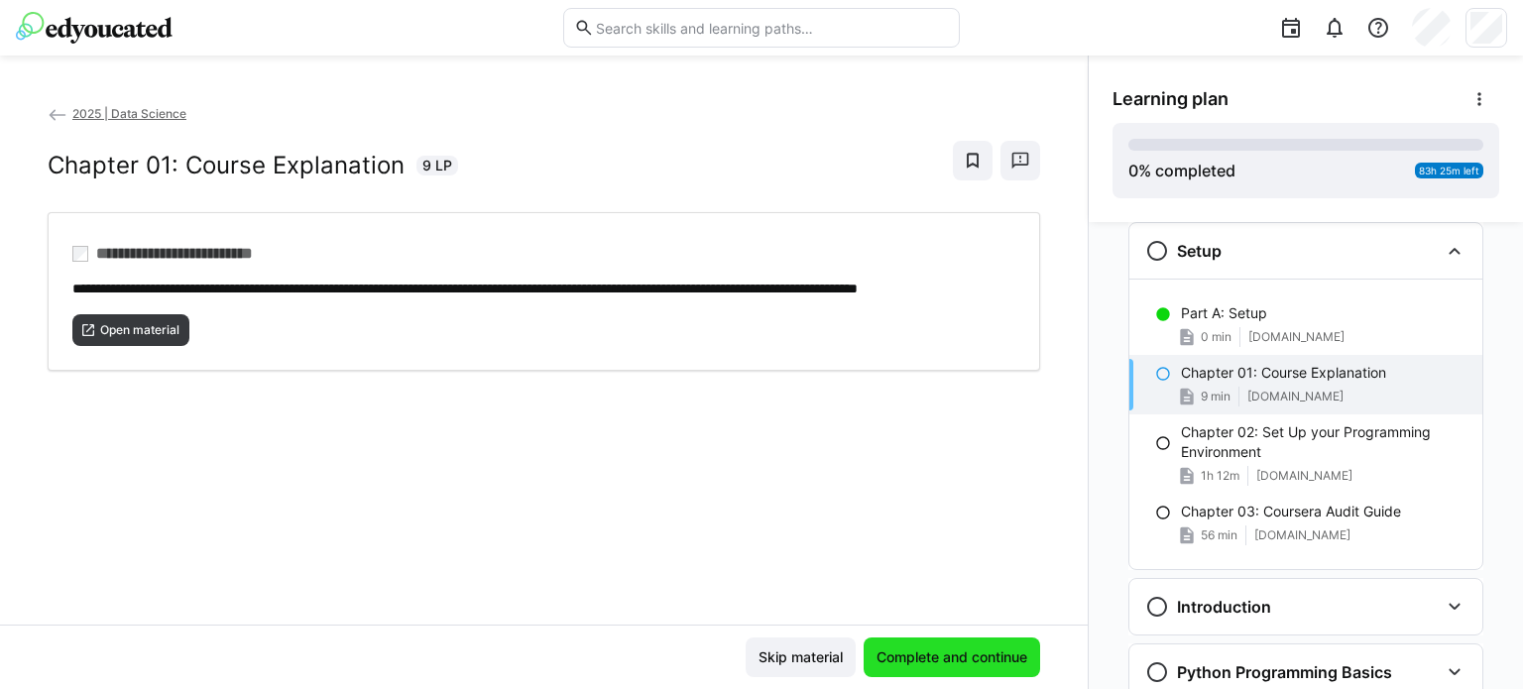
click at [919, 653] on span "Complete and continue" at bounding box center [952, 657] width 157 height 20
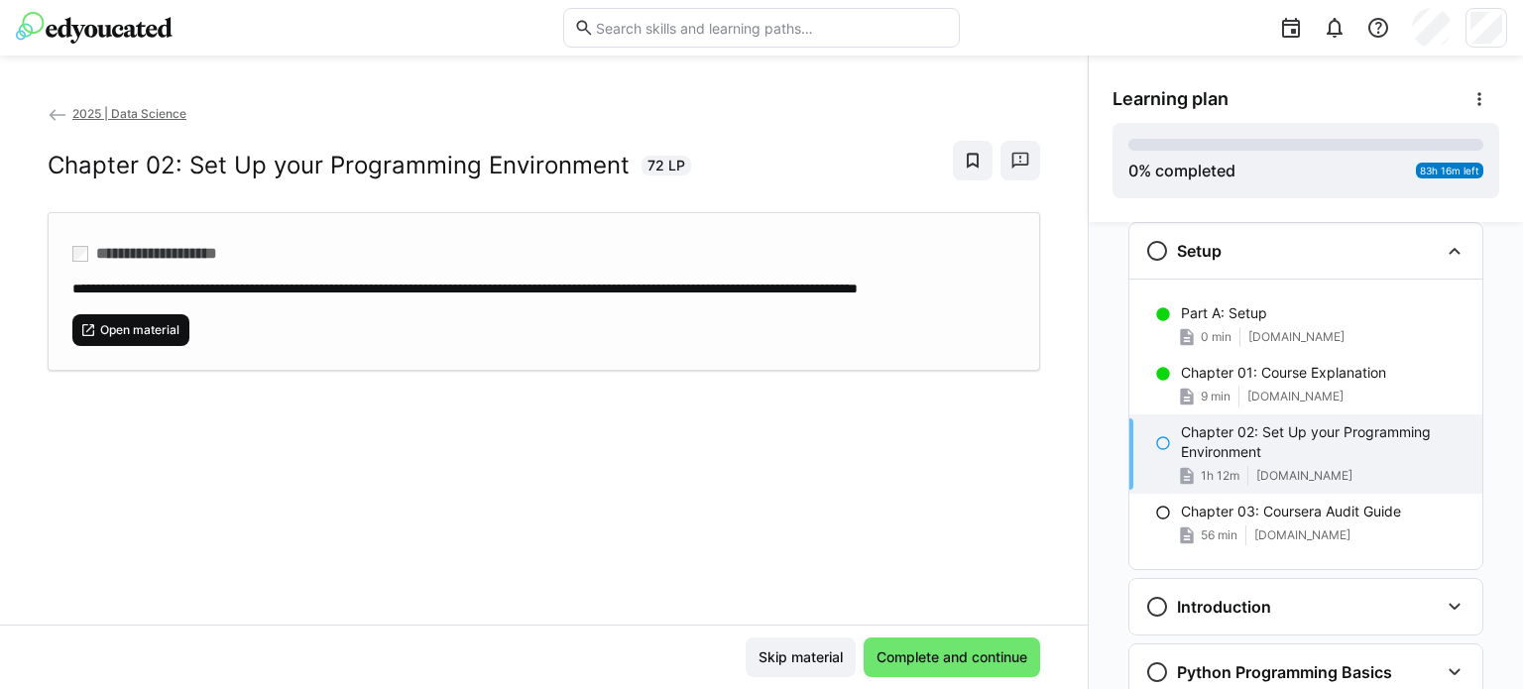
click at [163, 338] on span "Open material" at bounding box center [139, 330] width 83 height 16
